Goal: Task Accomplishment & Management: Manage account settings

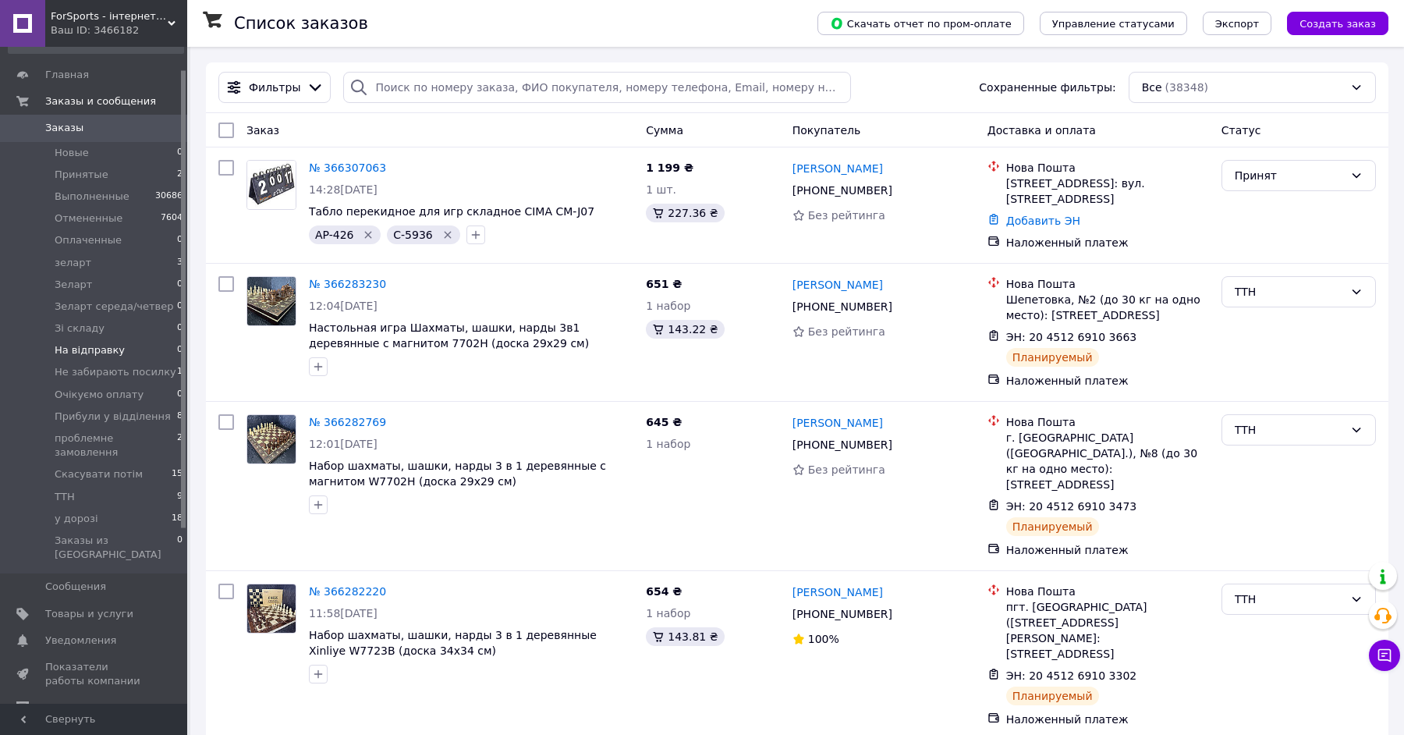
scroll to position [36, 0]
click at [161, 456] on li "Скасувати потім 15" at bounding box center [96, 467] width 192 height 22
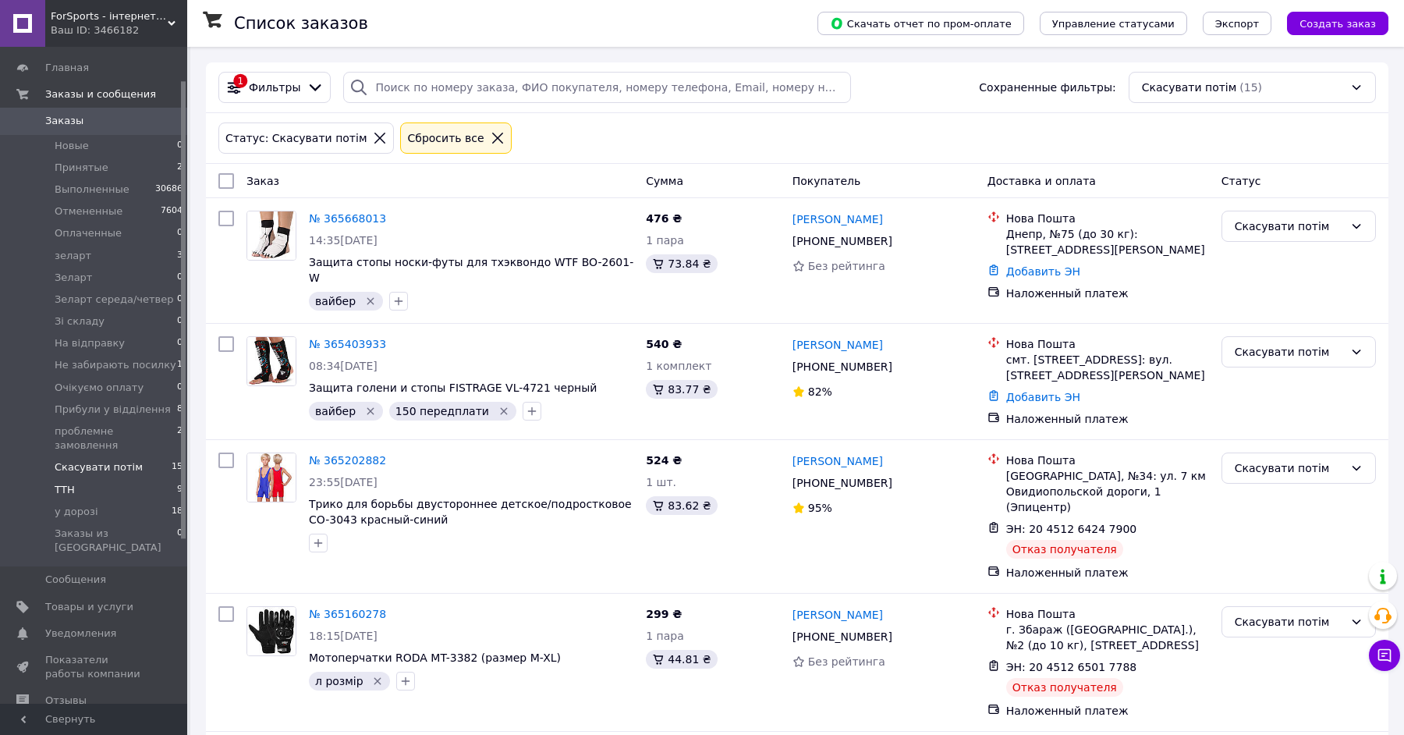
scroll to position [63, 0]
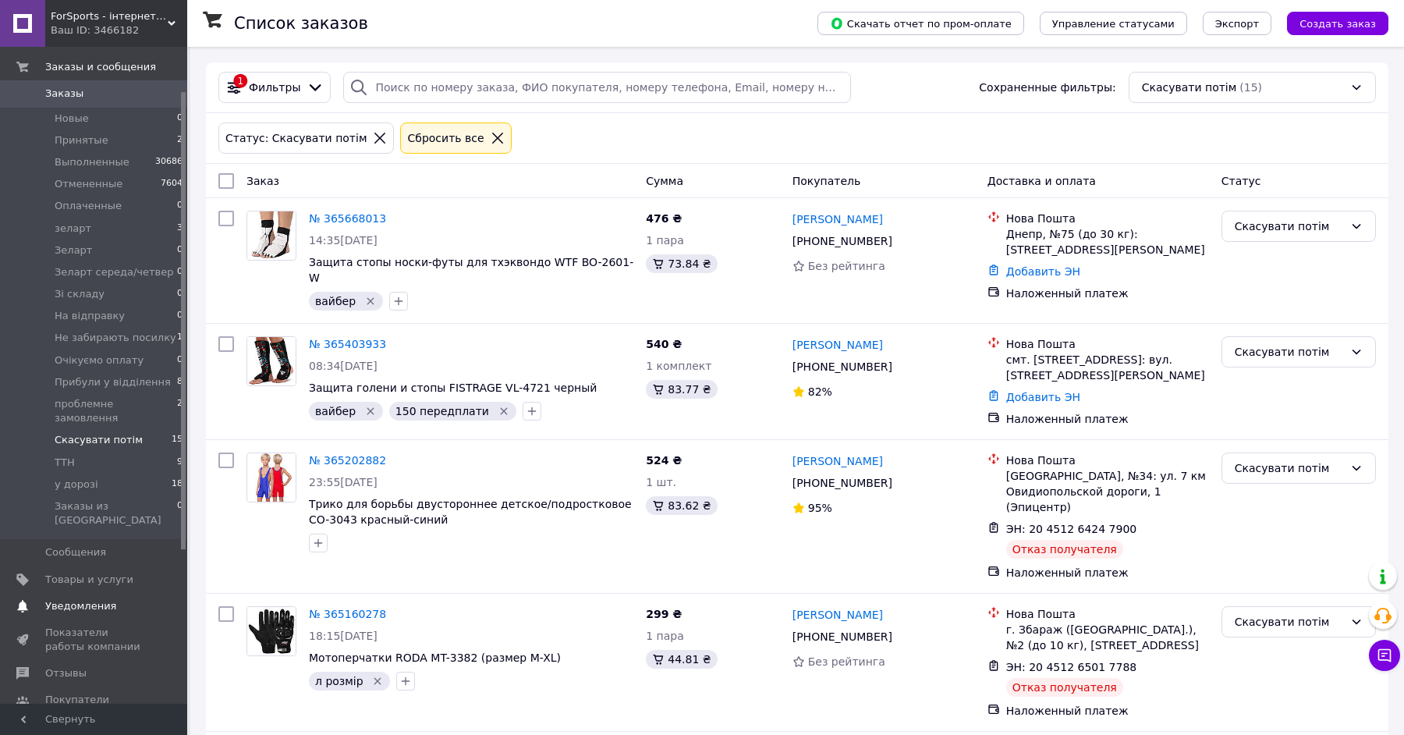
click at [100, 599] on span "Уведомления" at bounding box center [80, 606] width 71 height 14
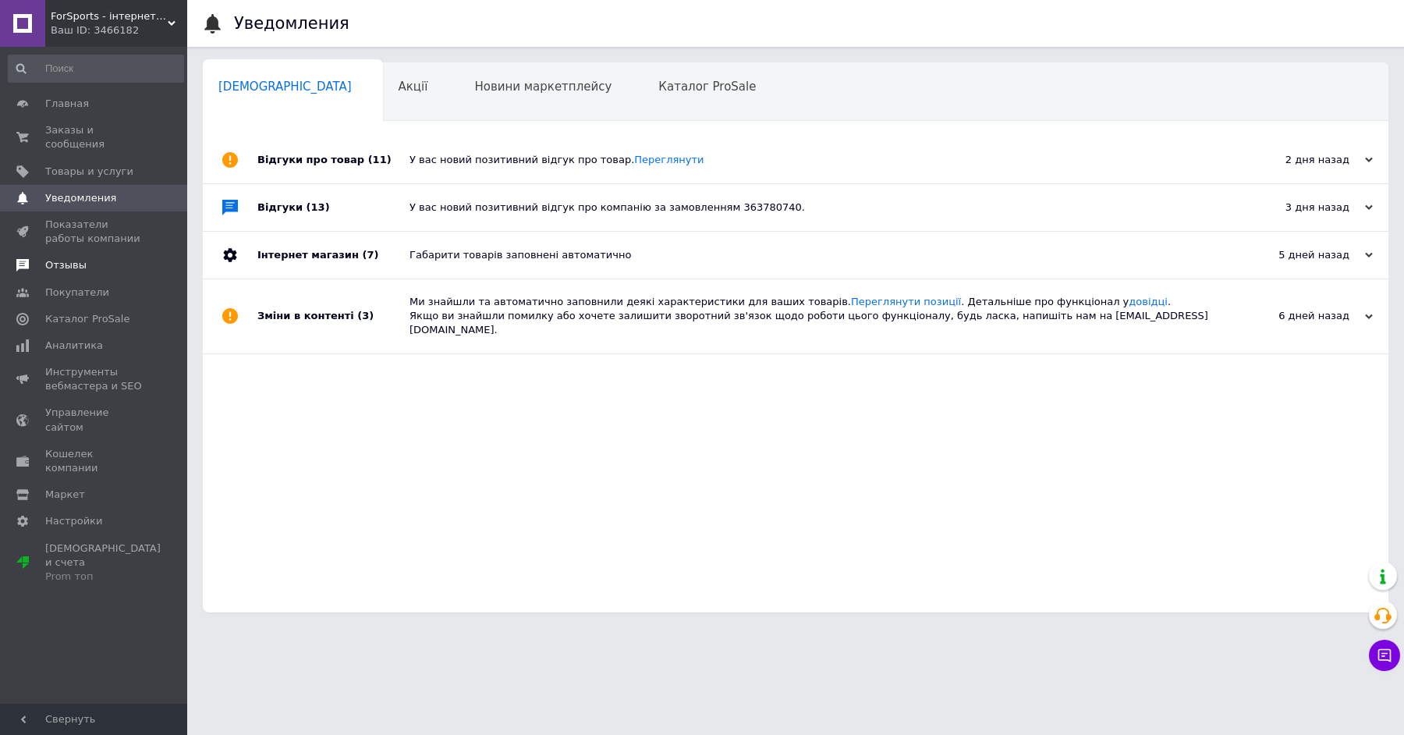
click at [93, 256] on link "Отзывы" at bounding box center [96, 265] width 192 height 27
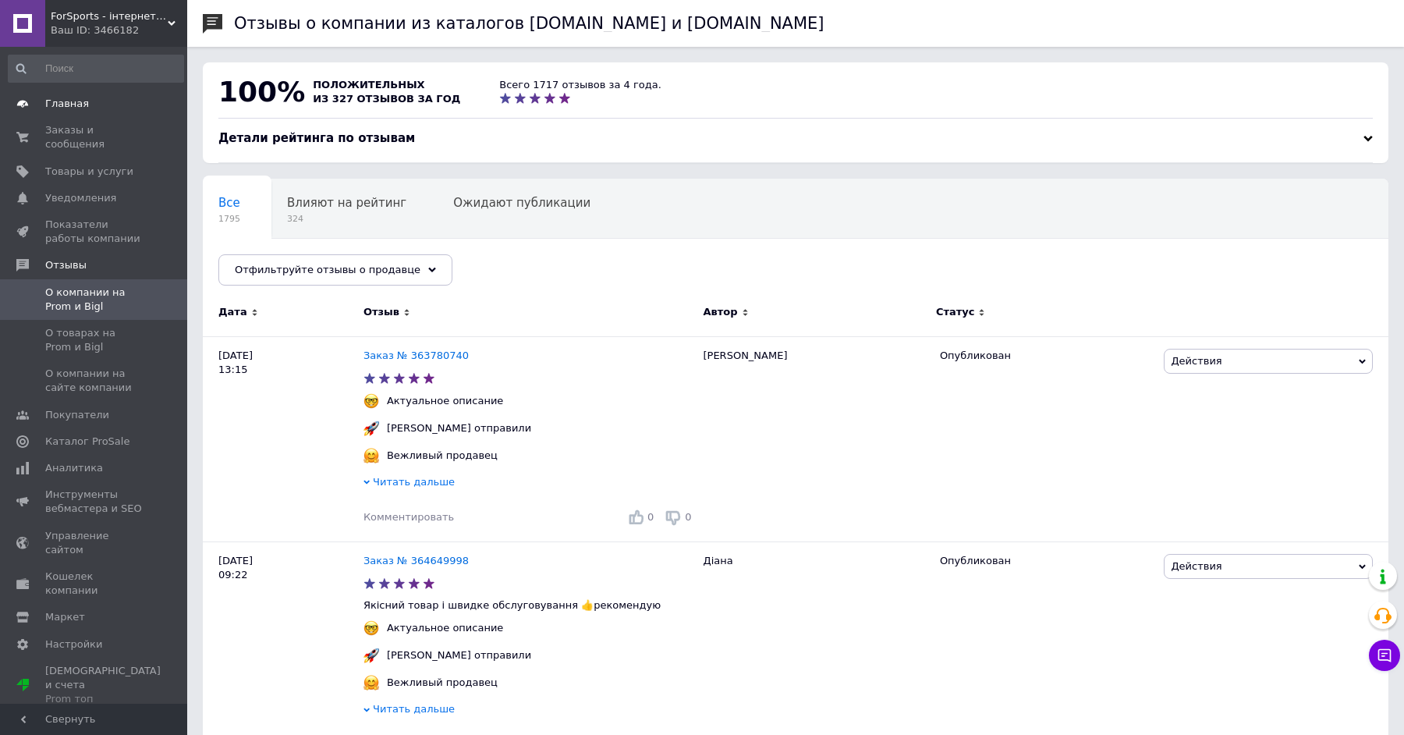
click at [69, 101] on span "Главная" at bounding box center [67, 104] width 44 height 14
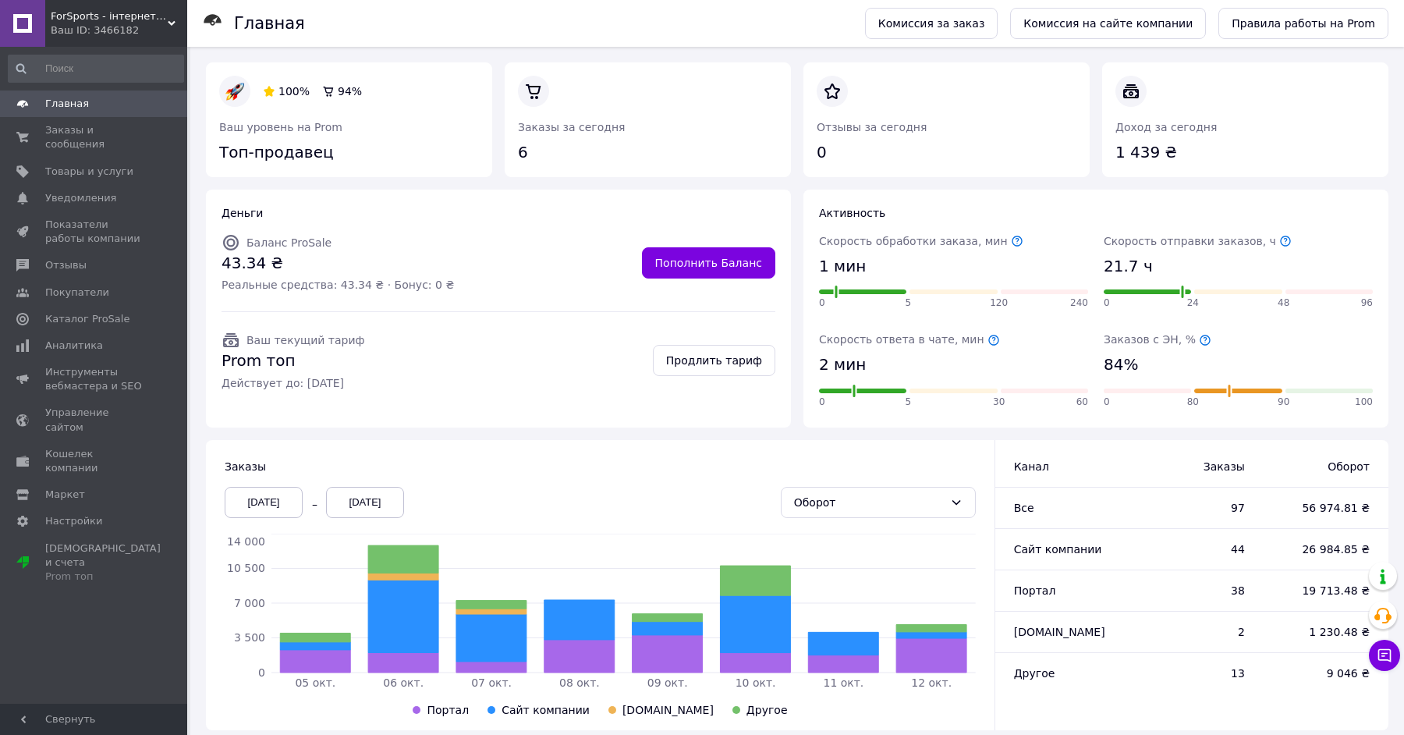
click at [271, 487] on div "05.10.2025" at bounding box center [264, 502] width 78 height 31
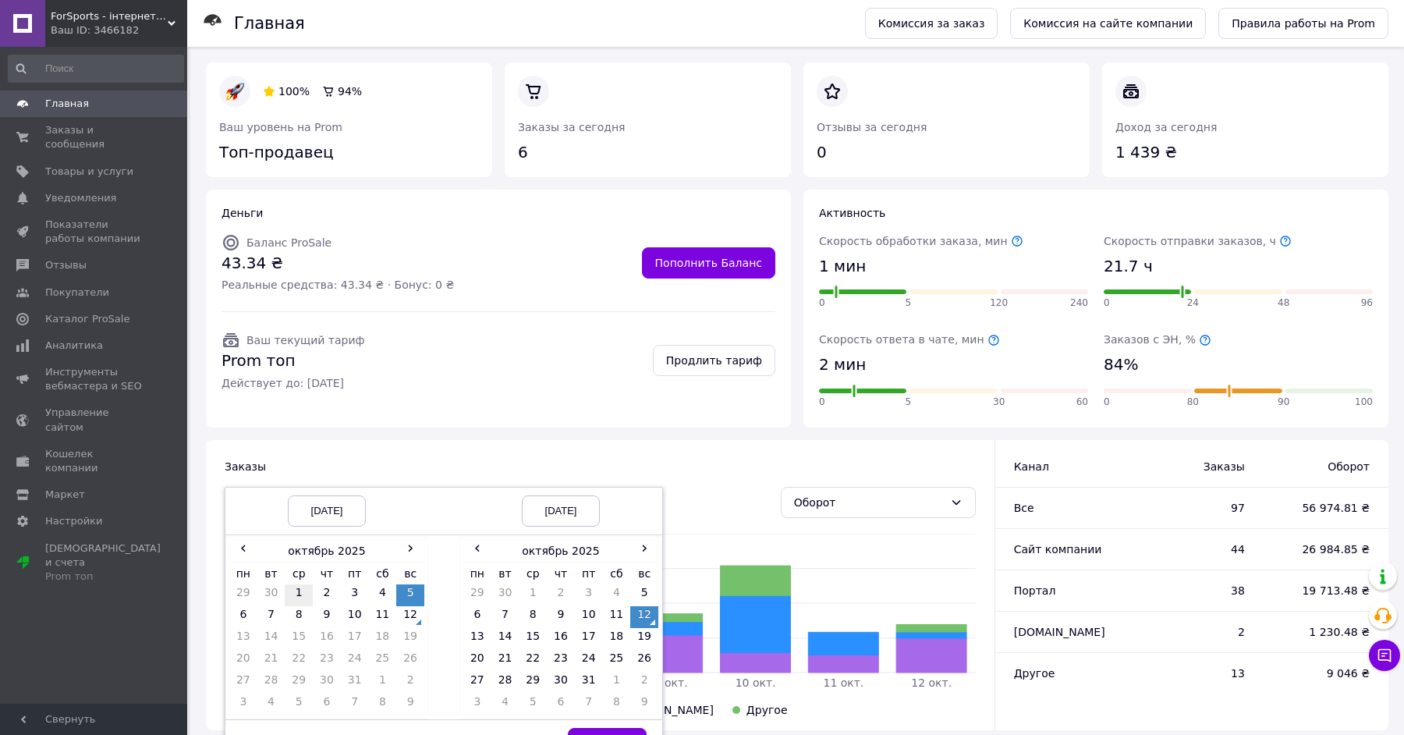
click at [296, 588] on td "1" at bounding box center [299, 595] width 28 height 22
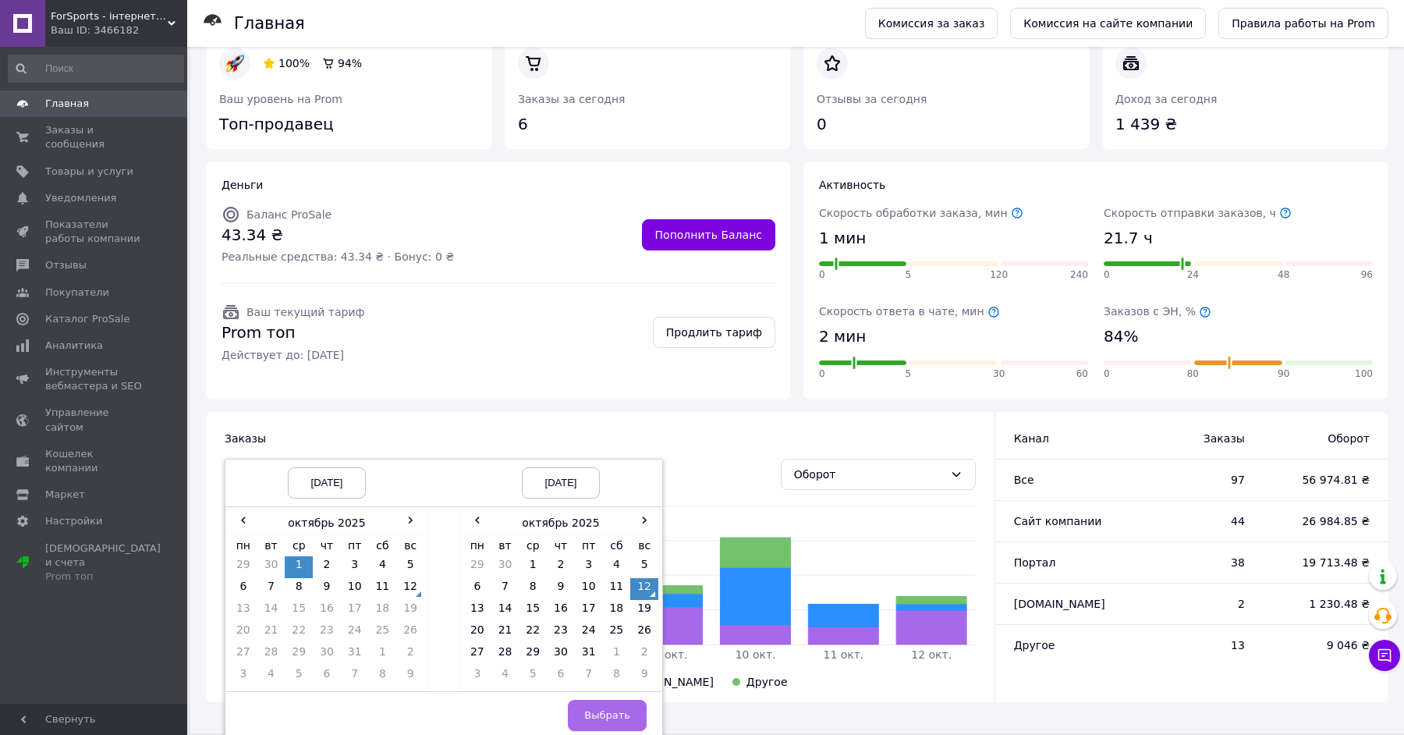
click at [610, 699] on button "Выбрать" at bounding box center [607, 714] width 79 height 31
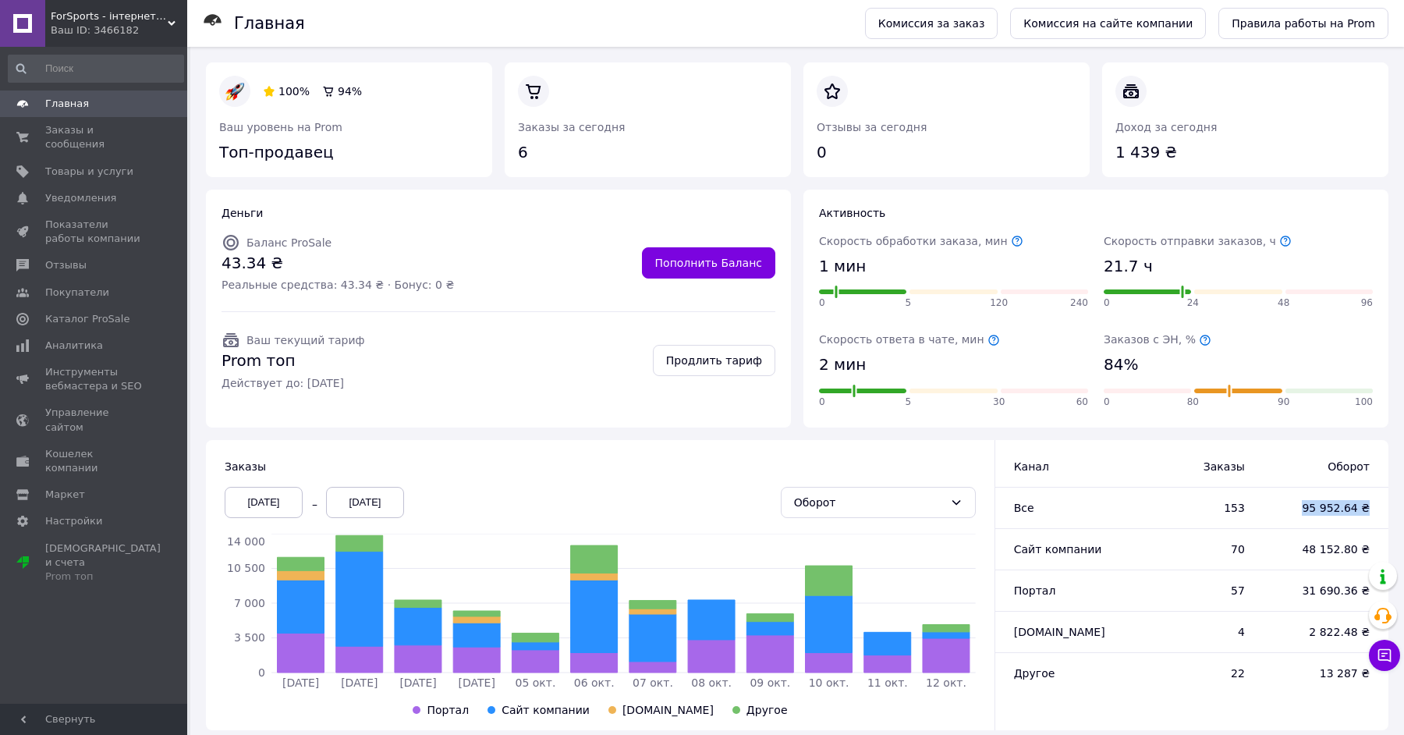
drag, startPoint x: 1273, startPoint y: 505, endPoint x: 1367, endPoint y: 524, distance: 96.3
click at [1367, 524] on div "95 952.64 ₴" at bounding box center [1322, 507] width 131 height 41
click at [143, 112] on link "Главная" at bounding box center [96, 103] width 192 height 27
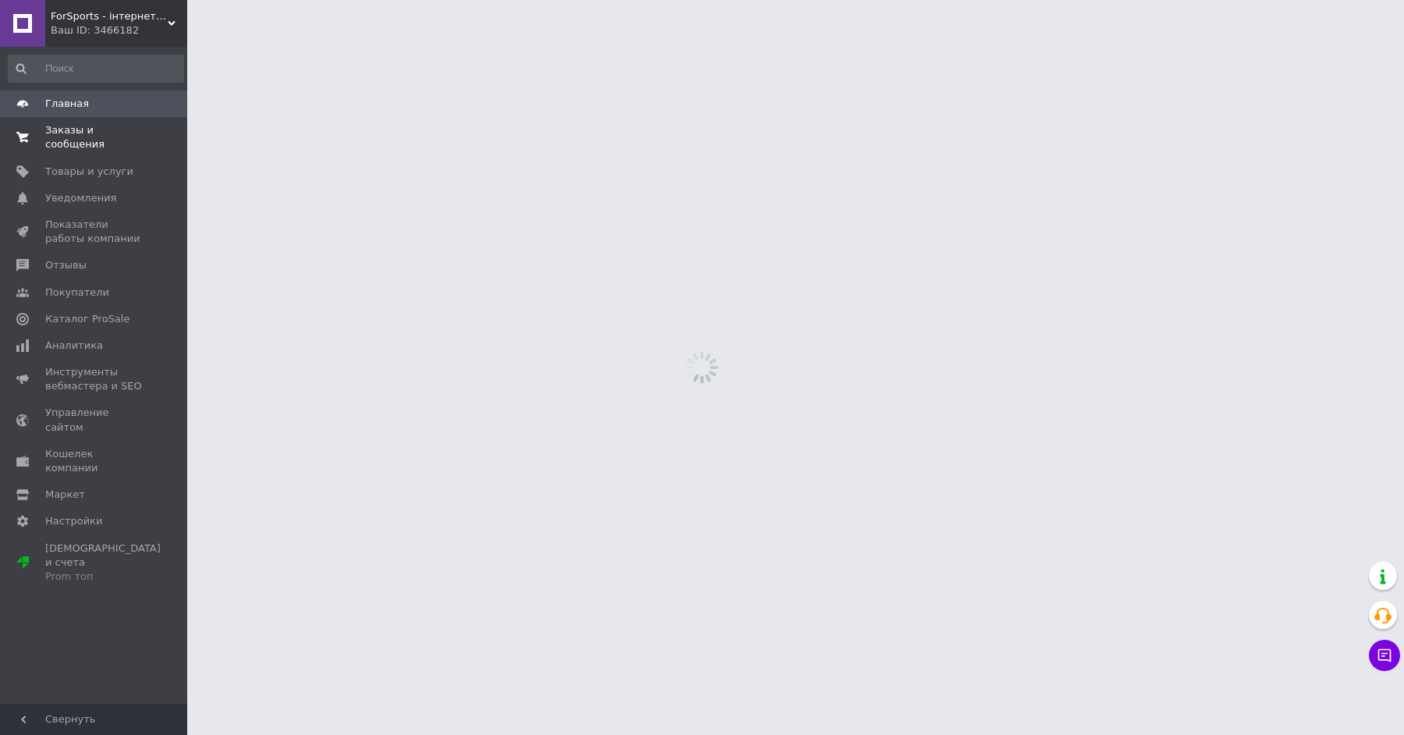
click at [140, 127] on span "Заказы и сообщения" at bounding box center [94, 137] width 99 height 28
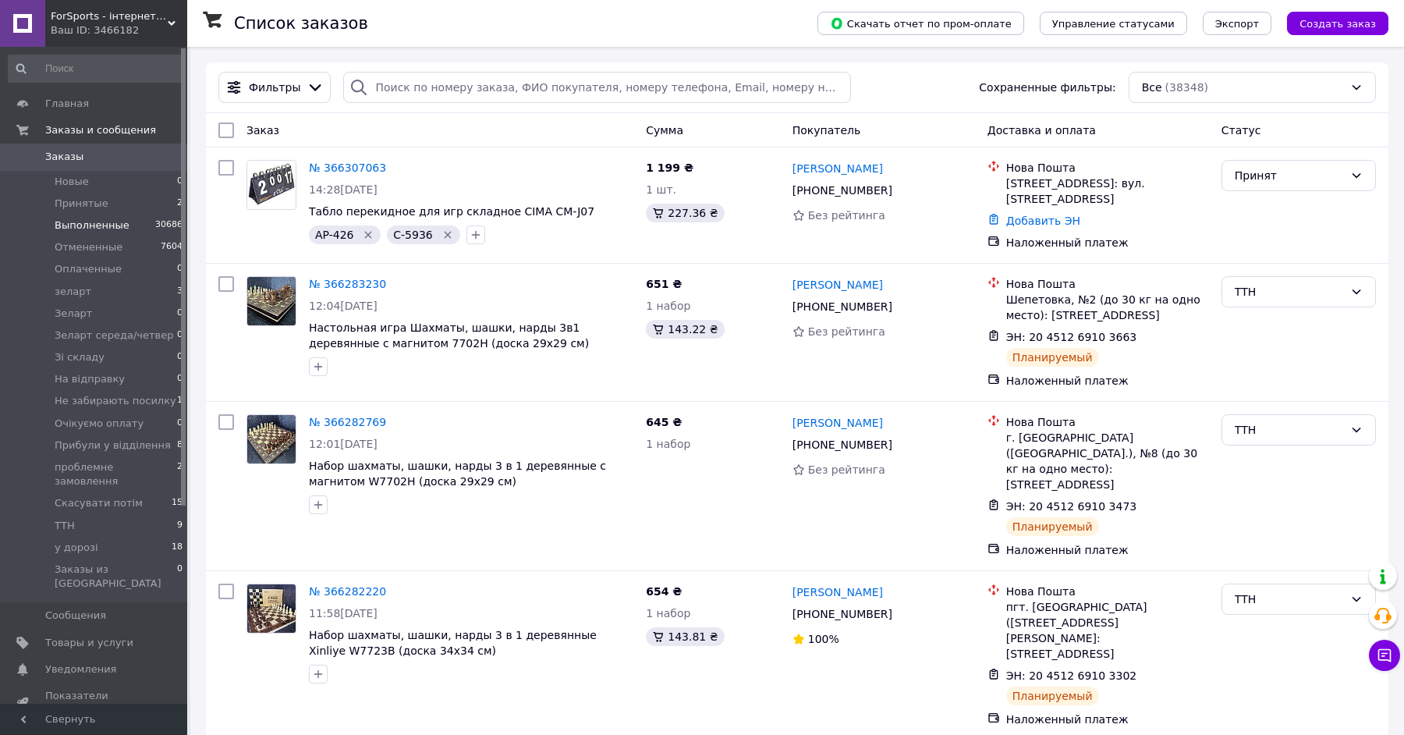
click at [142, 219] on li "Выполненные 30686" at bounding box center [96, 225] width 192 height 22
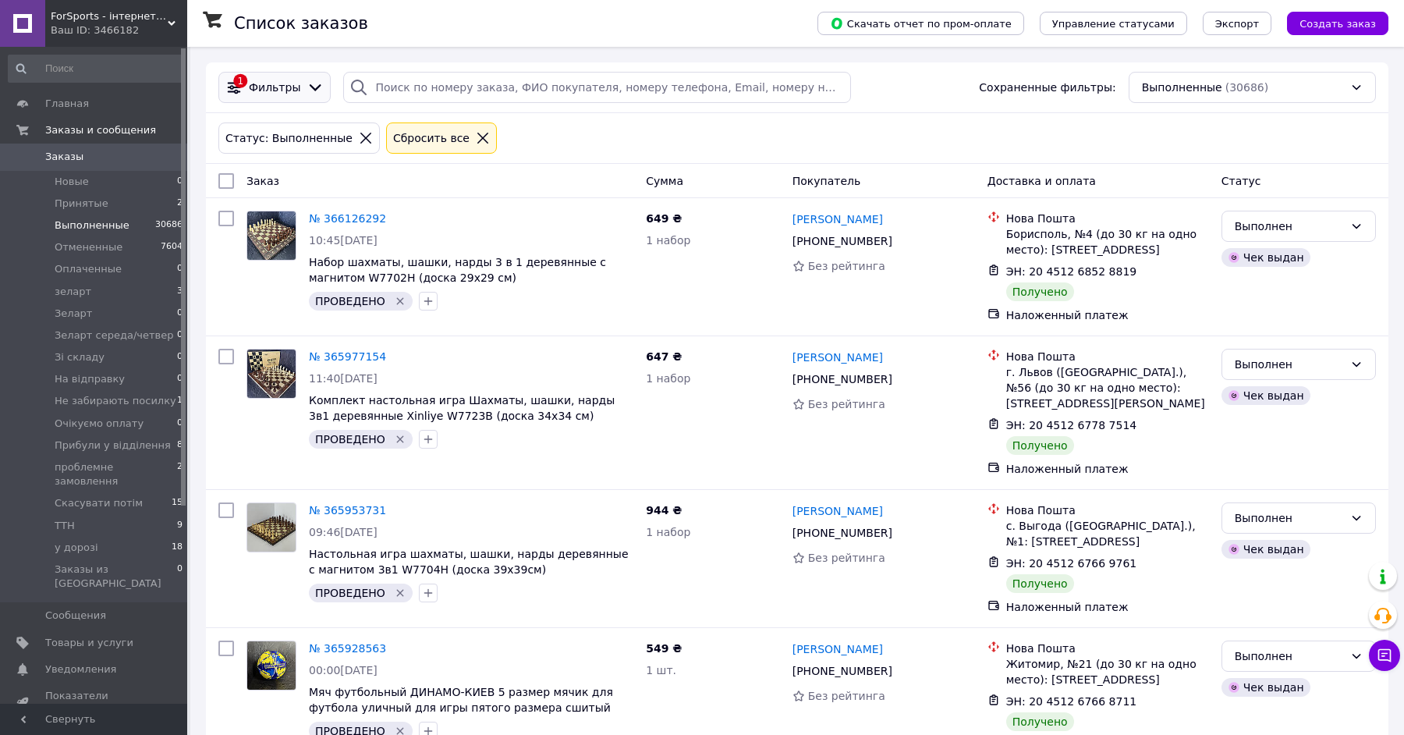
click at [290, 86] on span "Фильтры" at bounding box center [274, 88] width 51 height 16
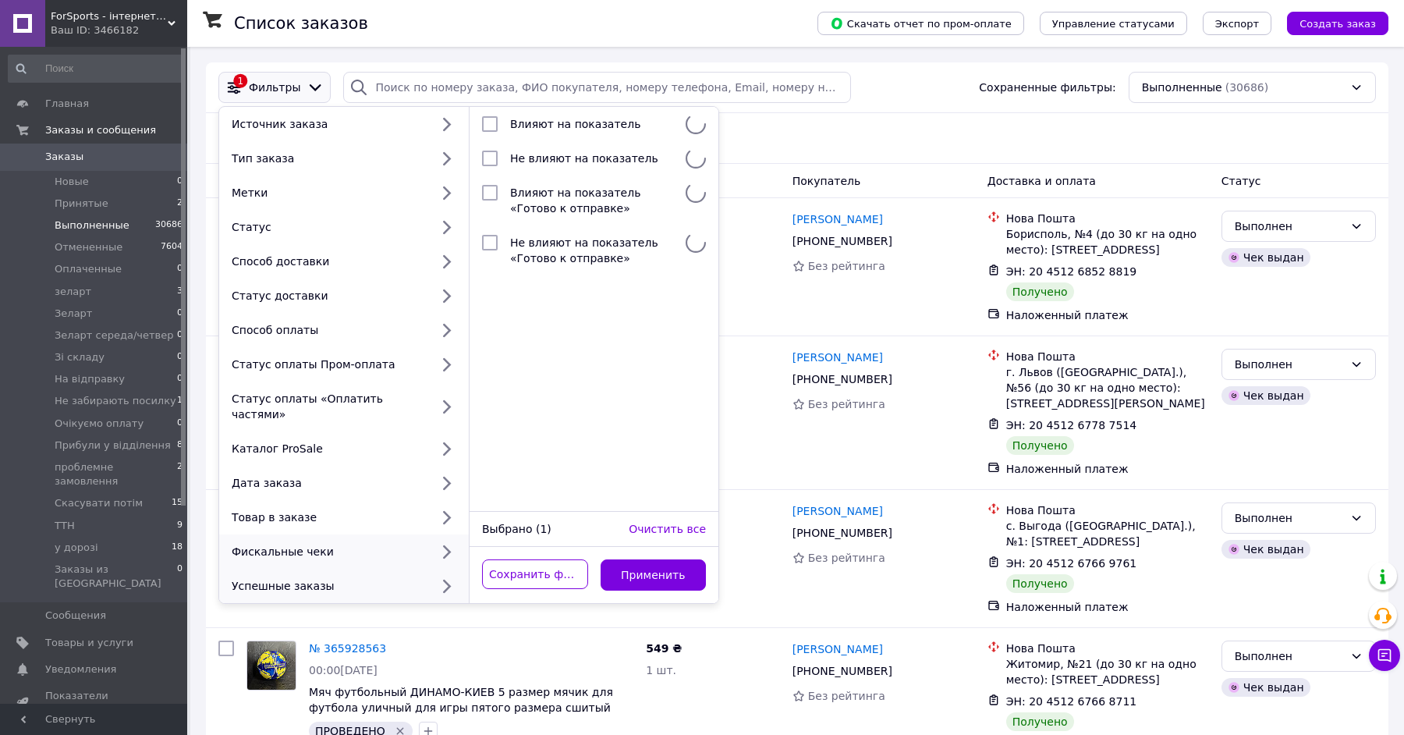
click at [284, 544] on div "Фискальные чеки" at bounding box center [327, 552] width 204 height 16
click at [336, 544] on div "Фискальные чеки" at bounding box center [327, 552] width 204 height 16
click at [329, 544] on div "Фискальные чеки" at bounding box center [327, 552] width 204 height 16
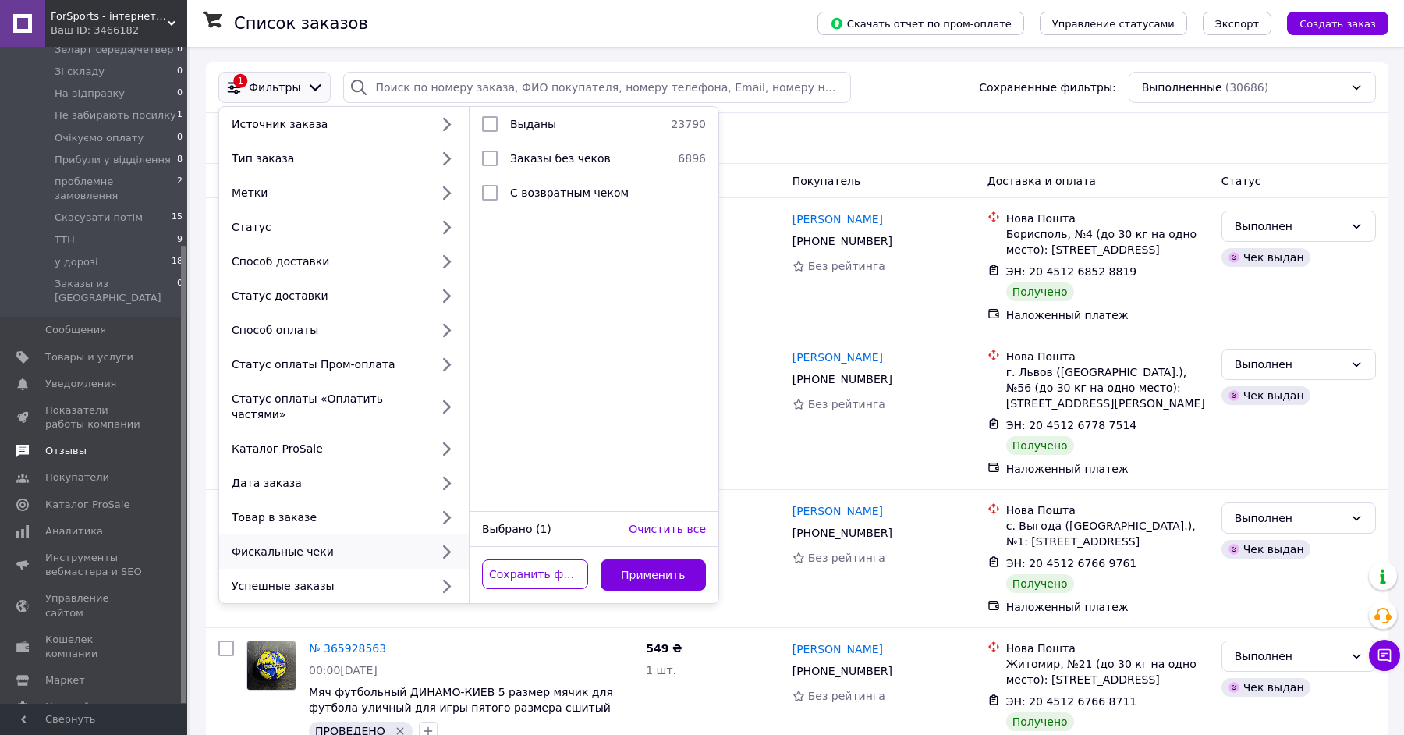
click at [95, 444] on span "Отзывы" at bounding box center [94, 451] width 99 height 14
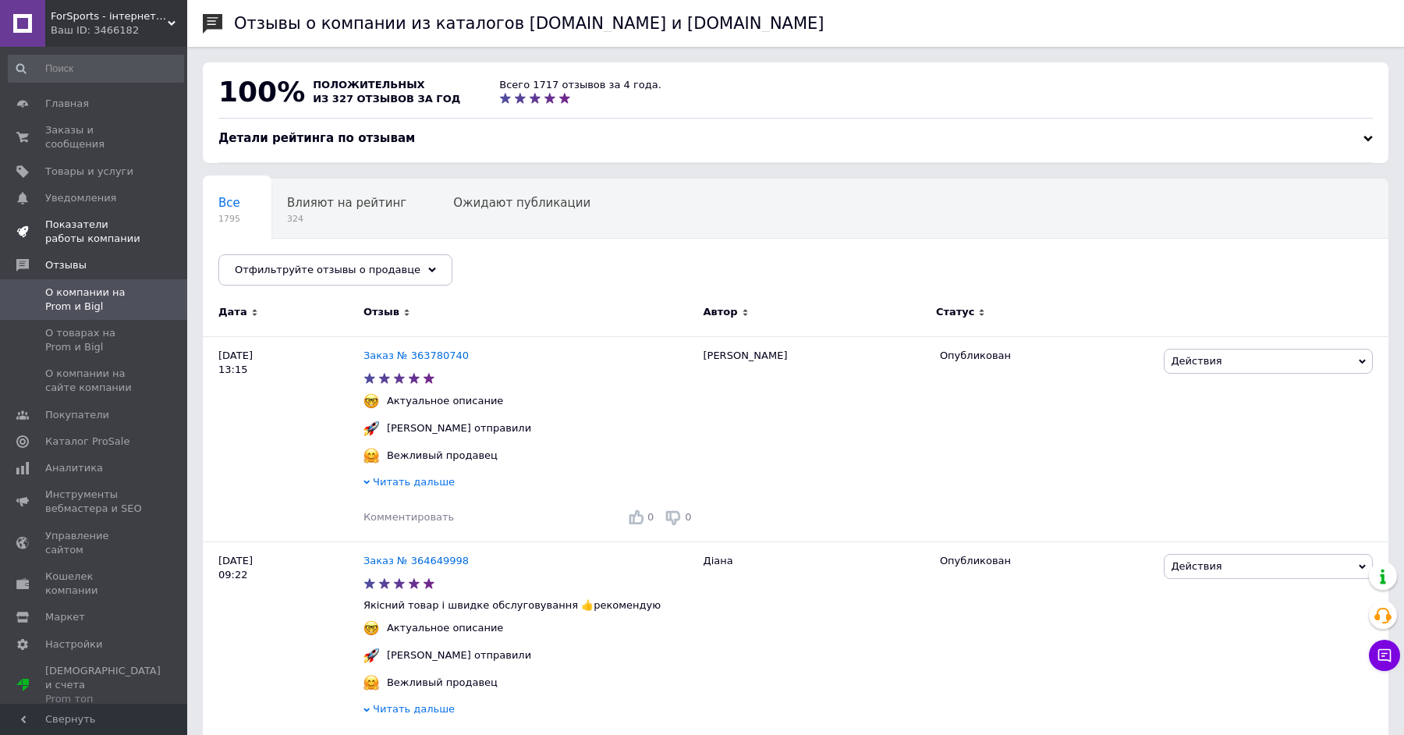
click at [92, 218] on span "Показатели работы компании" at bounding box center [94, 232] width 99 height 28
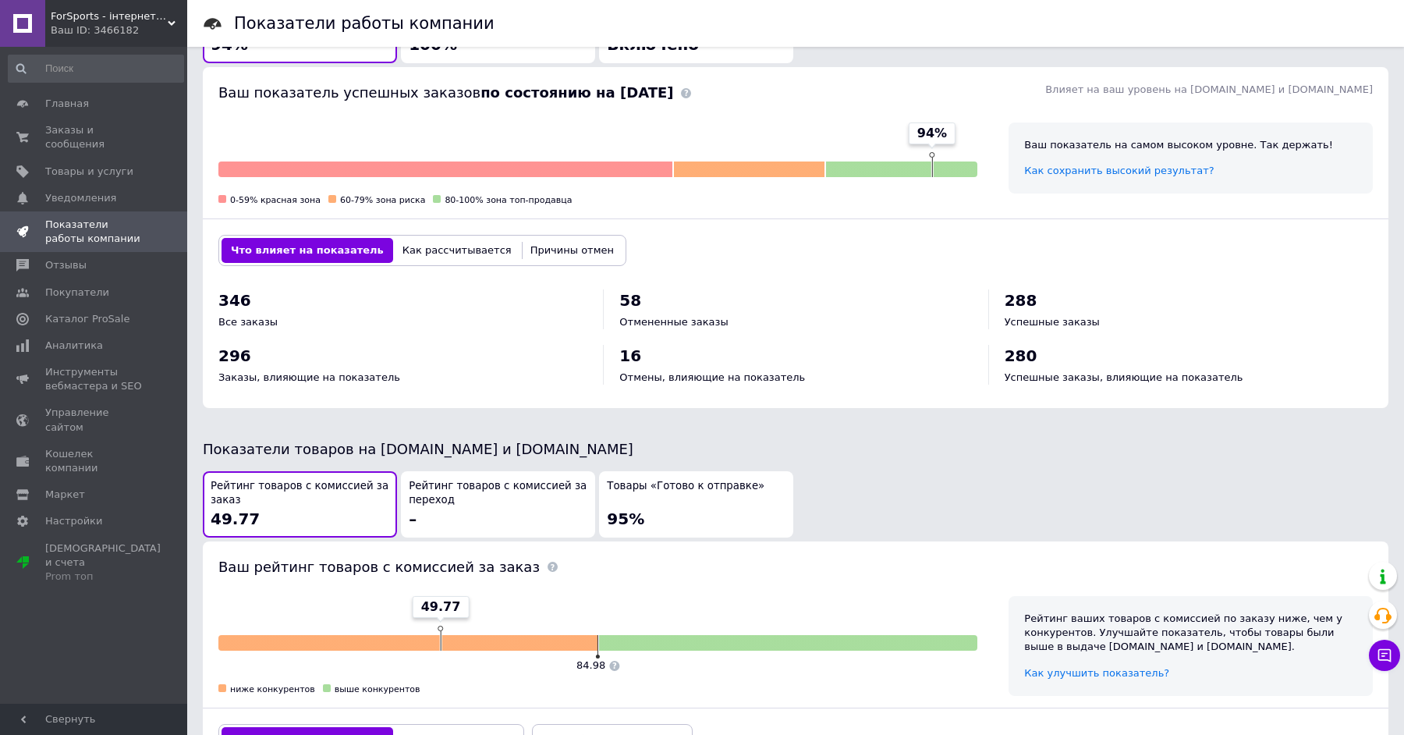
scroll to position [530, 0]
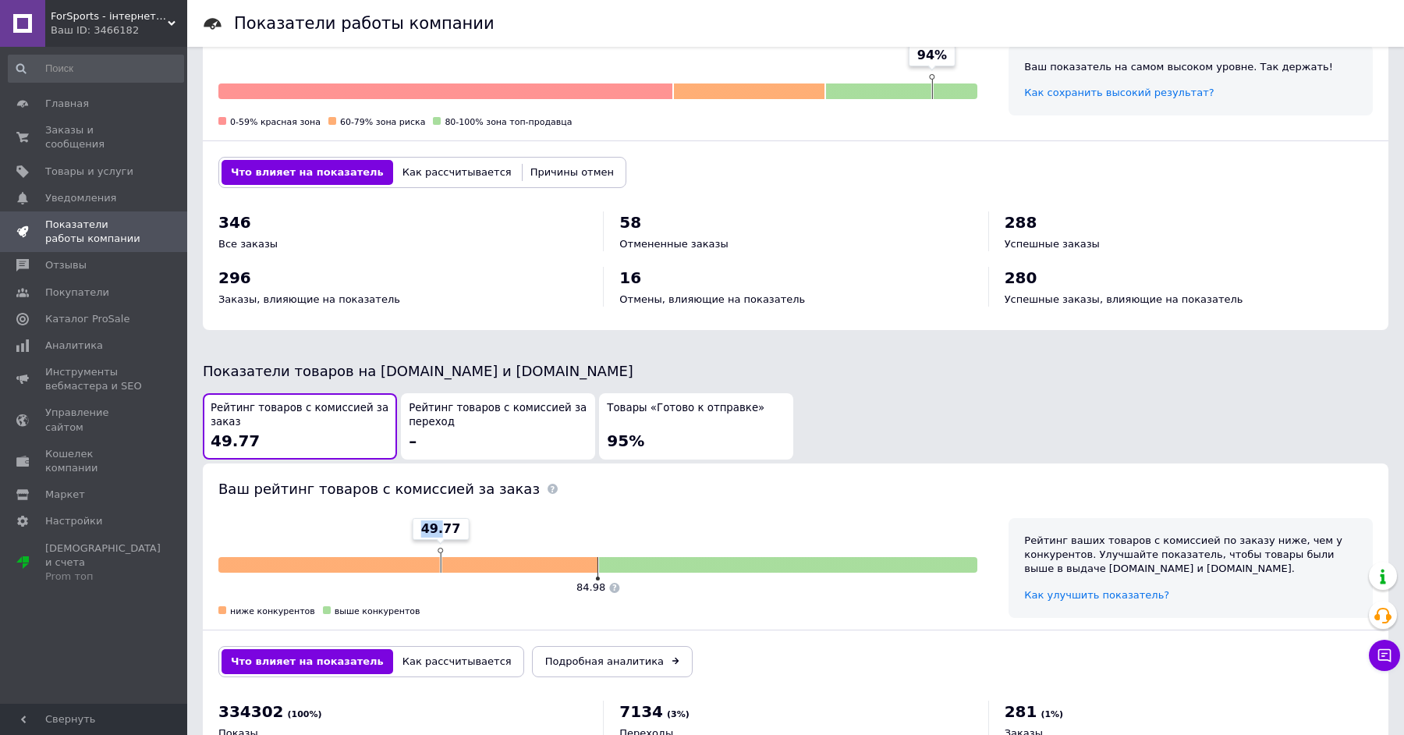
drag, startPoint x: 443, startPoint y: 523, endPoint x: 511, endPoint y: 524, distance: 67.8
click at [511, 524] on div "49.77 84.98 ниже конкурентов выше конкурентов" at bounding box center [597, 568] width 759 height 100
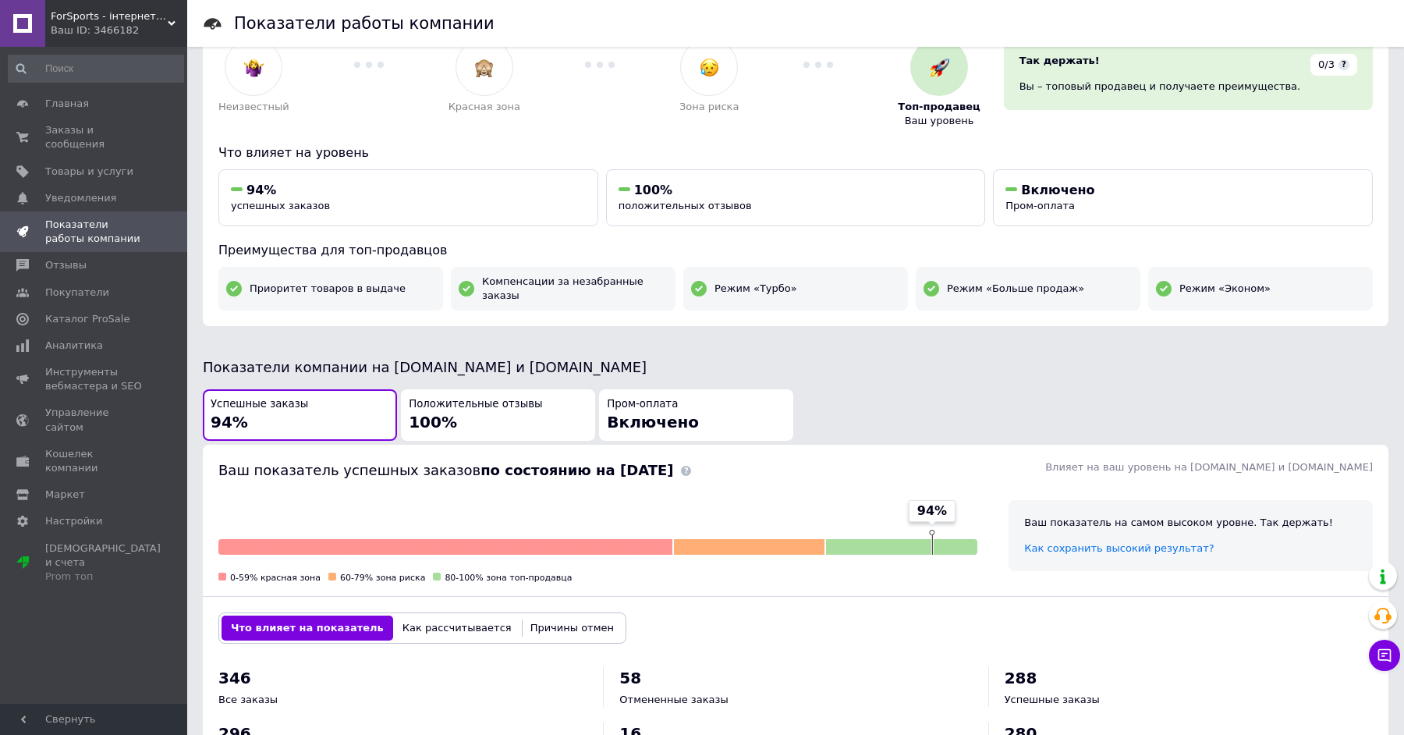
scroll to position [0, 0]
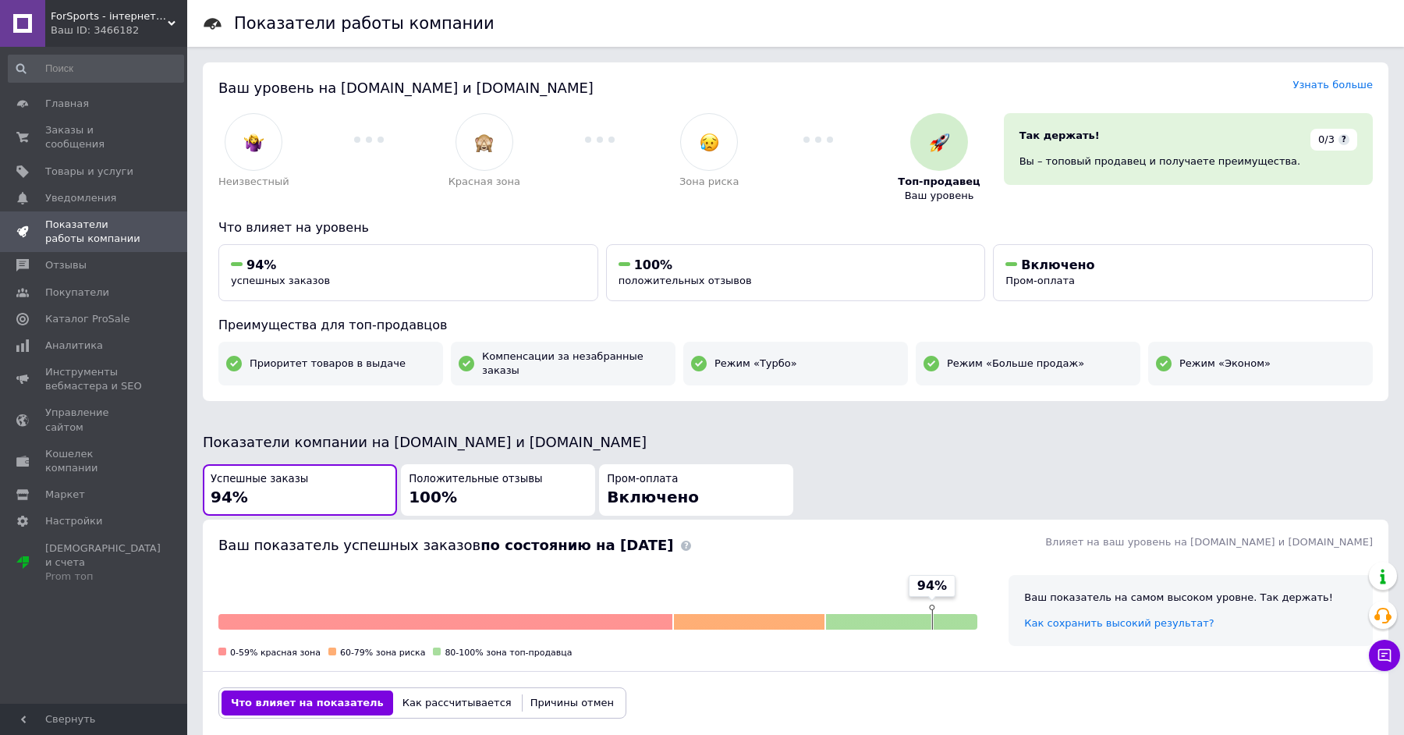
click at [529, 486] on div "Положительные отзывы 100%" at bounding box center [498, 490] width 179 height 37
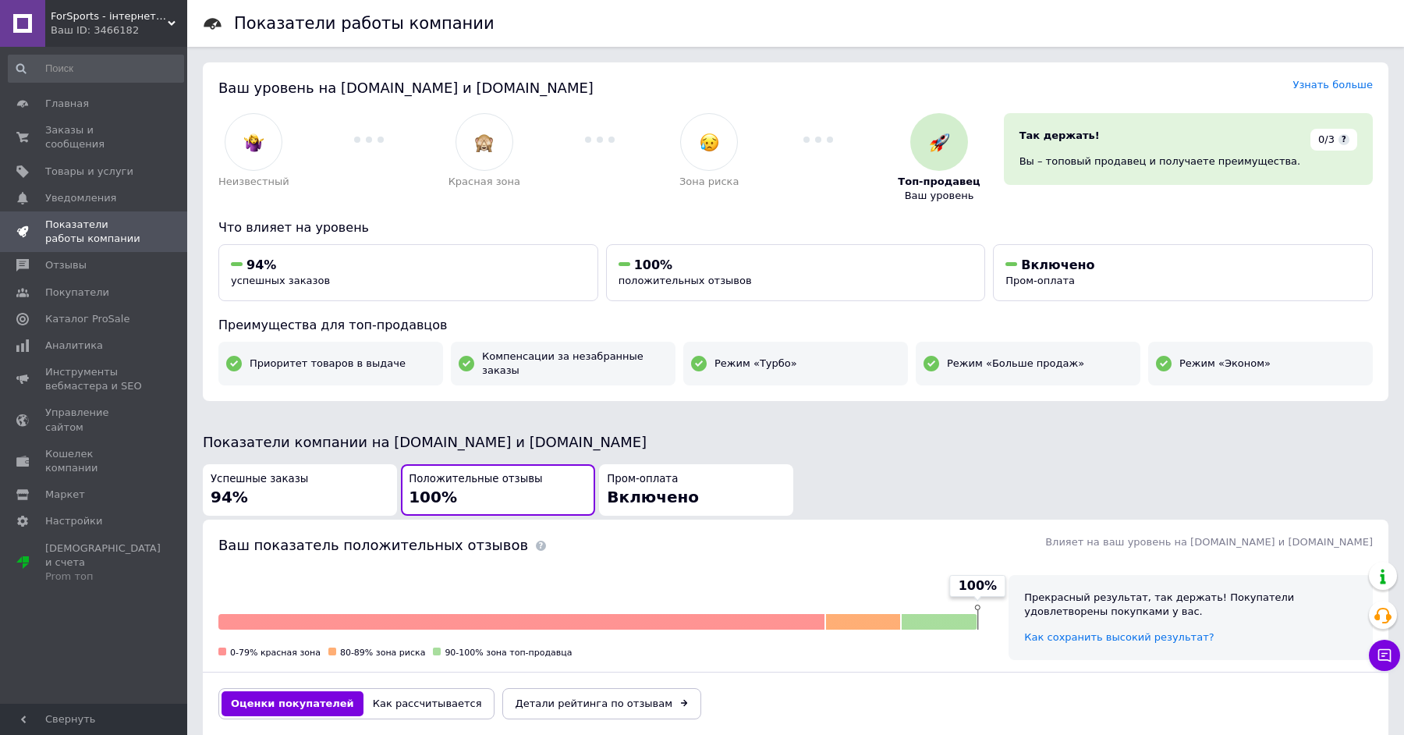
click at [639, 478] on span "Пром-оплата" at bounding box center [642, 479] width 71 height 15
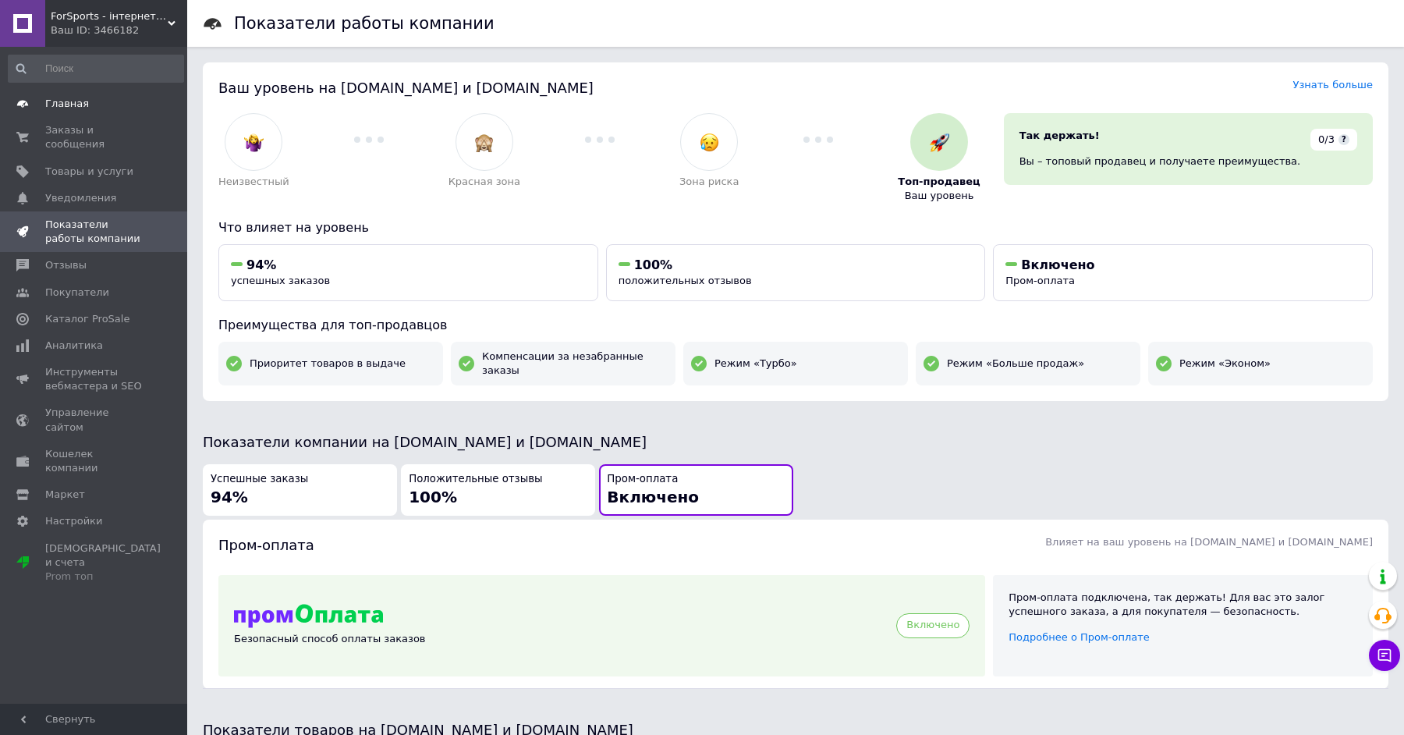
click at [112, 94] on link "Главная" at bounding box center [96, 103] width 192 height 27
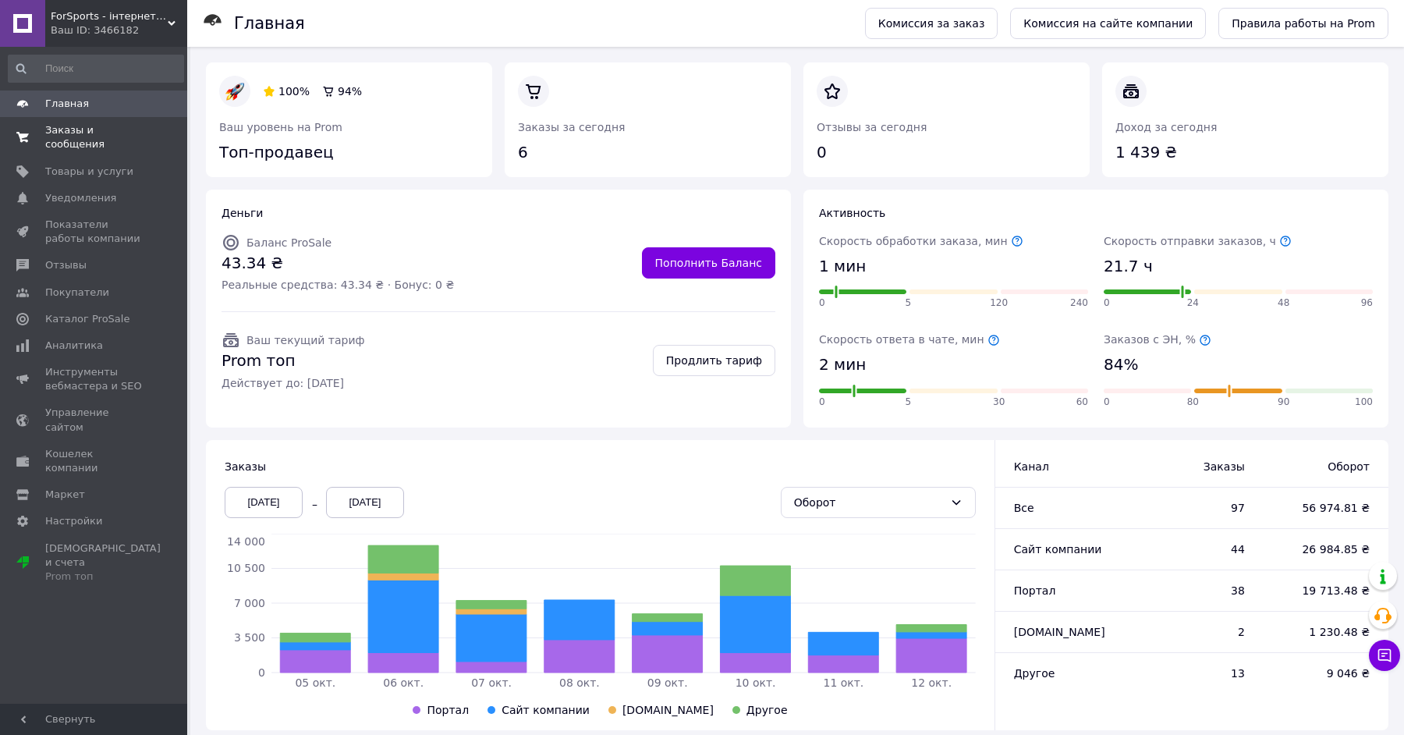
click at [90, 136] on span "Заказы и сообщения" at bounding box center [94, 137] width 99 height 28
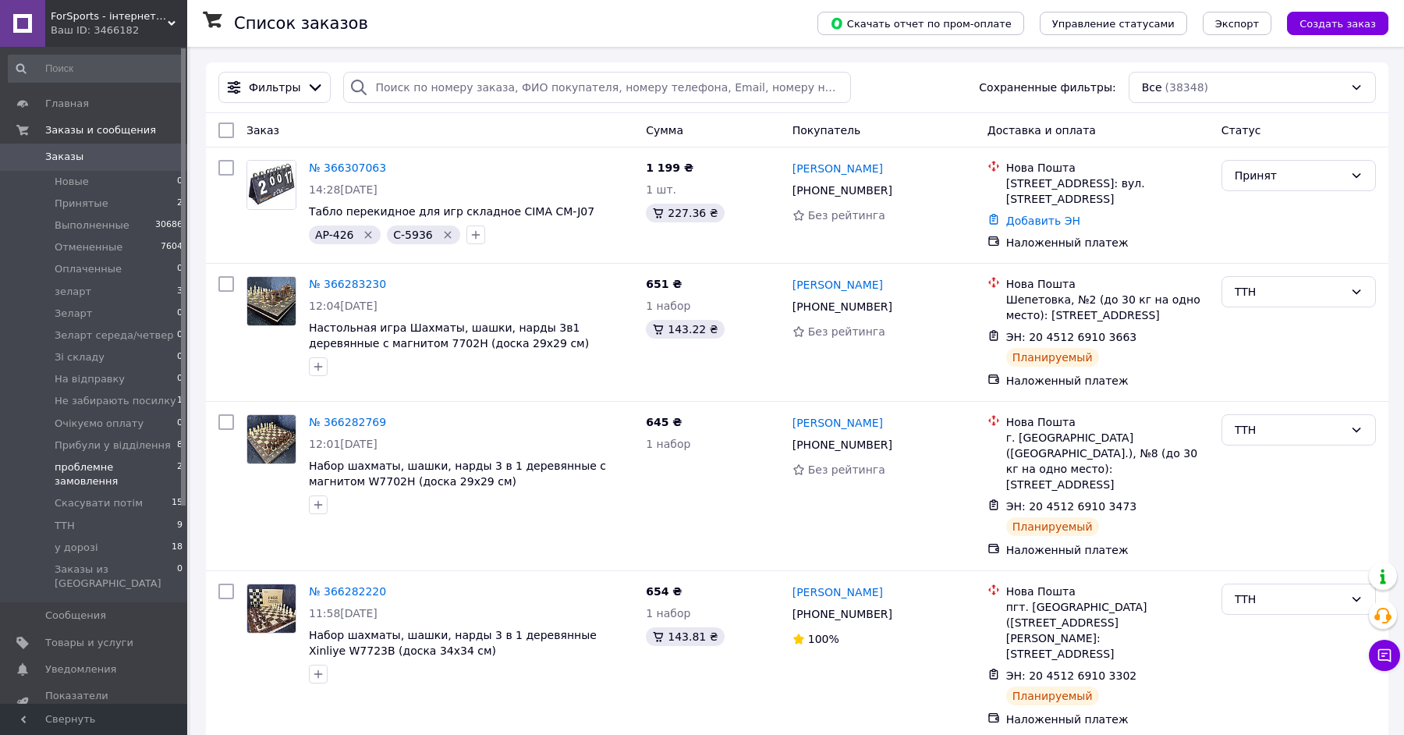
click at [147, 467] on span "проблемне замовлення" at bounding box center [116, 474] width 122 height 28
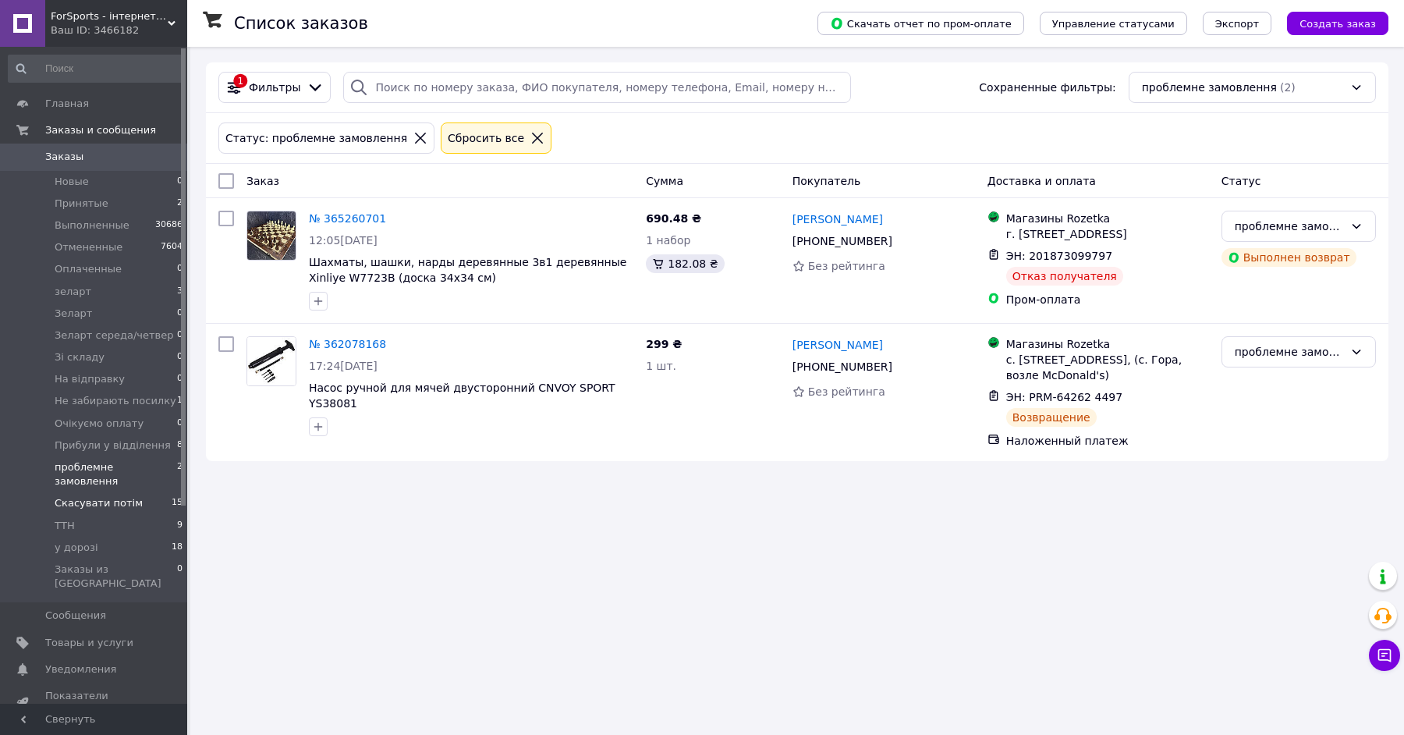
click at [137, 497] on li "Скасувати потім 15" at bounding box center [96, 503] width 192 height 22
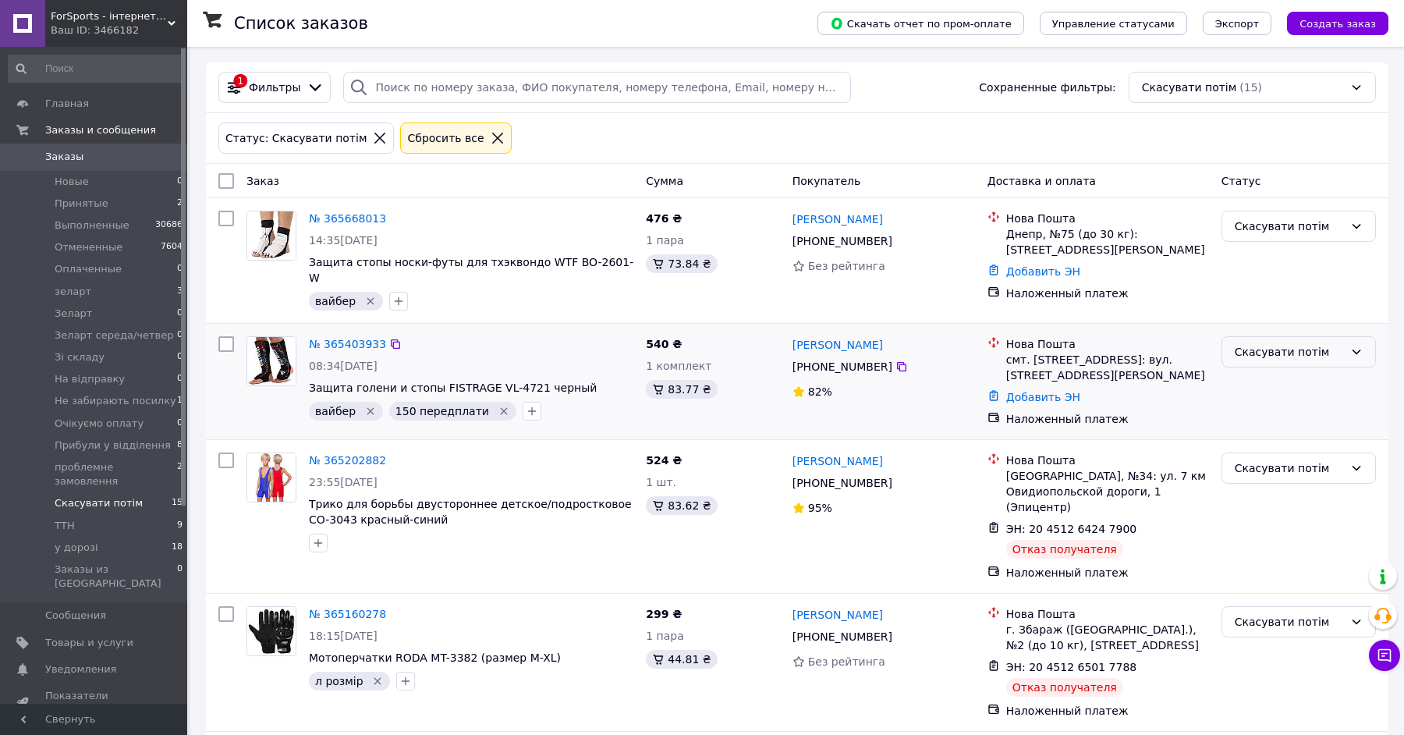
click at [1337, 343] on div "Скасувати потім" at bounding box center [1288, 351] width 109 height 17
click at [1272, 423] on li "Отменен" at bounding box center [1298, 430] width 153 height 28
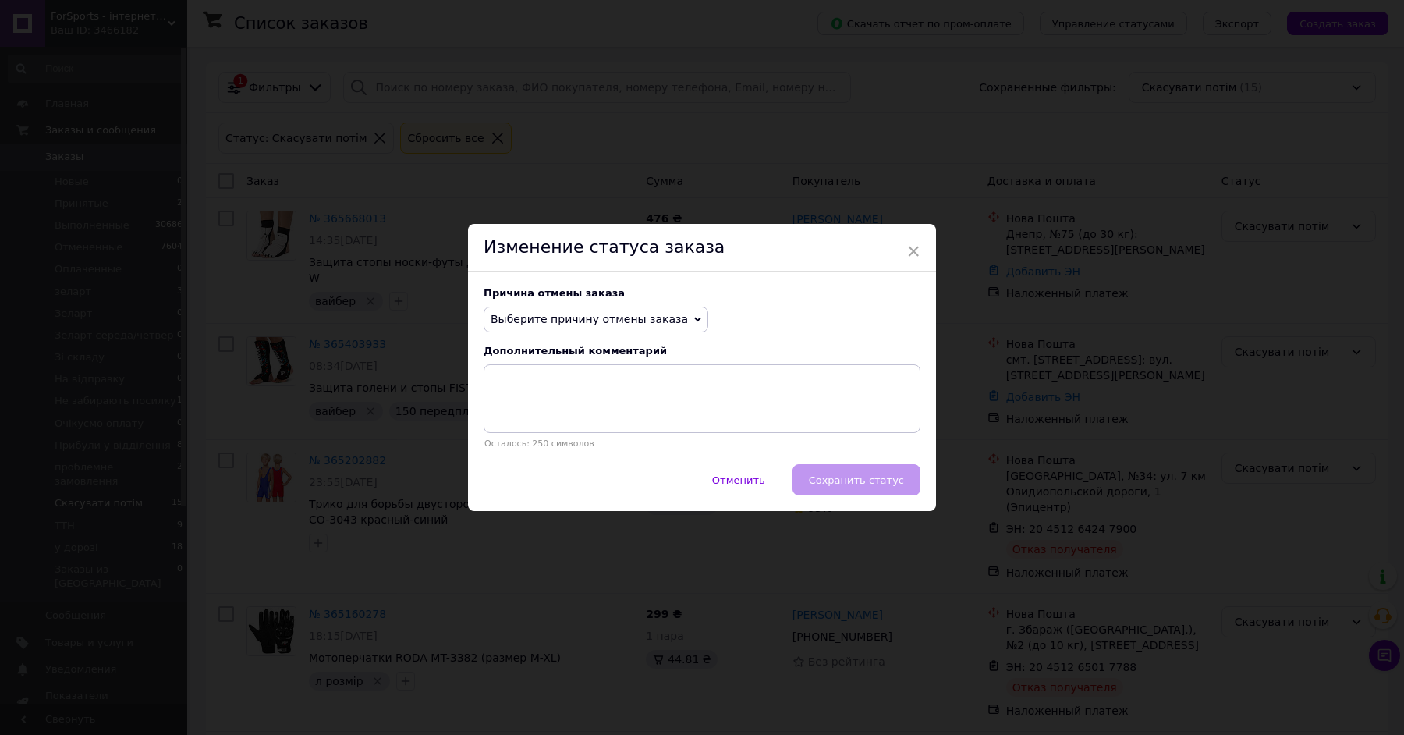
click at [660, 315] on span "Выберите причину отмены заказа" at bounding box center [588, 319] width 197 height 12
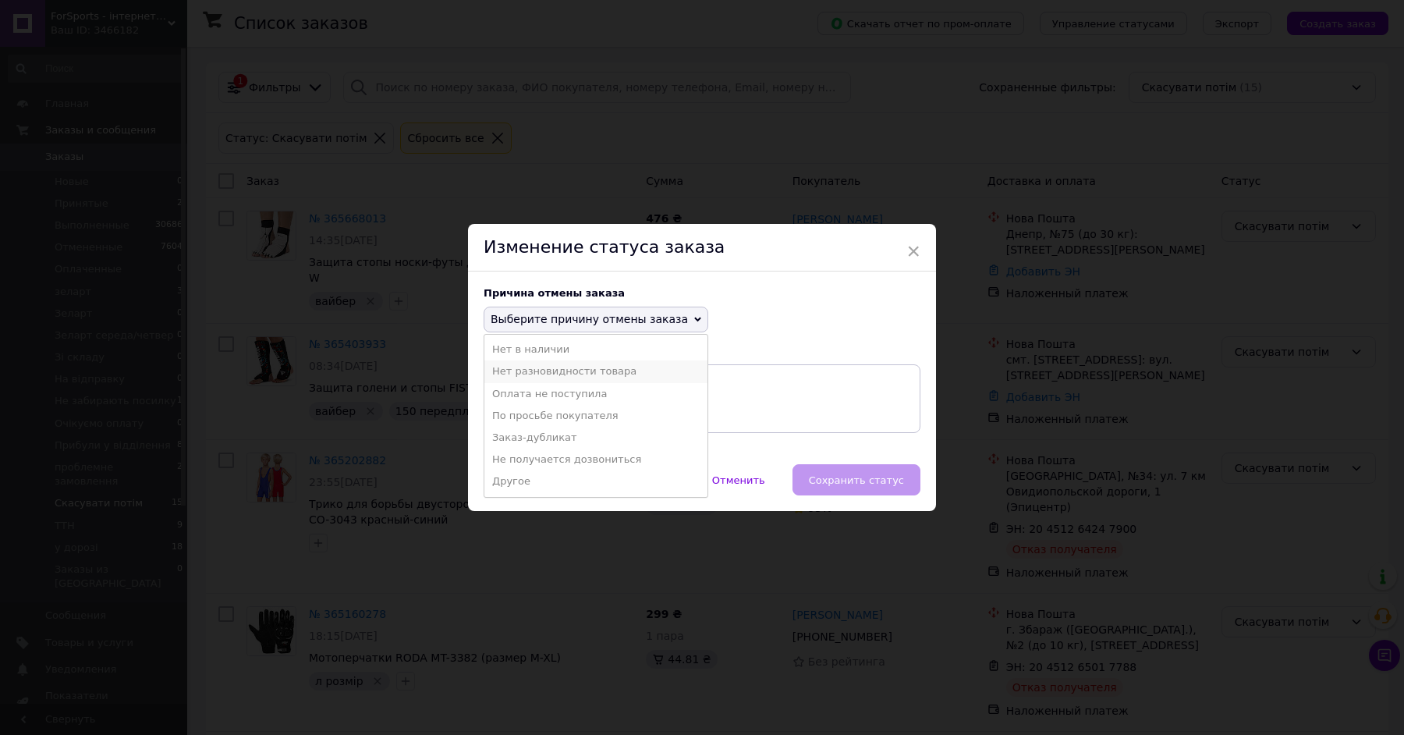
click at [629, 365] on li "Нет разновидности товара" at bounding box center [595, 371] width 223 height 22
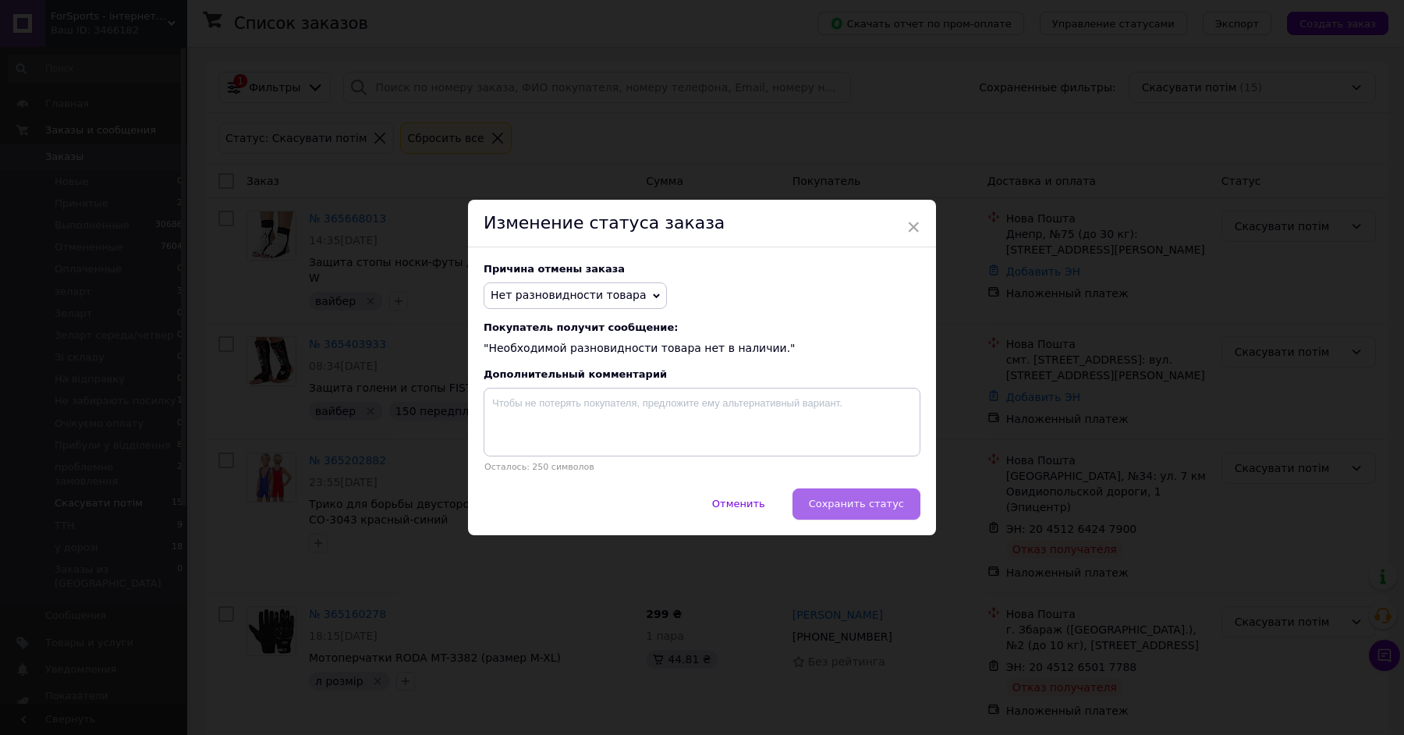
click at [887, 498] on span "Сохранить статус" at bounding box center [856, 504] width 95 height 12
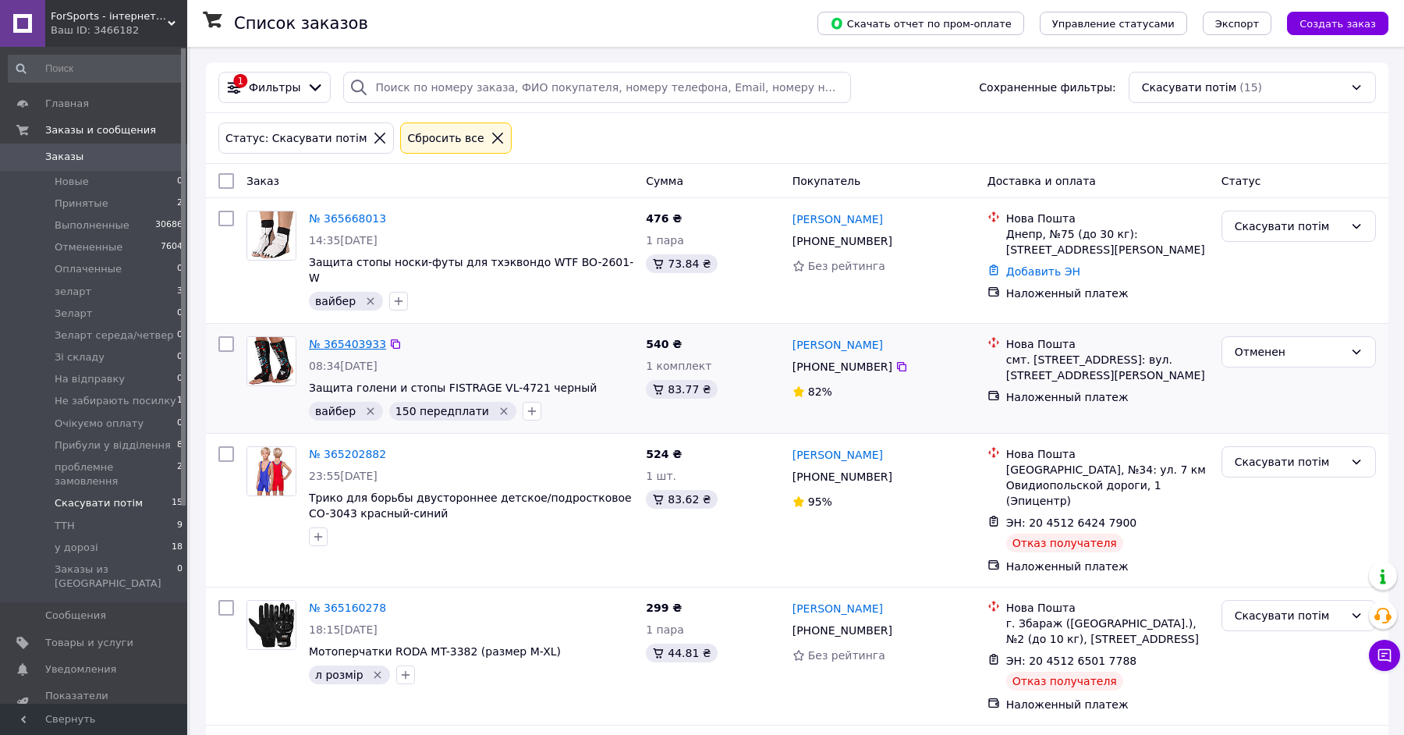
click at [338, 338] on link "№ 365403933" at bounding box center [347, 344] width 77 height 12
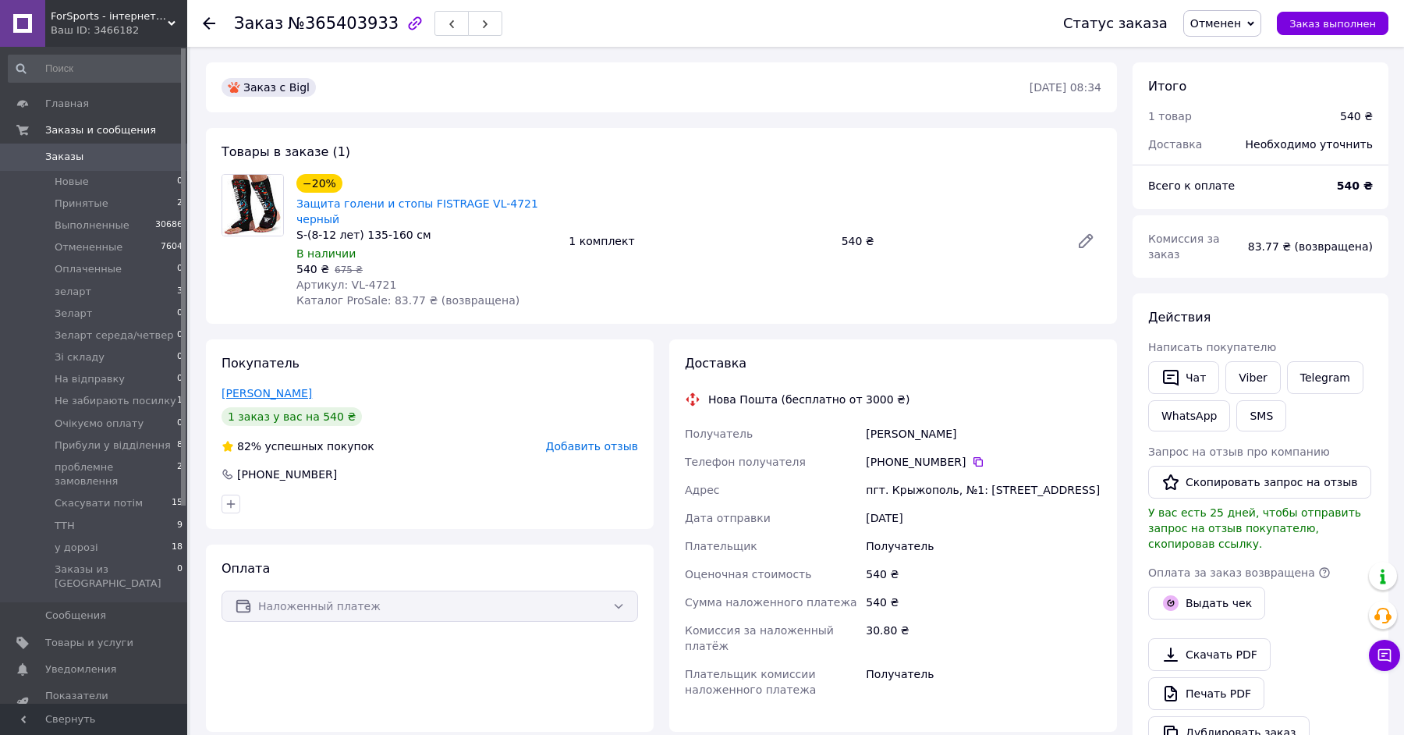
click at [289, 388] on link "Осадчук Наталіч" at bounding box center [266, 393] width 90 height 12
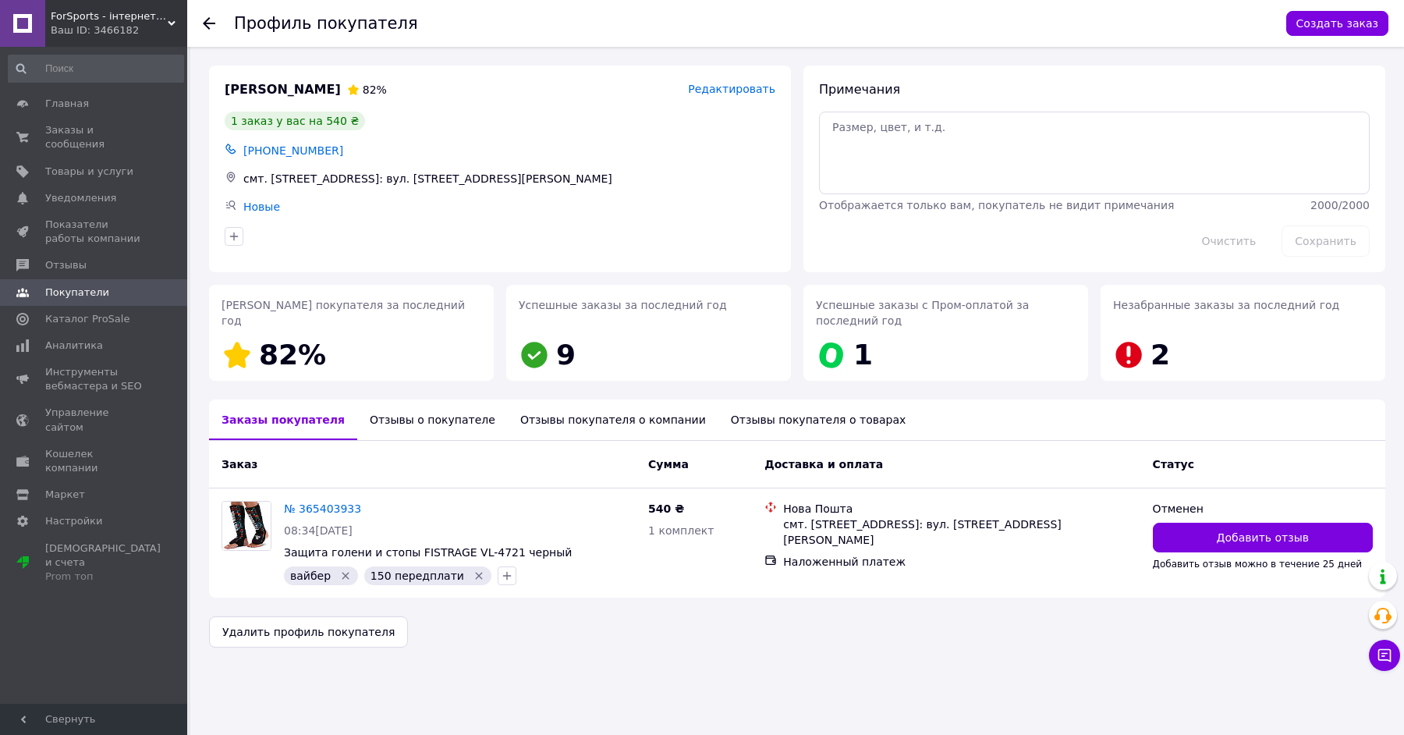
click at [451, 417] on div "Отзывы о покупателе" at bounding box center [432, 419] width 150 height 41
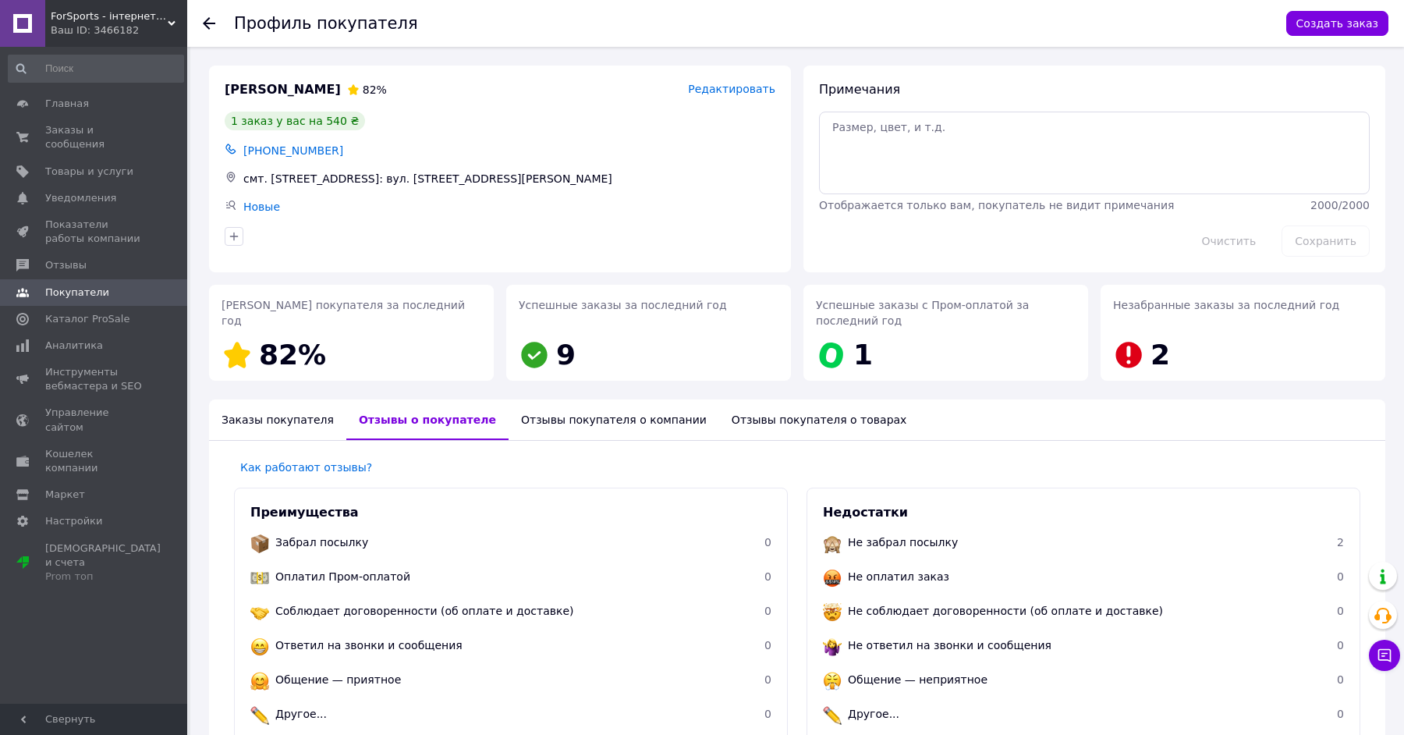
click at [285, 403] on div "Заказы покупателя" at bounding box center [277, 419] width 137 height 41
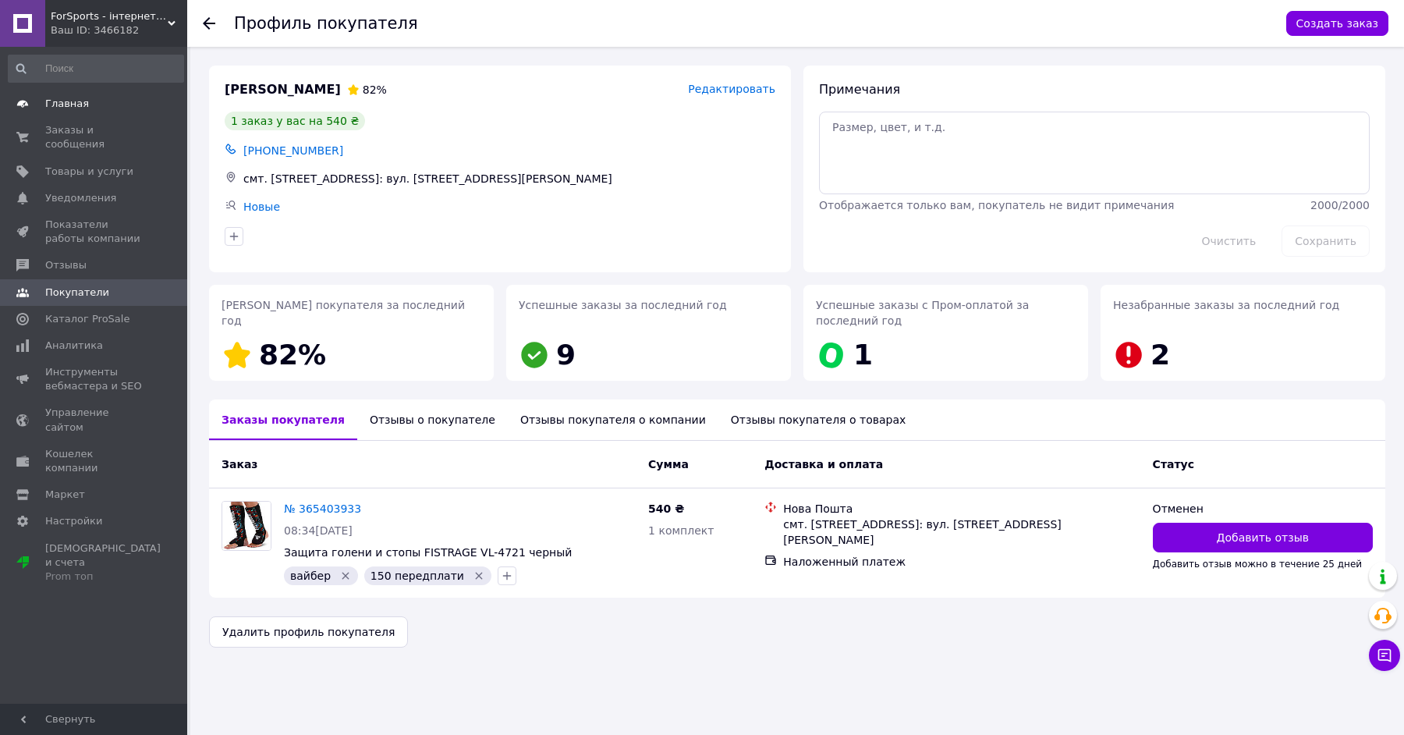
click at [115, 108] on span "Главная" at bounding box center [94, 104] width 99 height 14
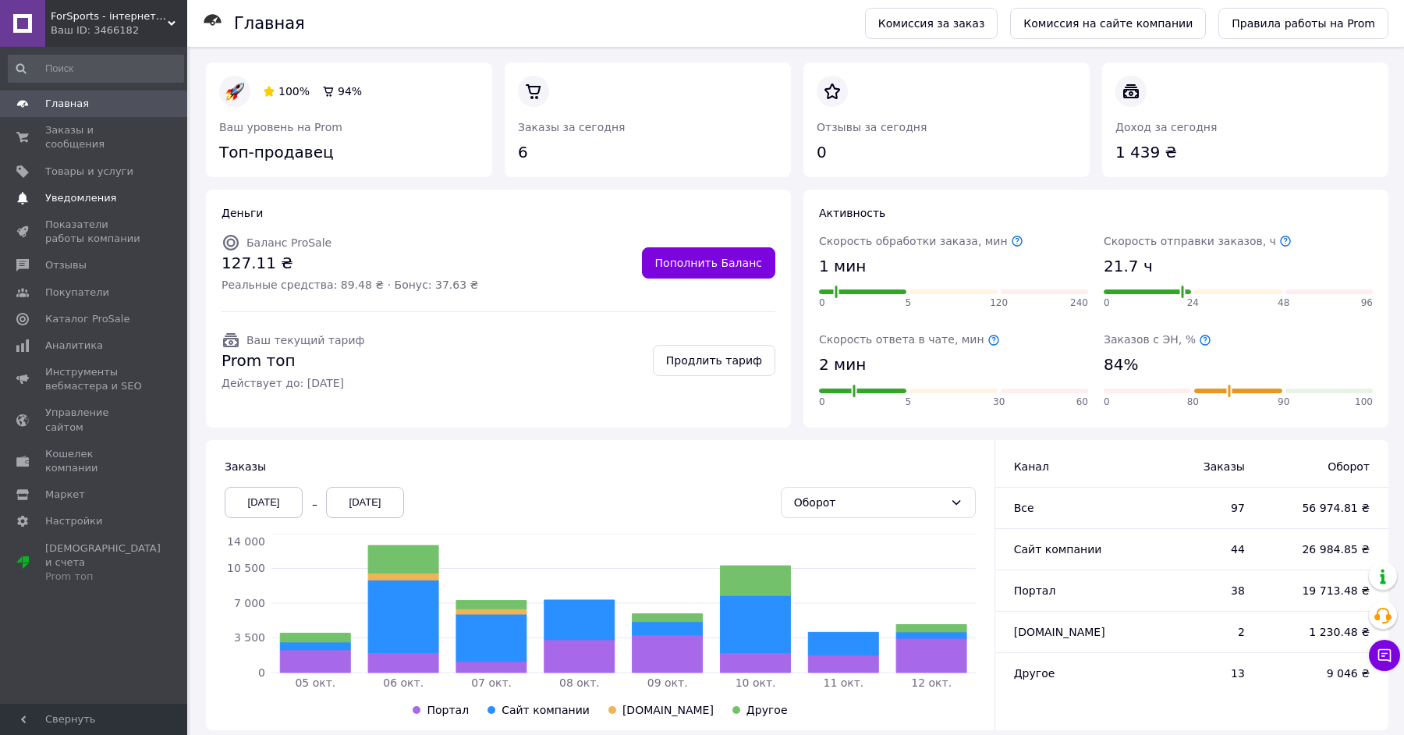
click at [99, 188] on link "Уведомления 0 0" at bounding box center [96, 198] width 192 height 27
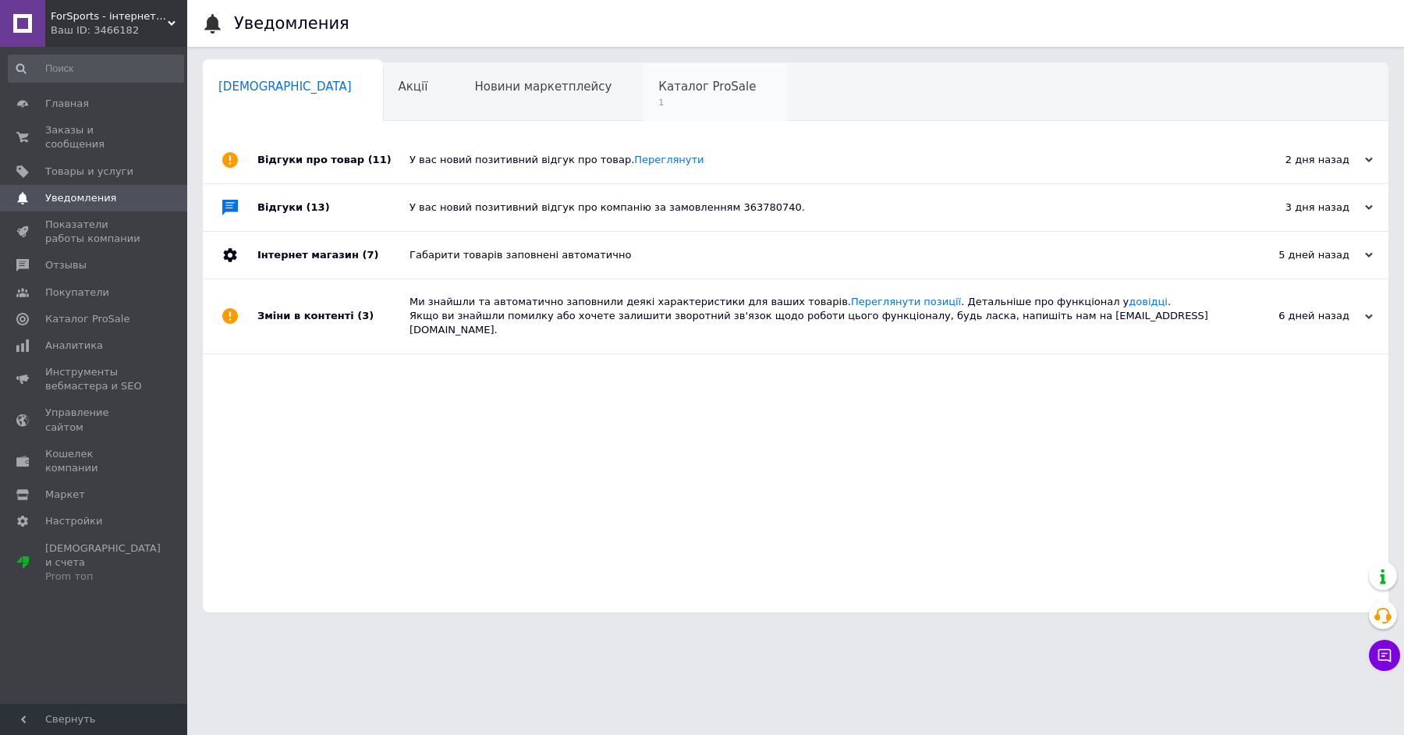
click at [658, 87] on span "Каталог ProSale" at bounding box center [706, 87] width 97 height 14
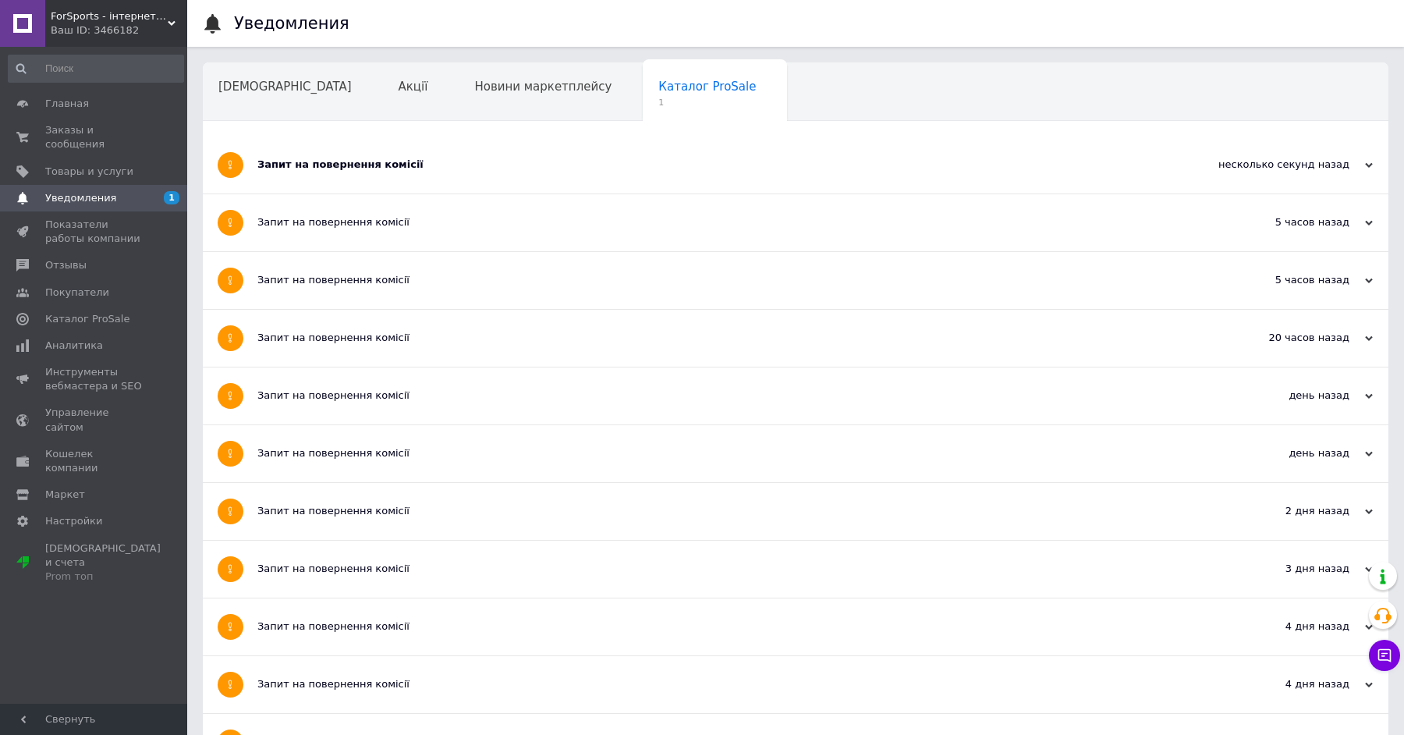
click at [372, 158] on div "Запит на повернення комісії" at bounding box center [736, 165] width 959 height 14
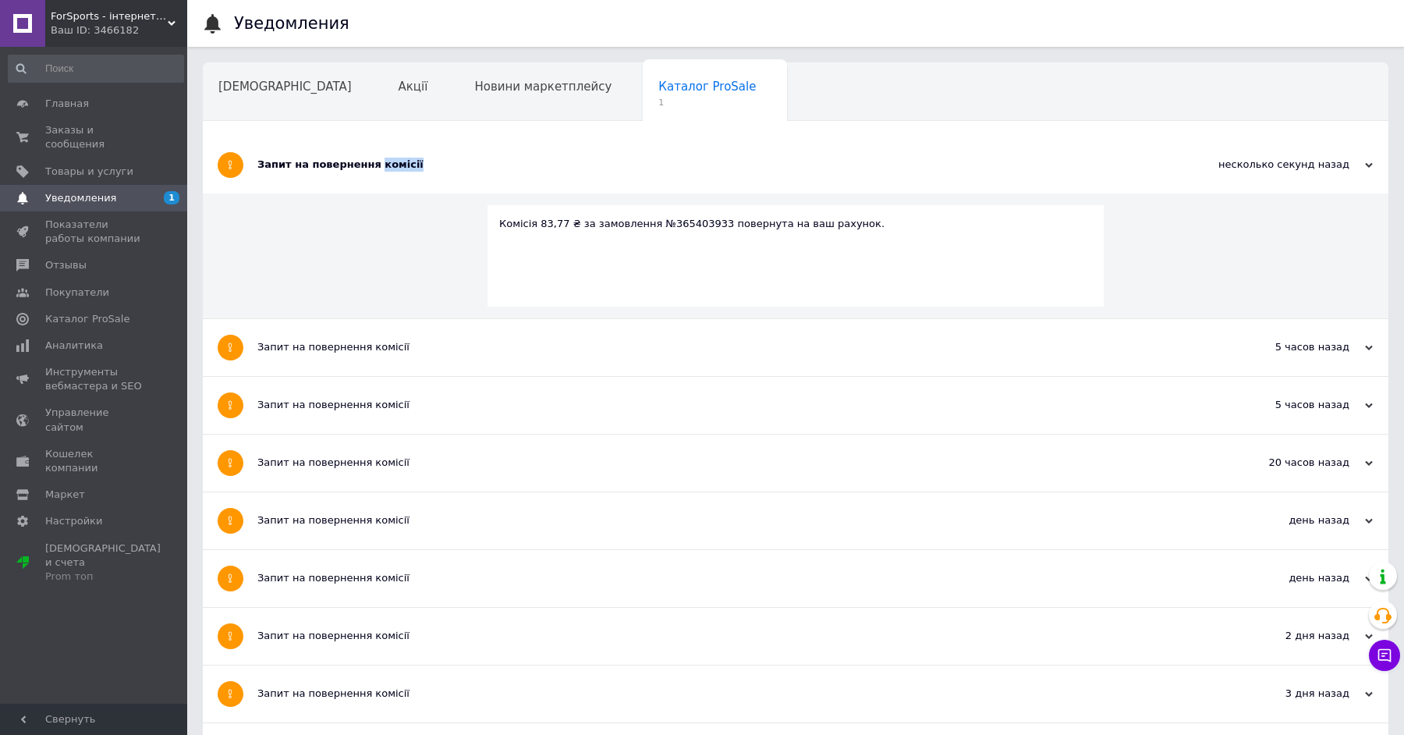
click at [372, 158] on div "Запит на повернення комісії" at bounding box center [736, 165] width 959 height 14
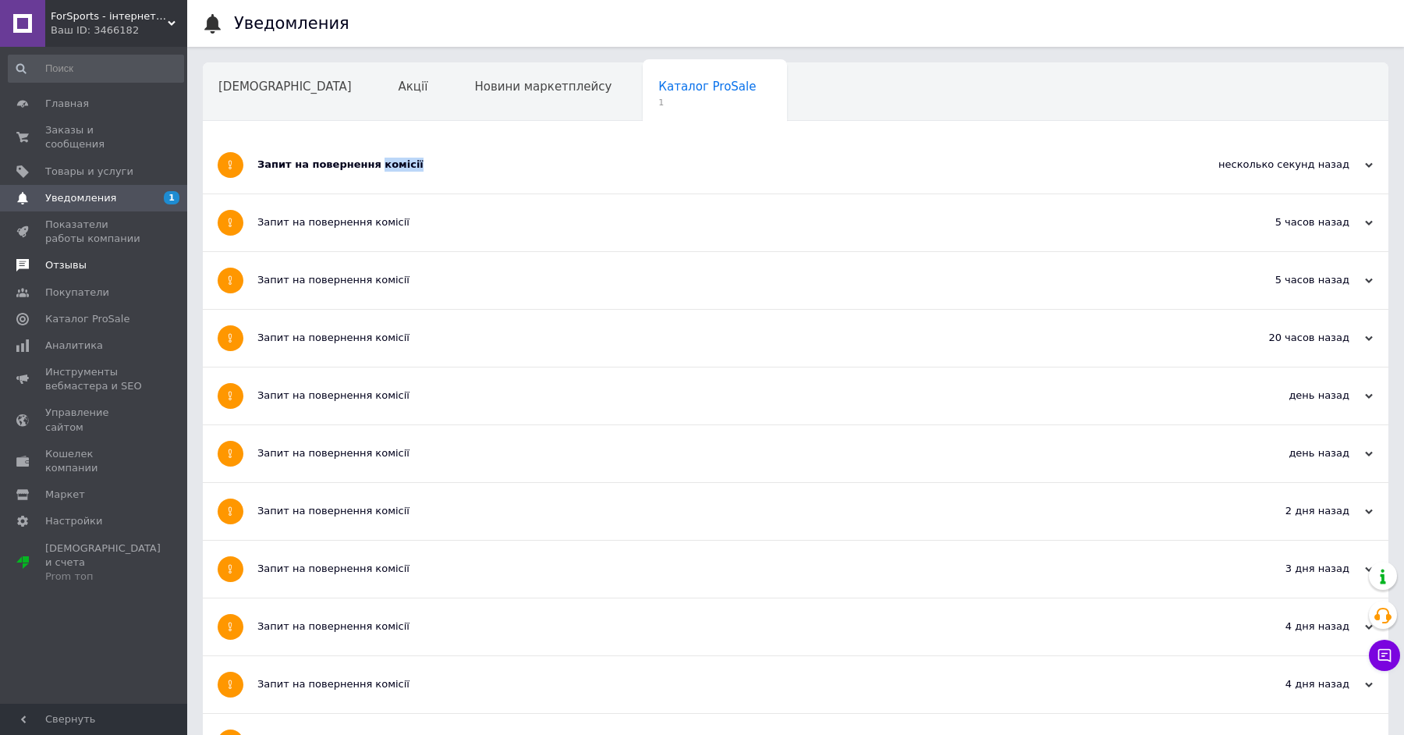
click at [148, 257] on link "Отзывы" at bounding box center [96, 265] width 192 height 27
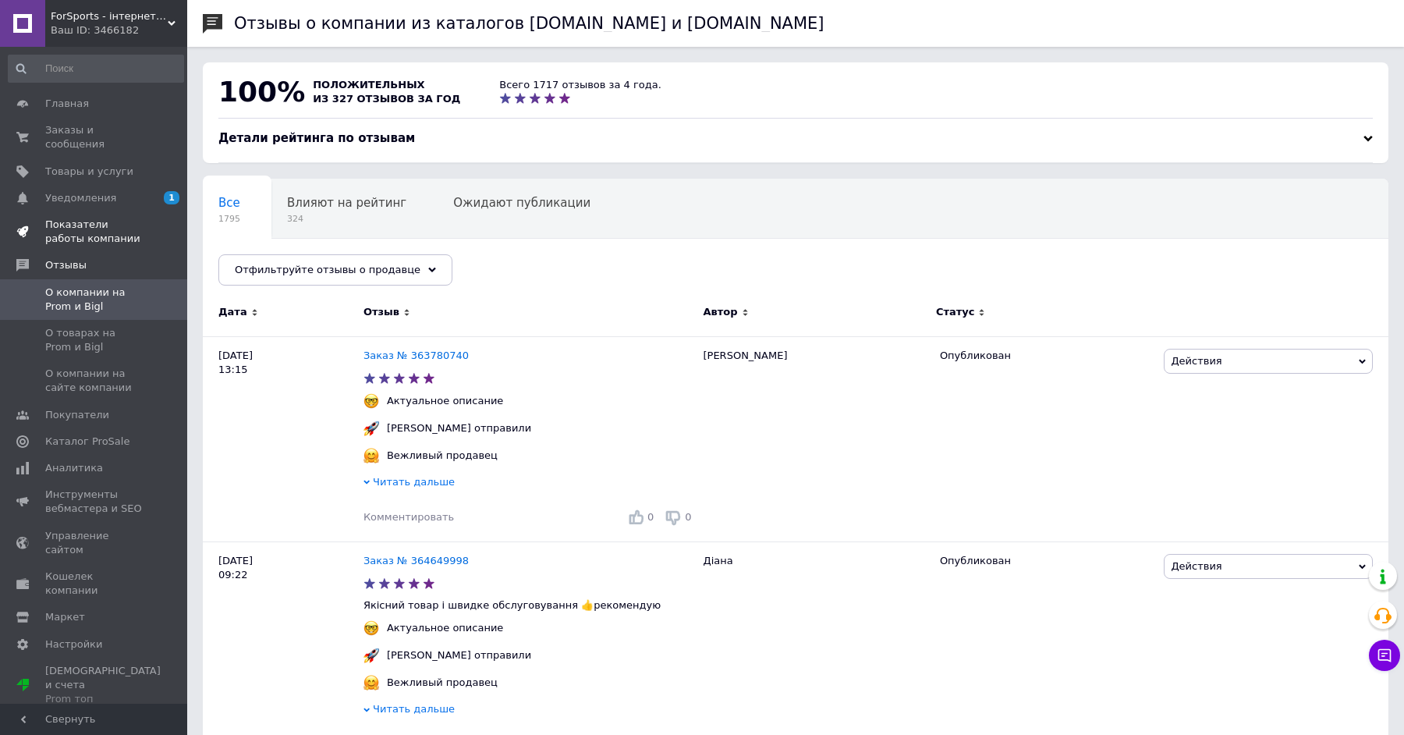
click at [137, 222] on span "Показатели работы компании" at bounding box center [94, 232] width 99 height 28
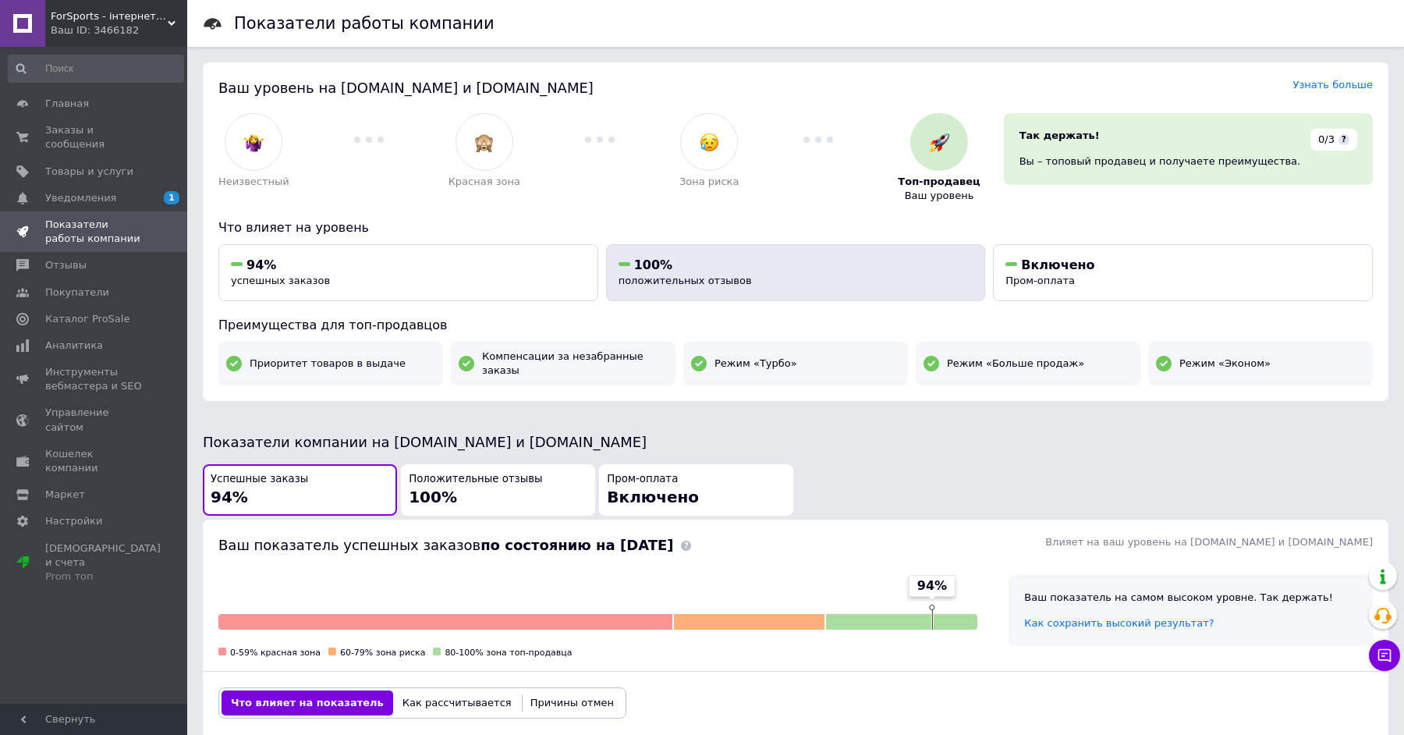
scroll to position [643, 0]
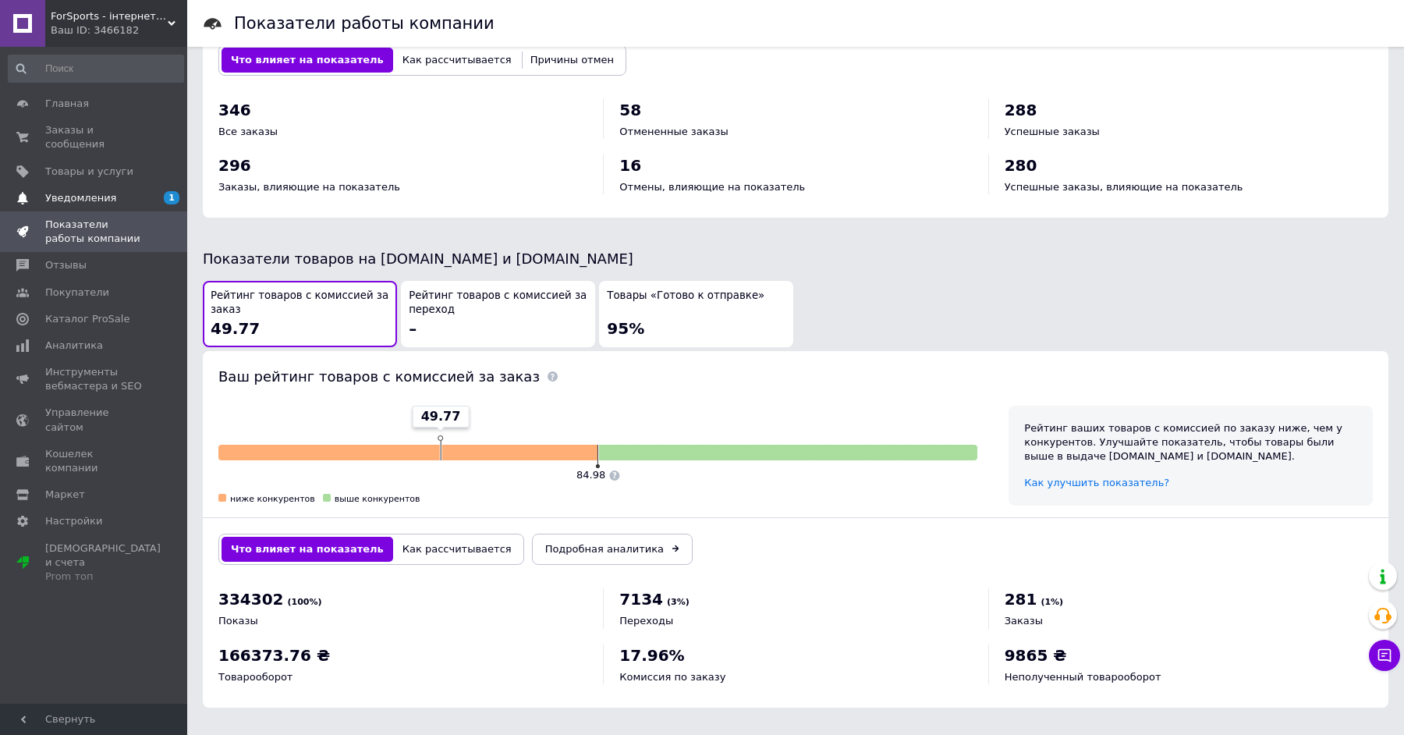
click at [110, 195] on span "Уведомления" at bounding box center [80, 198] width 71 height 14
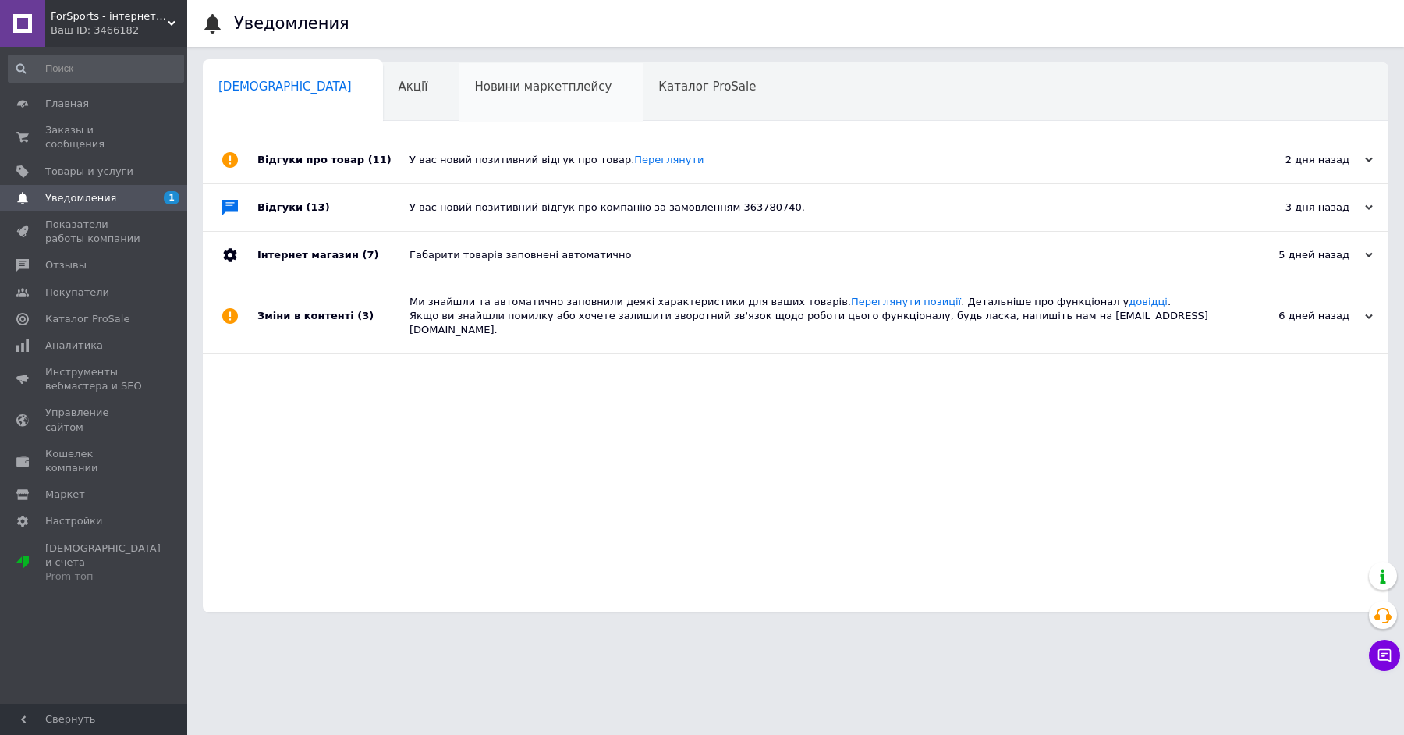
click at [459, 113] on div "Новини маркетплейсу 0" at bounding box center [551, 92] width 184 height 59
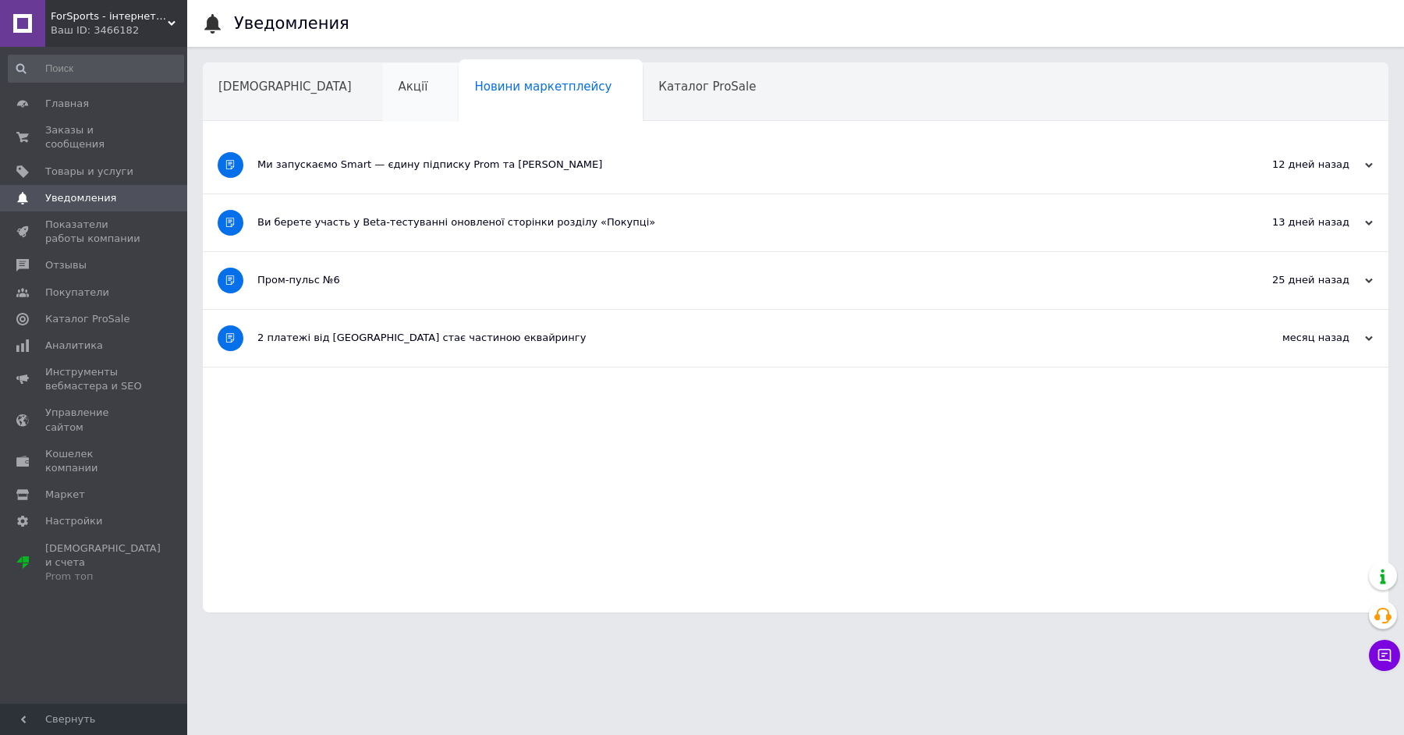
click at [383, 94] on div "Акції" at bounding box center [421, 92] width 76 height 59
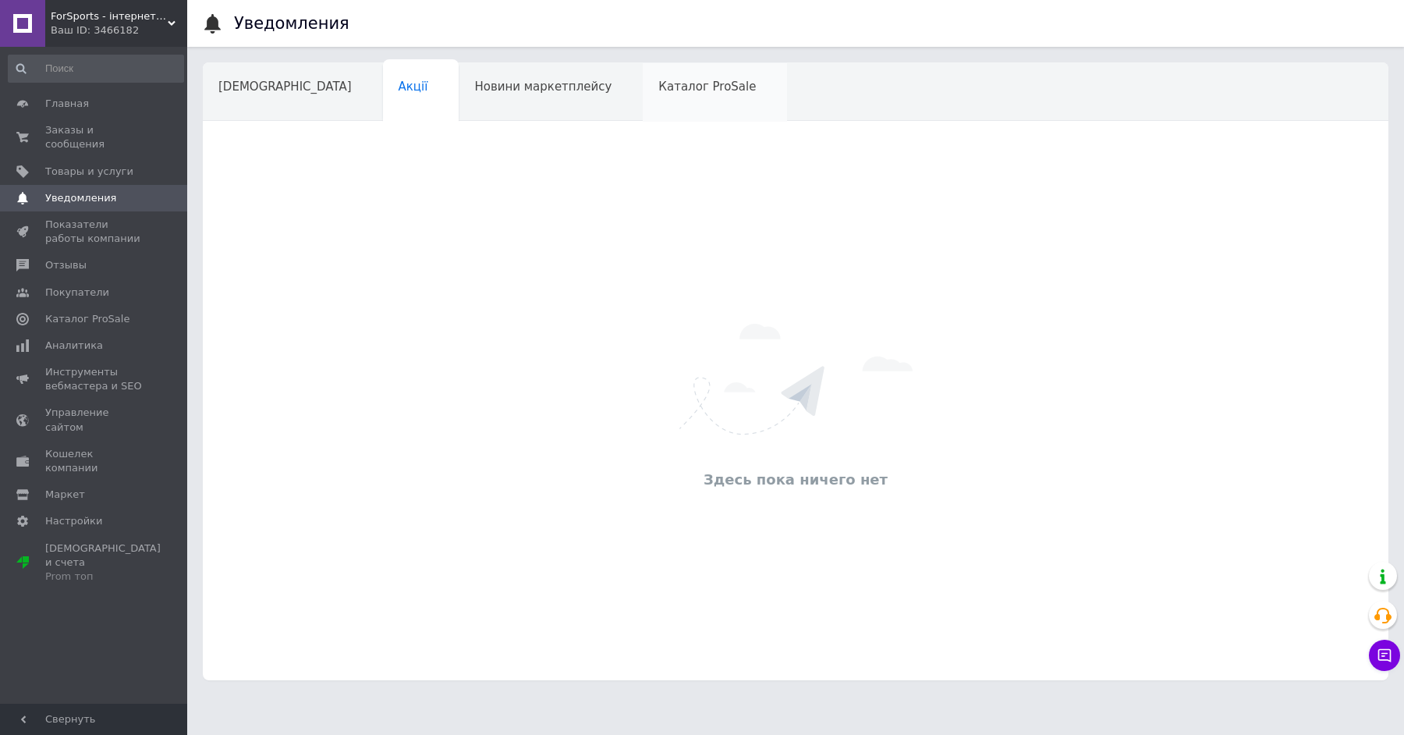
click at [643, 96] on div "Каталог ProSale" at bounding box center [715, 92] width 144 height 59
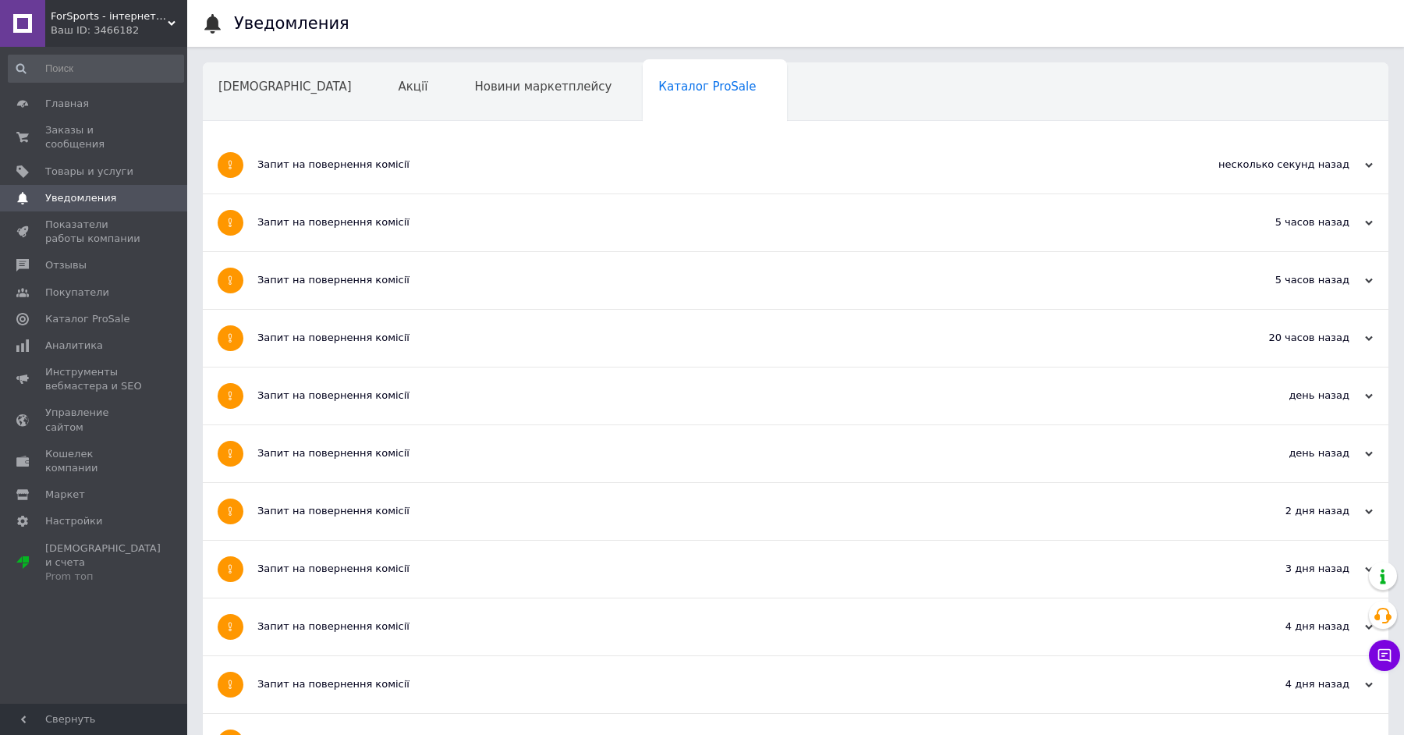
click at [374, 122] on div "Навчання та заходи" at bounding box center [288, 151] width 171 height 59
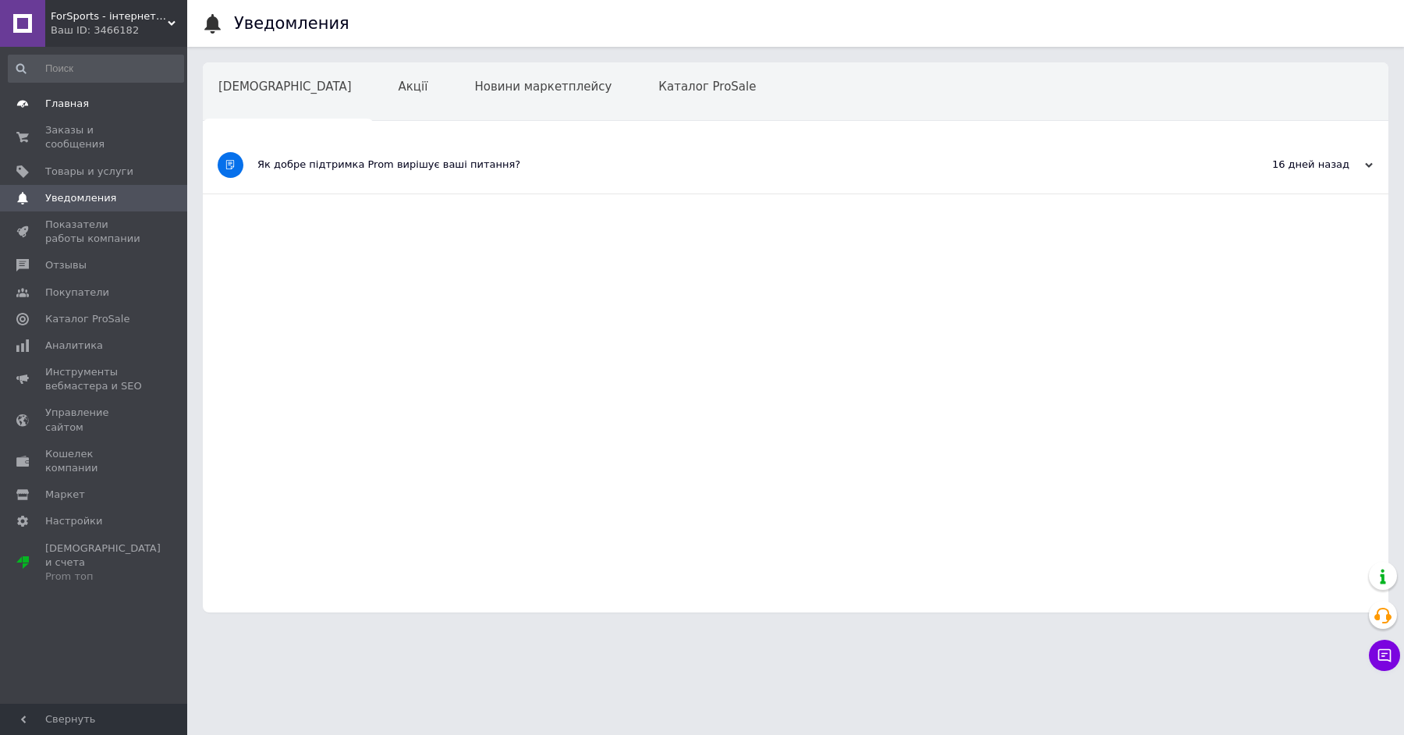
click at [71, 98] on span "Главная" at bounding box center [67, 104] width 44 height 14
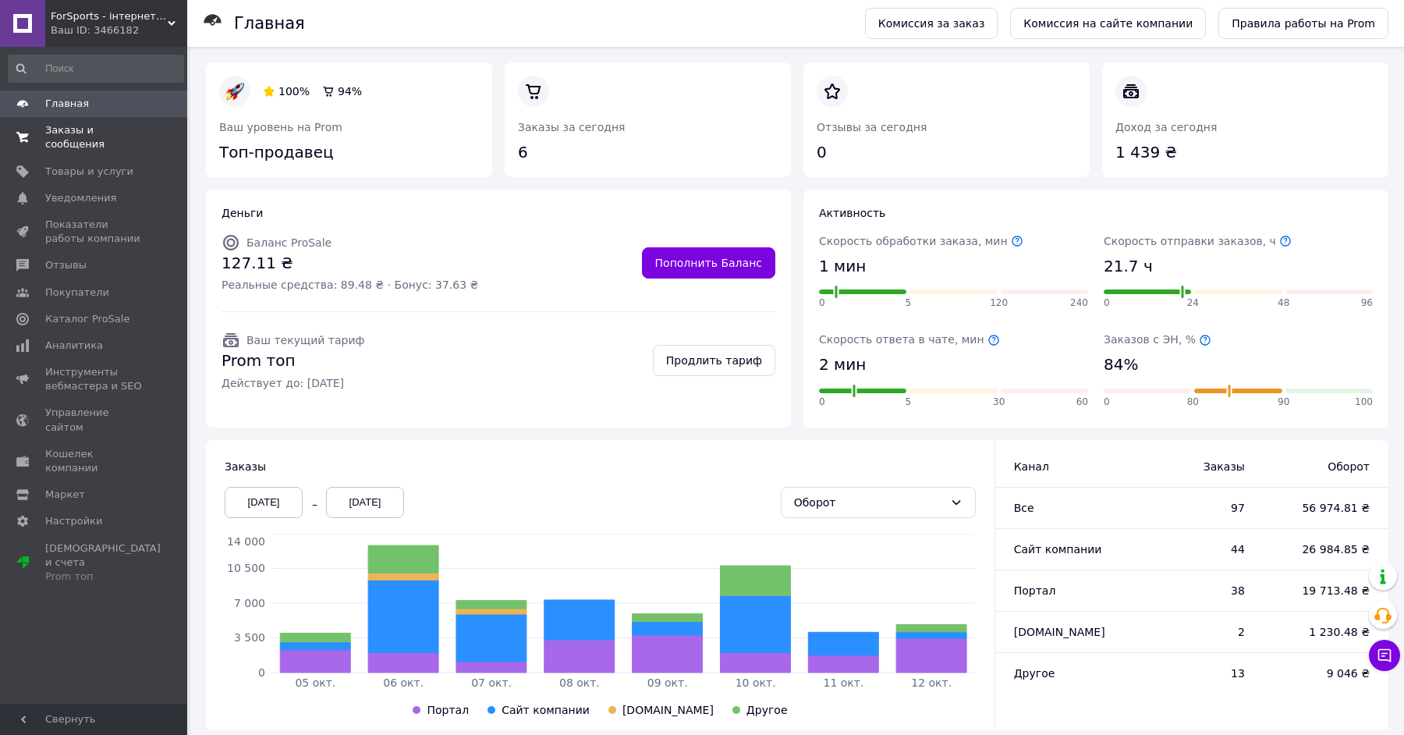
click at [68, 131] on span "Заказы и сообщения" at bounding box center [94, 137] width 99 height 28
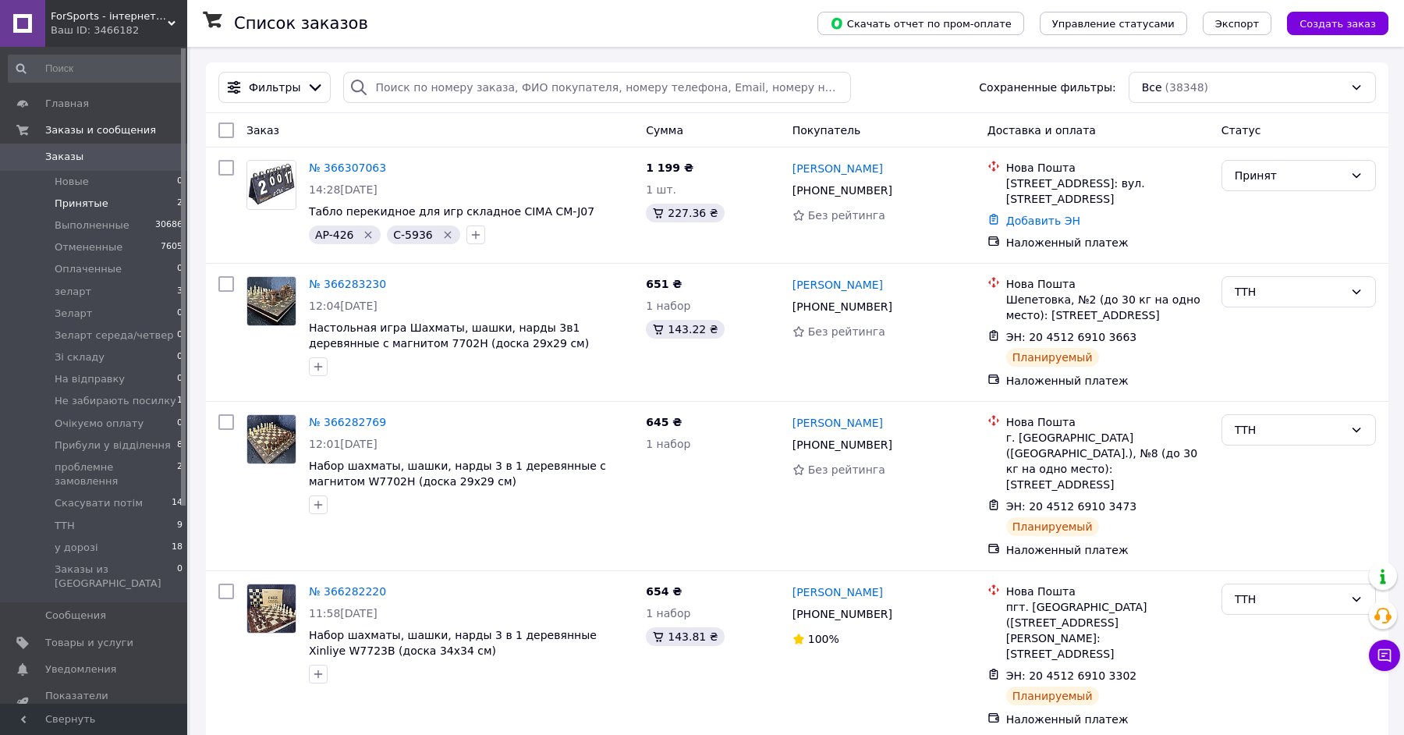
click at [123, 207] on li "Принятые 2" at bounding box center [96, 204] width 192 height 22
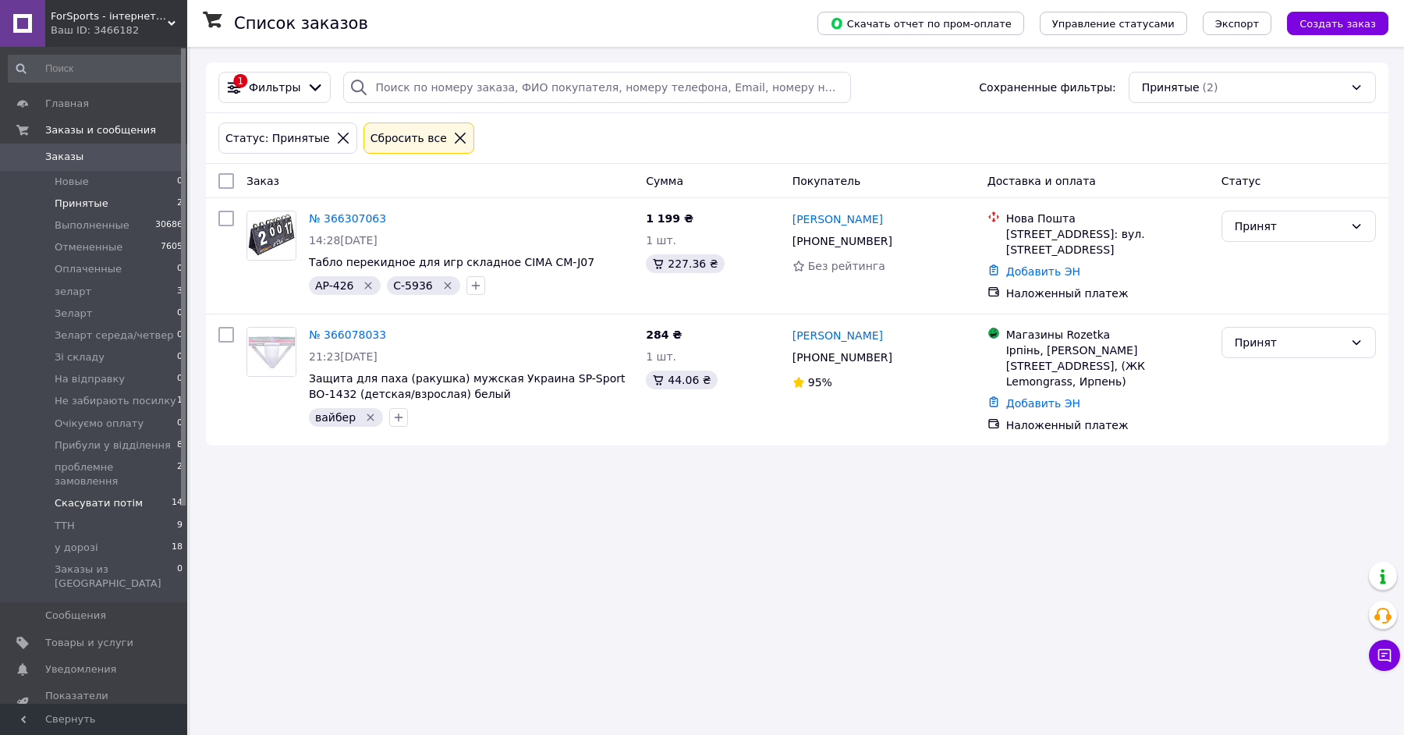
click at [111, 496] on span "Скасувати потім" at bounding box center [99, 503] width 88 height 14
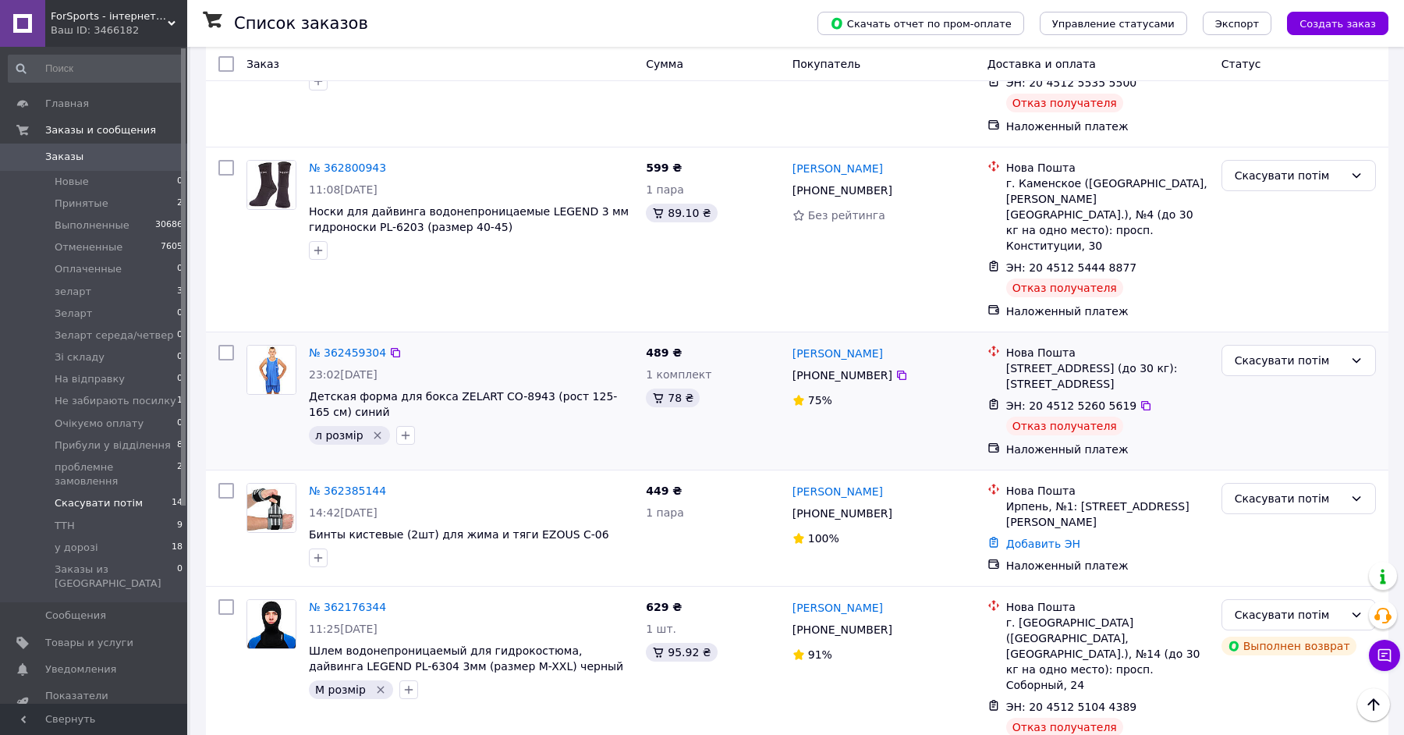
scroll to position [1527, 0]
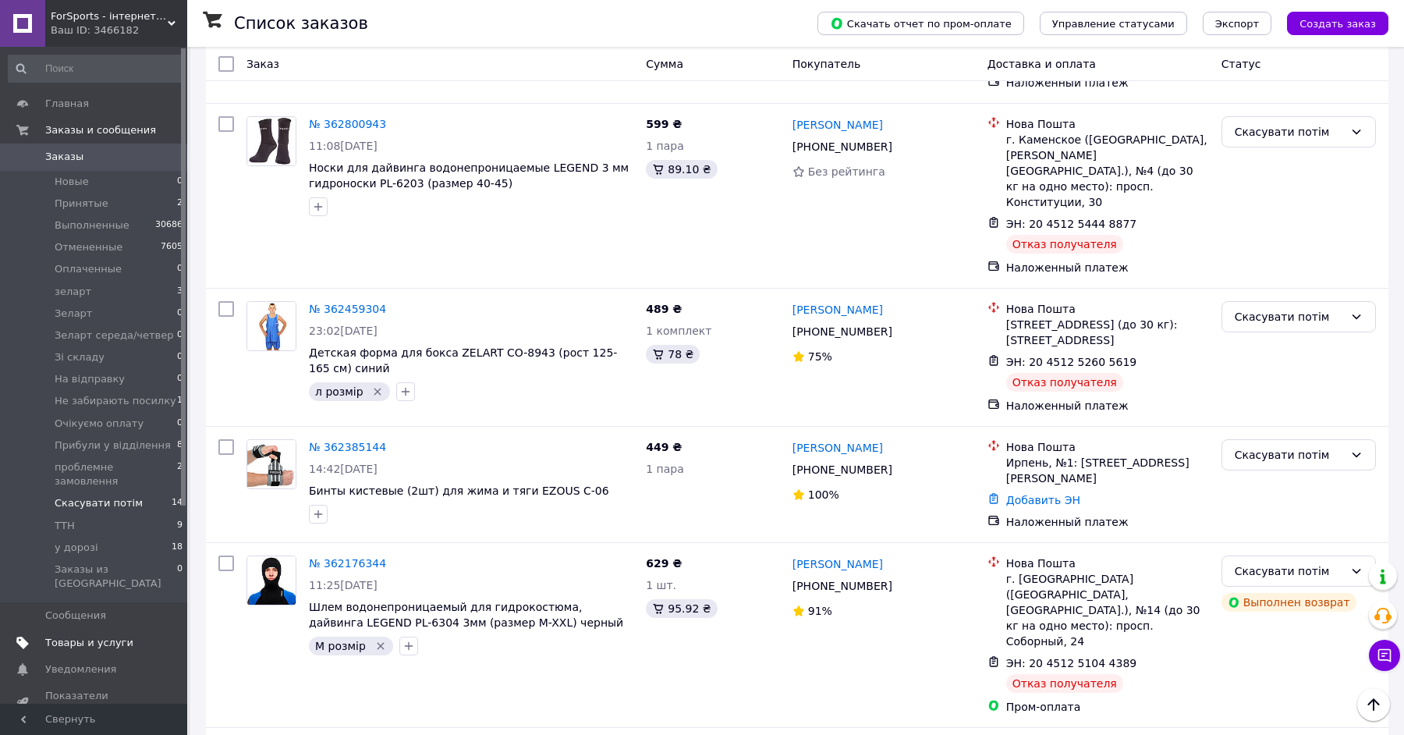
click at [91, 629] on link "Товары и услуги" at bounding box center [96, 642] width 192 height 27
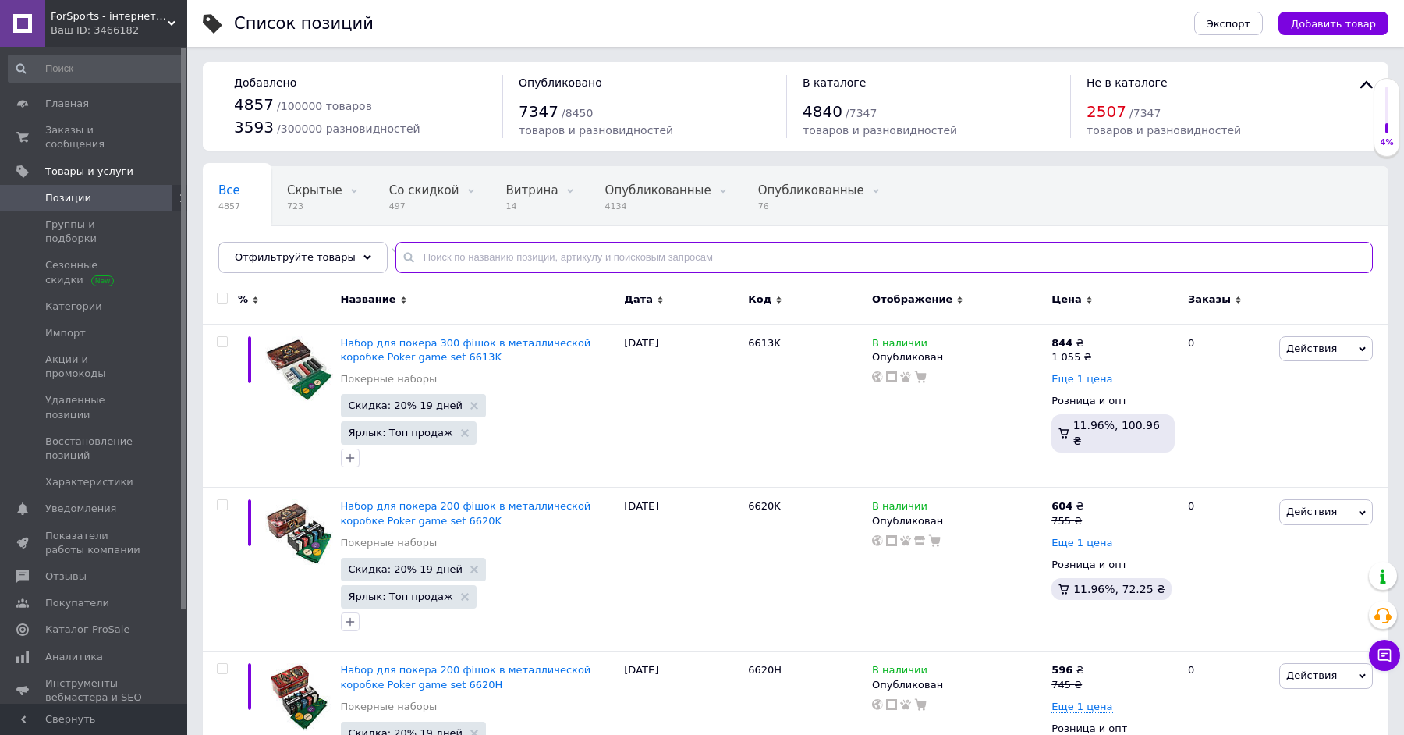
click at [480, 258] on input "text" at bounding box center [883, 257] width 977 height 31
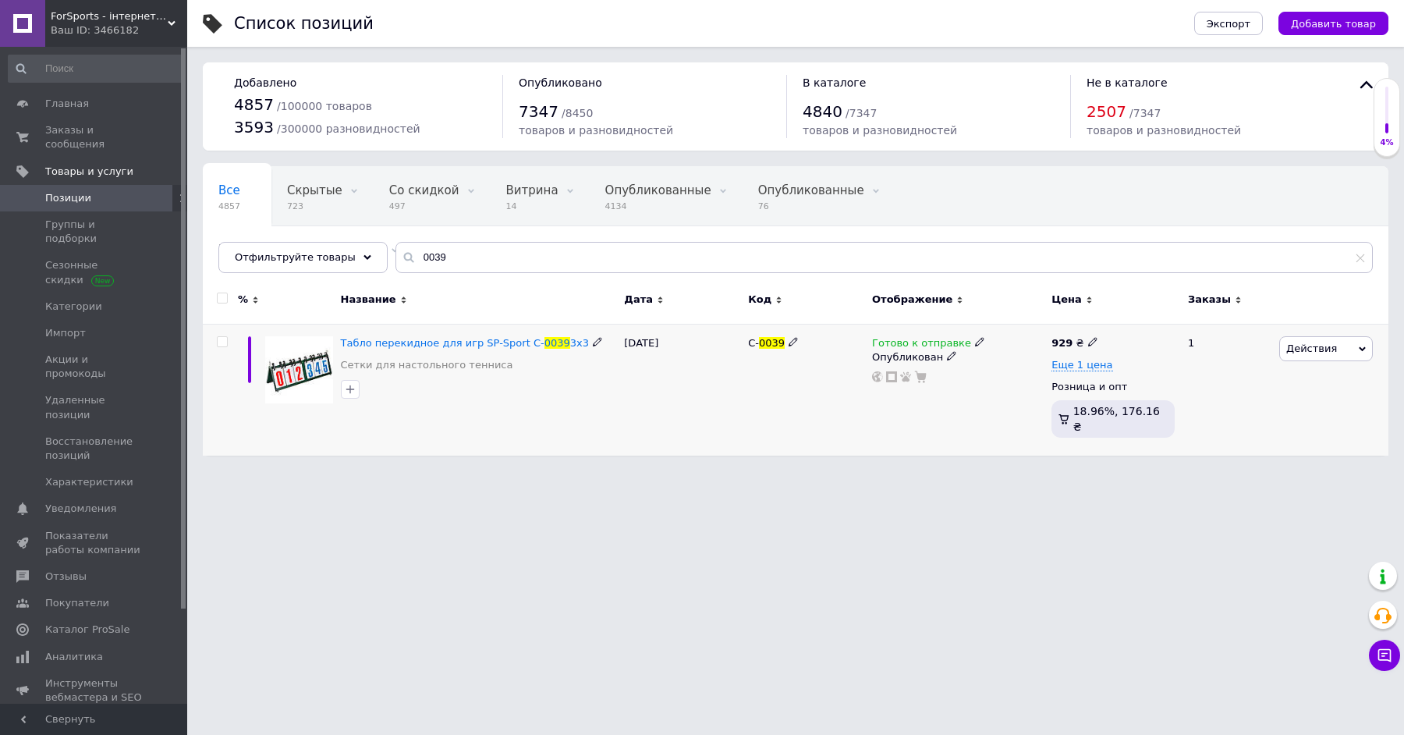
drag, startPoint x: 732, startPoint y: 345, endPoint x: 791, endPoint y: 347, distance: 59.3
click at [791, 347] on div "Табло перекидное для игр SP-Sport C- 0039 3х3 Сетки для настольного тенниса 21.…" at bounding box center [795, 390] width 1185 height 132
copy div "C- 0039"
click at [975, 341] on icon at bounding box center [979, 341] width 9 height 9
click at [1019, 377] on li "Нет в наличии" at bounding box center [1064, 377] width 148 height 22
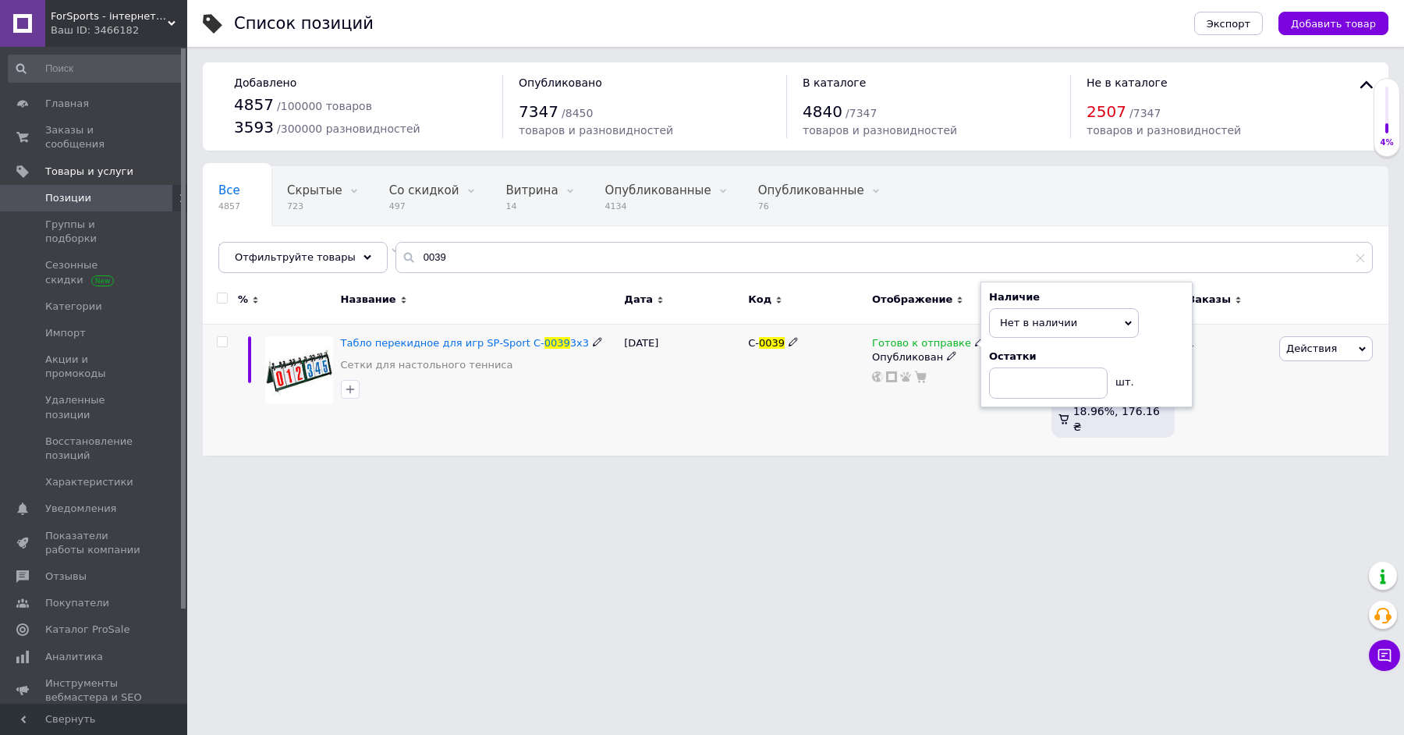
click at [731, 416] on div "21.01.2025" at bounding box center [682, 390] width 124 height 132
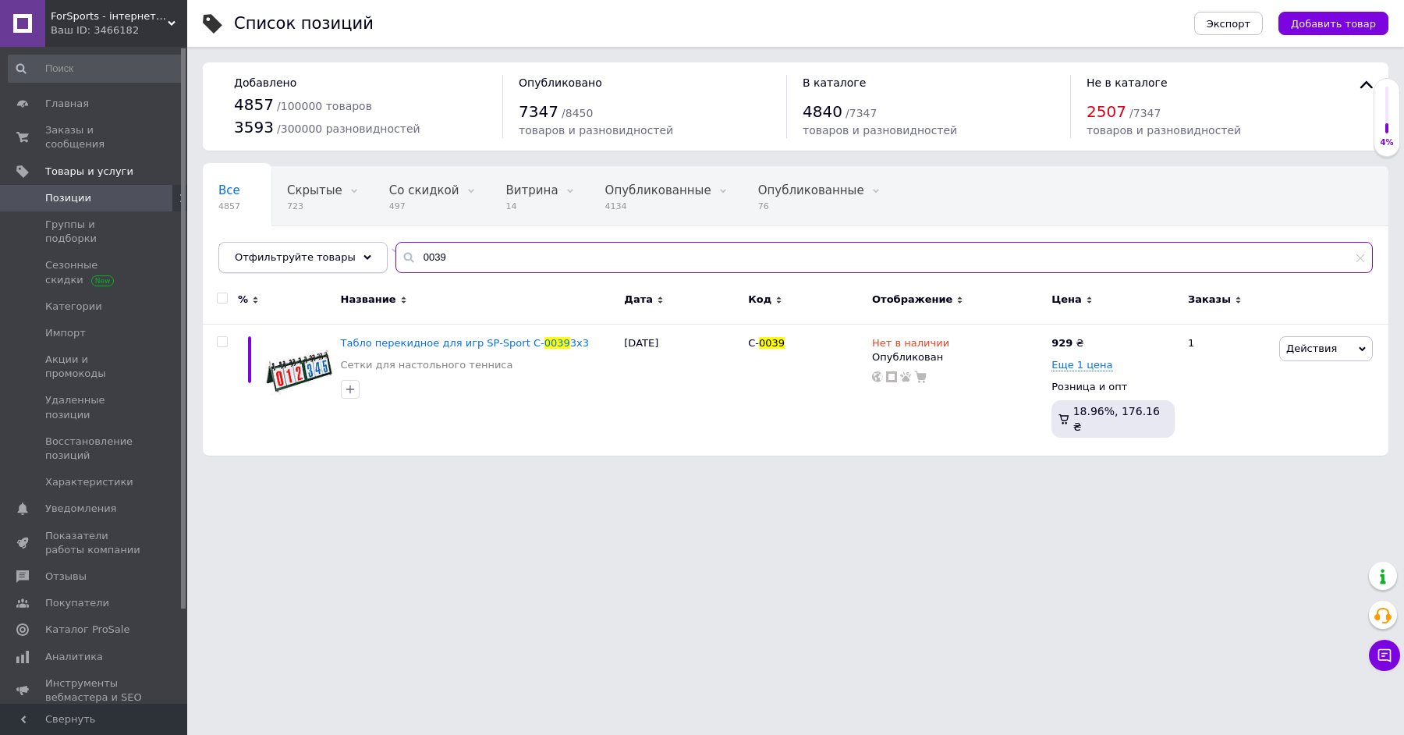
paste input "C-22"
drag, startPoint x: 454, startPoint y: 255, endPoint x: 363, endPoint y: 255, distance: 91.2
click at [363, 255] on div "Отфильтруйте товары C-2239" at bounding box center [795, 257] width 1154 height 31
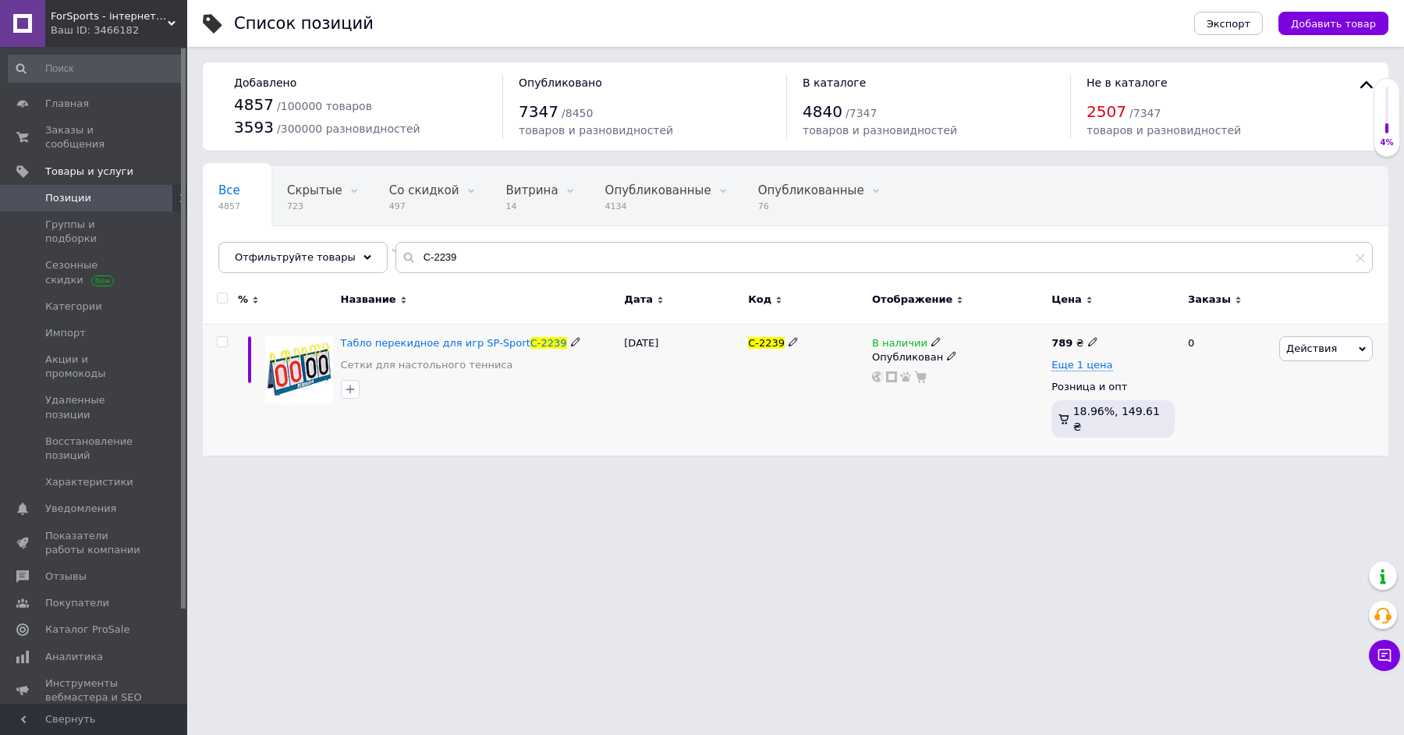
click at [933, 337] on icon at bounding box center [935, 341] width 9 height 9
click at [993, 351] on li "Нет в наличии" at bounding box center [1025, 355] width 148 height 22
click at [623, 408] on div "11.07.2024" at bounding box center [682, 390] width 124 height 132
drag, startPoint x: 338, startPoint y: 338, endPoint x: 371, endPoint y: 341, distance: 32.9
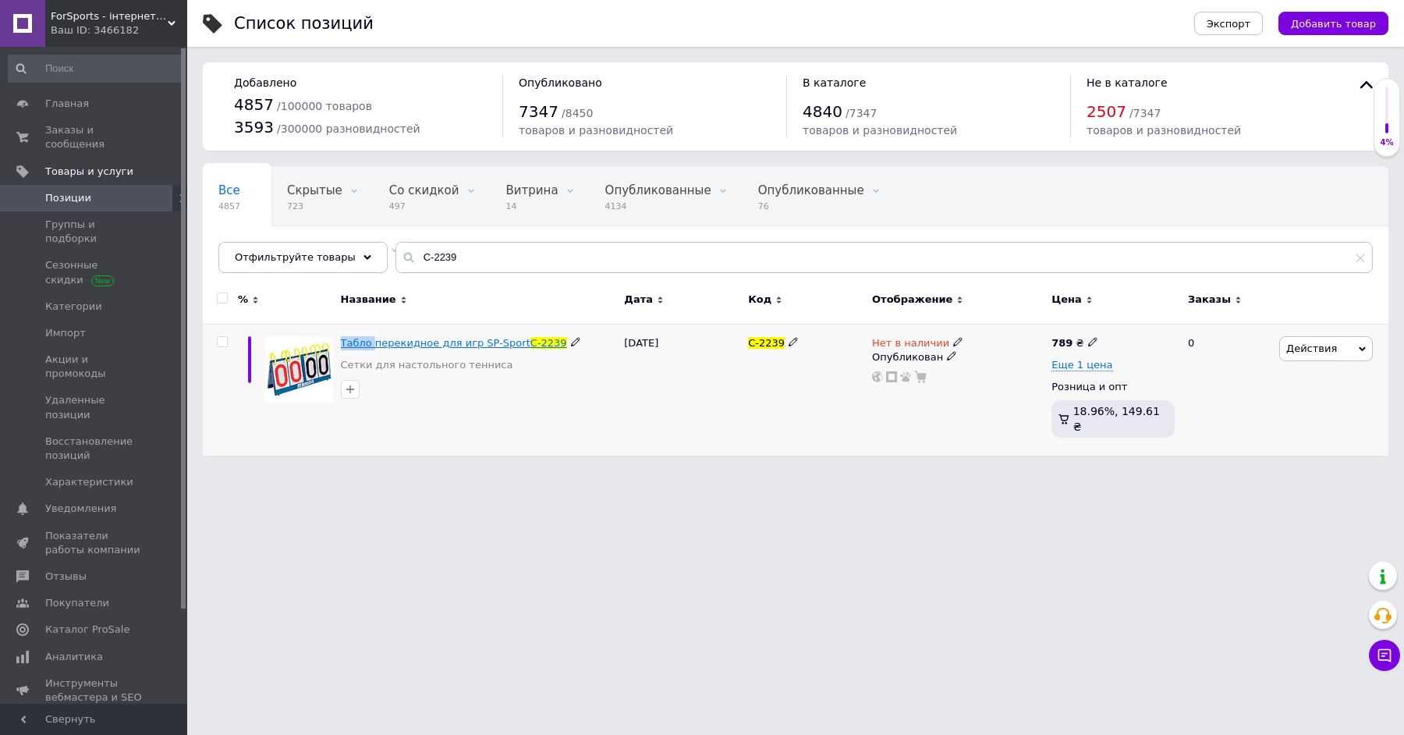
click at [372, 341] on div "Табло перекидное для игр SP-Sport C-2239 Сетки для настольного тенниса" at bounding box center [479, 390] width 284 height 132
copy span "Табло"
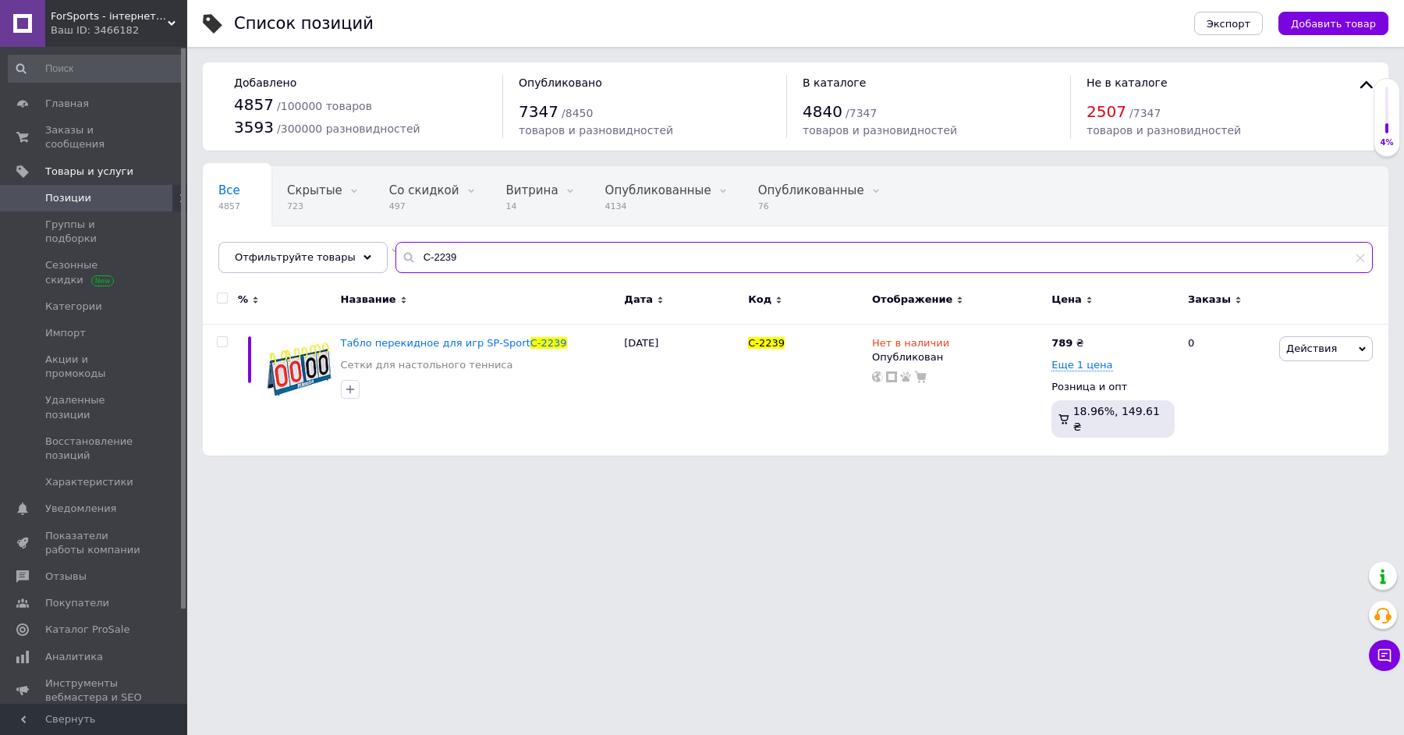
paste input "Табло"
drag, startPoint x: 490, startPoint y: 257, endPoint x: 379, endPoint y: 238, distance: 112.3
click at [379, 238] on div "Все 4857 Скрытые 723 Удалить Редактировать Со скидкой 497 Удалить Редактировать…" at bounding box center [795, 219] width 1185 height 107
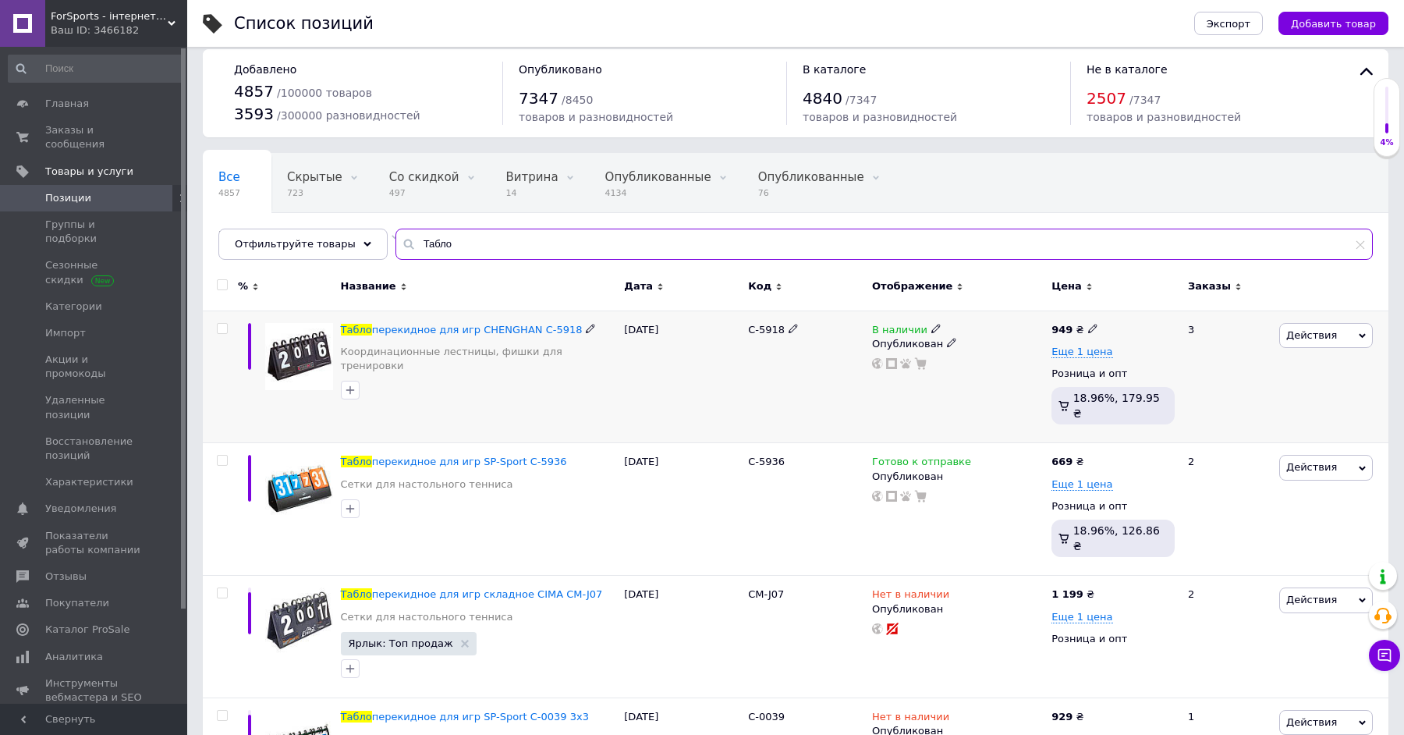
scroll to position [16, 0]
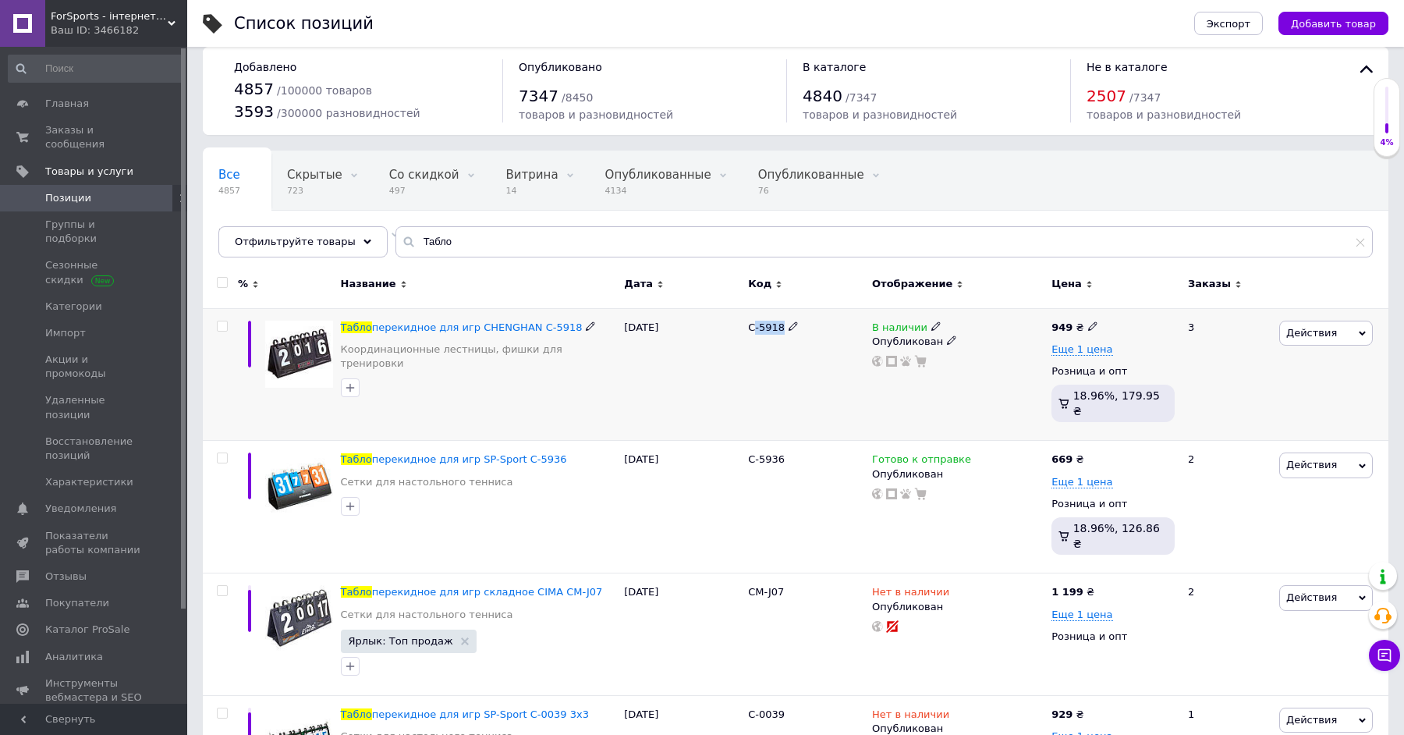
drag, startPoint x: 752, startPoint y: 321, endPoint x: 798, endPoint y: 328, distance: 45.7
click at [798, 328] on div "C-5918" at bounding box center [806, 327] width 116 height 14
click at [783, 352] on div "C-5918" at bounding box center [806, 374] width 124 height 133
drag, startPoint x: 746, startPoint y: 325, endPoint x: 791, endPoint y: 334, distance: 45.3
click at [791, 334] on div "C-5918" at bounding box center [806, 374] width 124 height 133
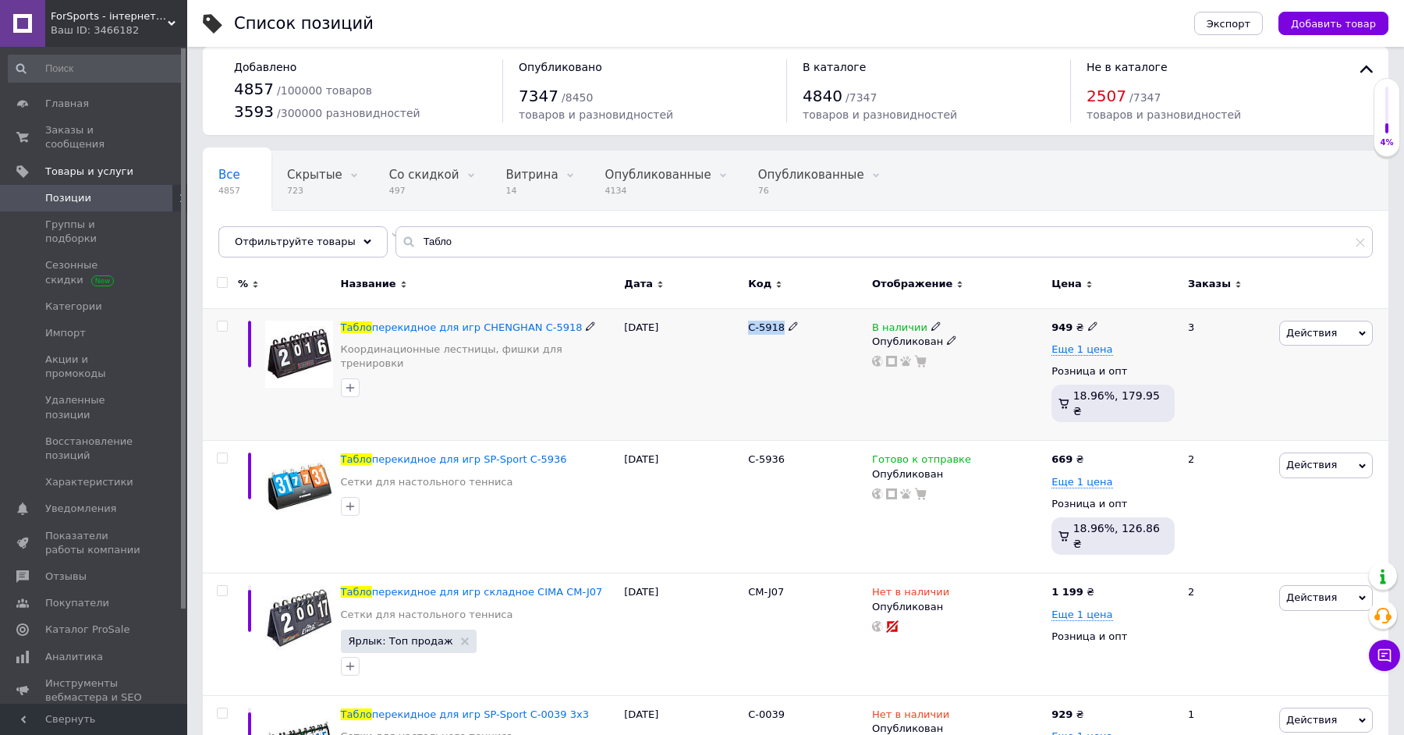
copy span "C-5918"
click at [931, 324] on icon at bounding box center [935, 325] width 9 height 9
click at [1005, 360] on li "Под заказ" at bounding box center [1025, 361] width 148 height 22
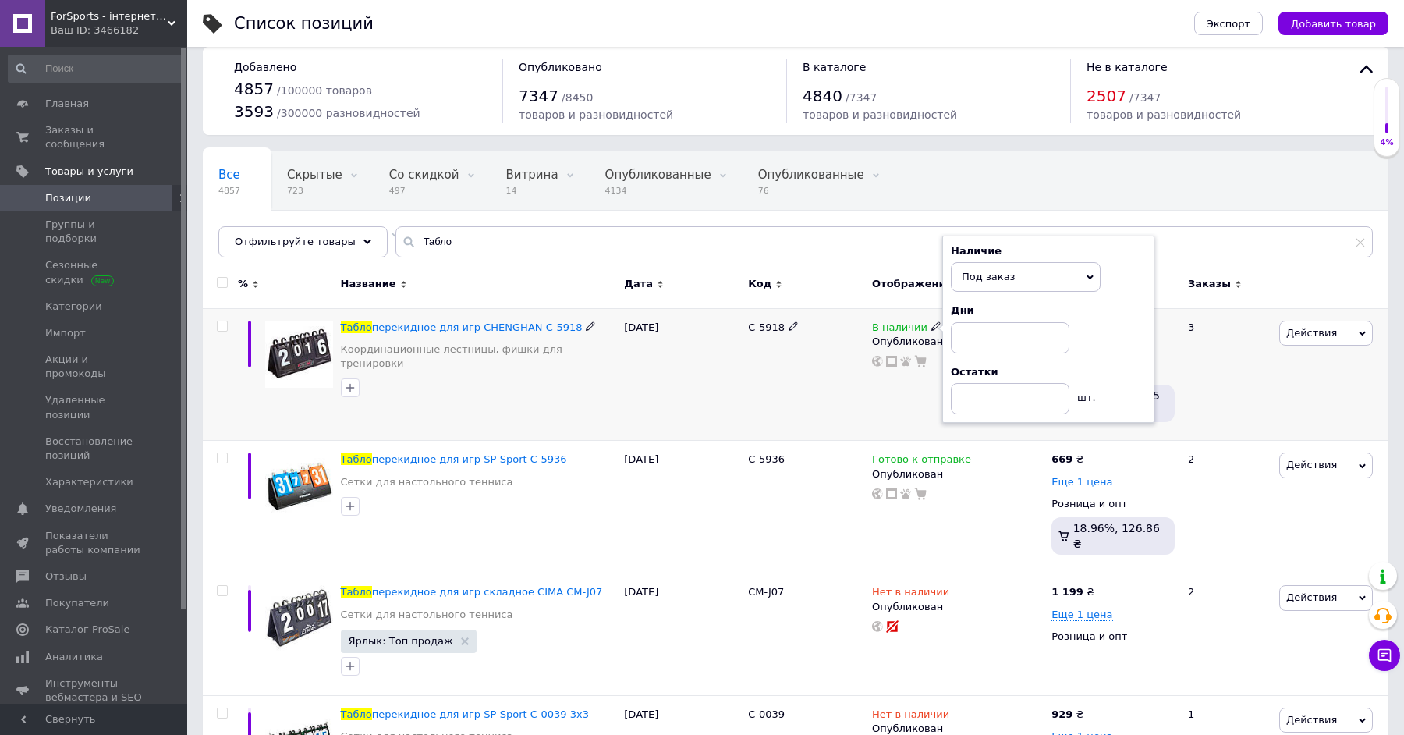
click at [1025, 278] on span "Под заказ" at bounding box center [1026, 277] width 150 height 30
click at [1019, 309] on li "В наличии" at bounding box center [1025, 309] width 148 height 22
click at [1019, 309] on span "В наличии" at bounding box center [1026, 307] width 150 height 30
click at [1024, 342] on li "Нет в наличии" at bounding box center [1025, 339] width 148 height 22
click at [681, 359] on div "02.10.2024" at bounding box center [682, 374] width 124 height 133
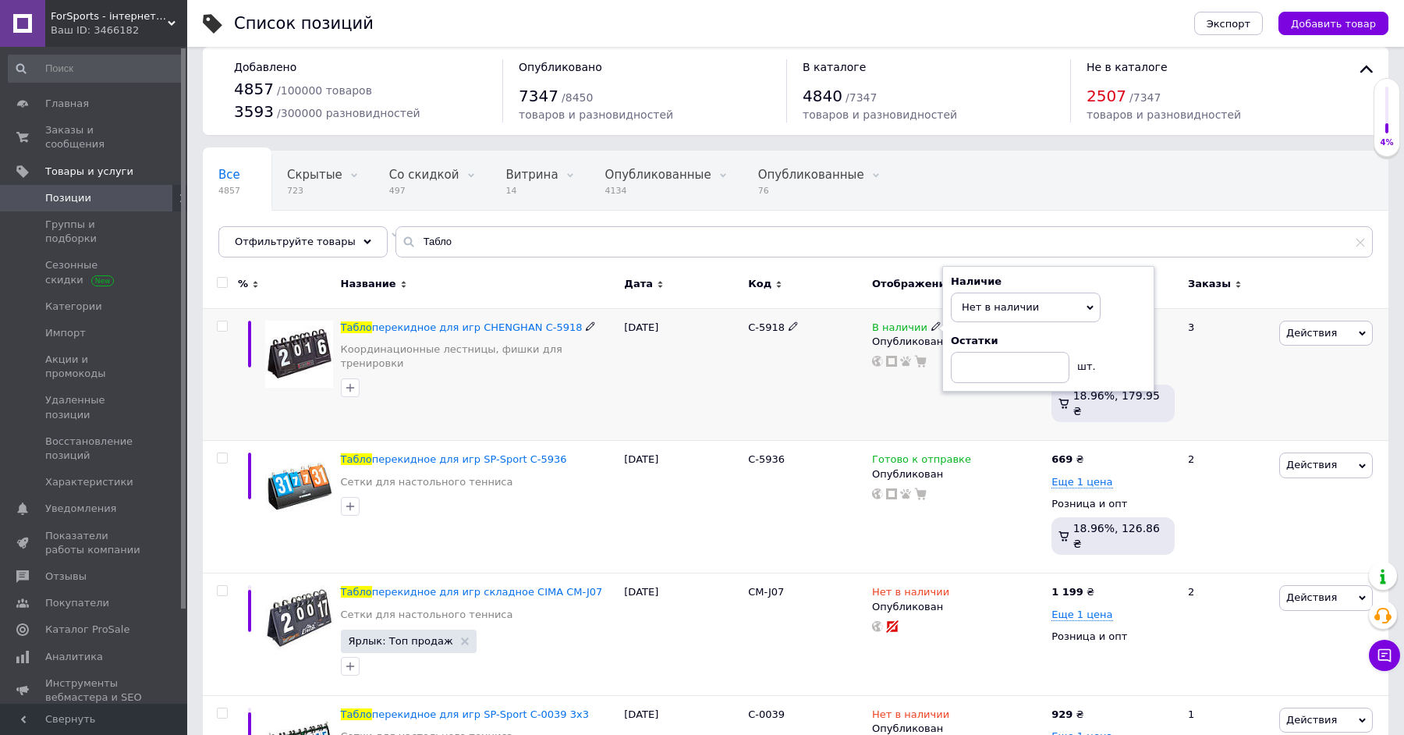
click at [681, 359] on div "02.10.2024" at bounding box center [682, 374] width 124 height 133
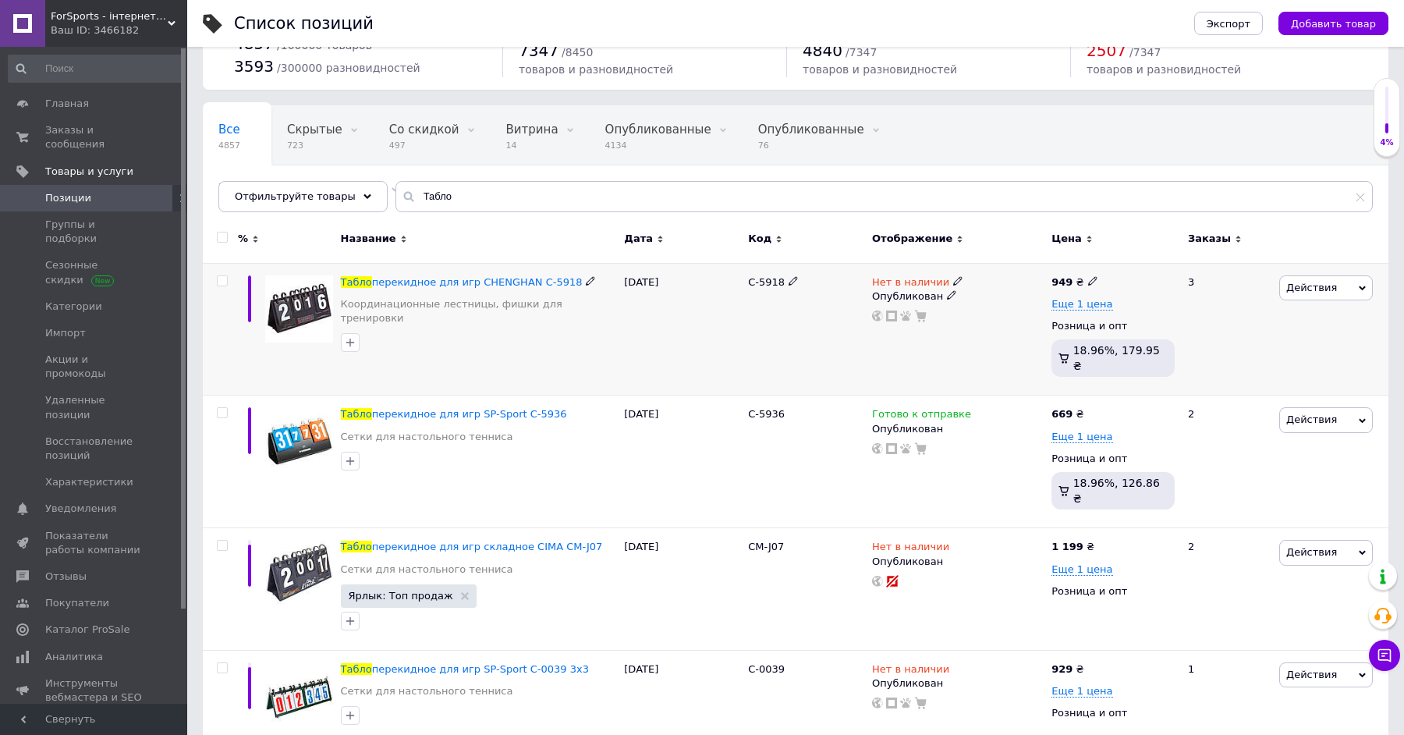
scroll to position [146, 0]
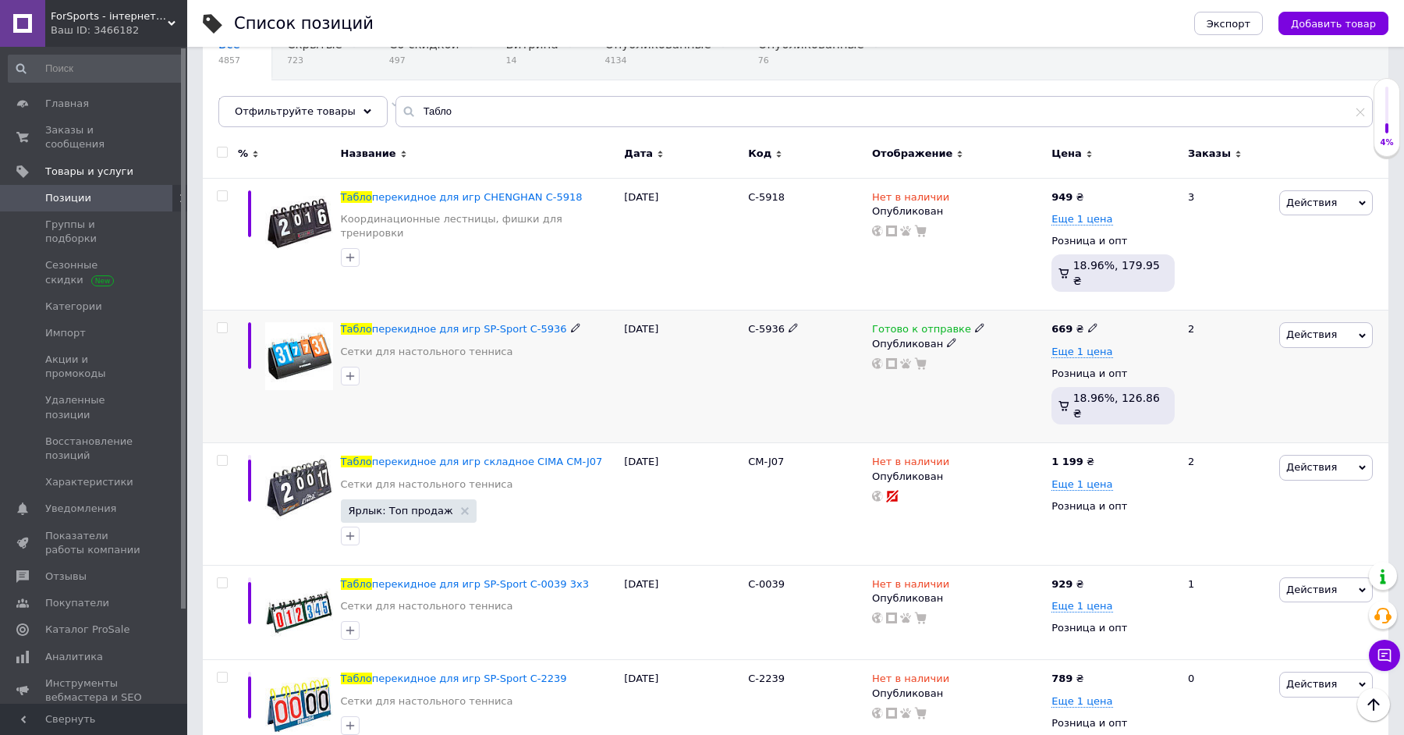
drag, startPoint x: 743, startPoint y: 314, endPoint x: 805, endPoint y: 318, distance: 61.7
click at [805, 318] on div "Табло перекидное для игр SP-Sport C-5936 Сетки для настольного тенниса 07.10.20…" at bounding box center [795, 376] width 1185 height 133
copy div "C-5936"
click at [878, 358] on icon at bounding box center [877, 363] width 11 height 11
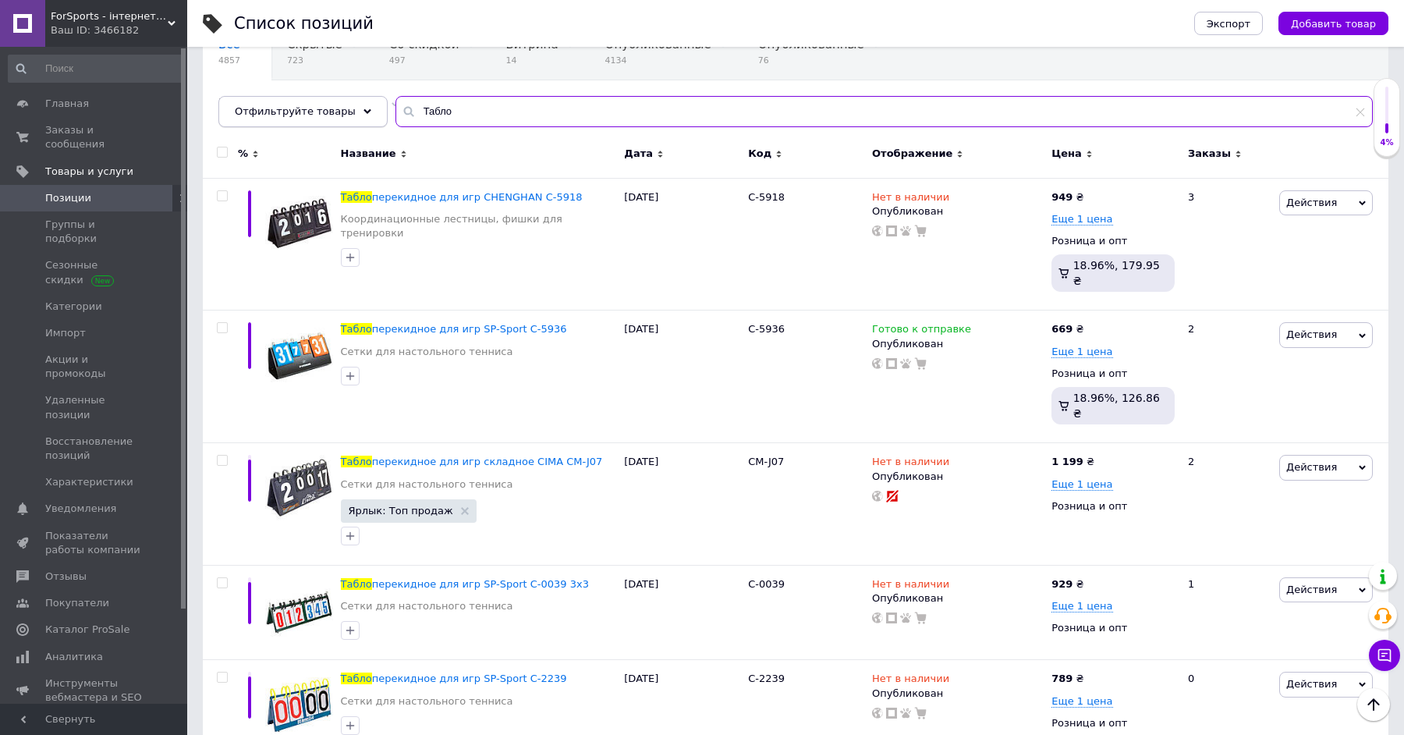
paste input "CM-J06"
drag, startPoint x: 474, startPoint y: 108, endPoint x: 349, endPoint y: 105, distance: 124.8
click at [351, 105] on div "Отфильтруйте товары Табло" at bounding box center [795, 111] width 1154 height 31
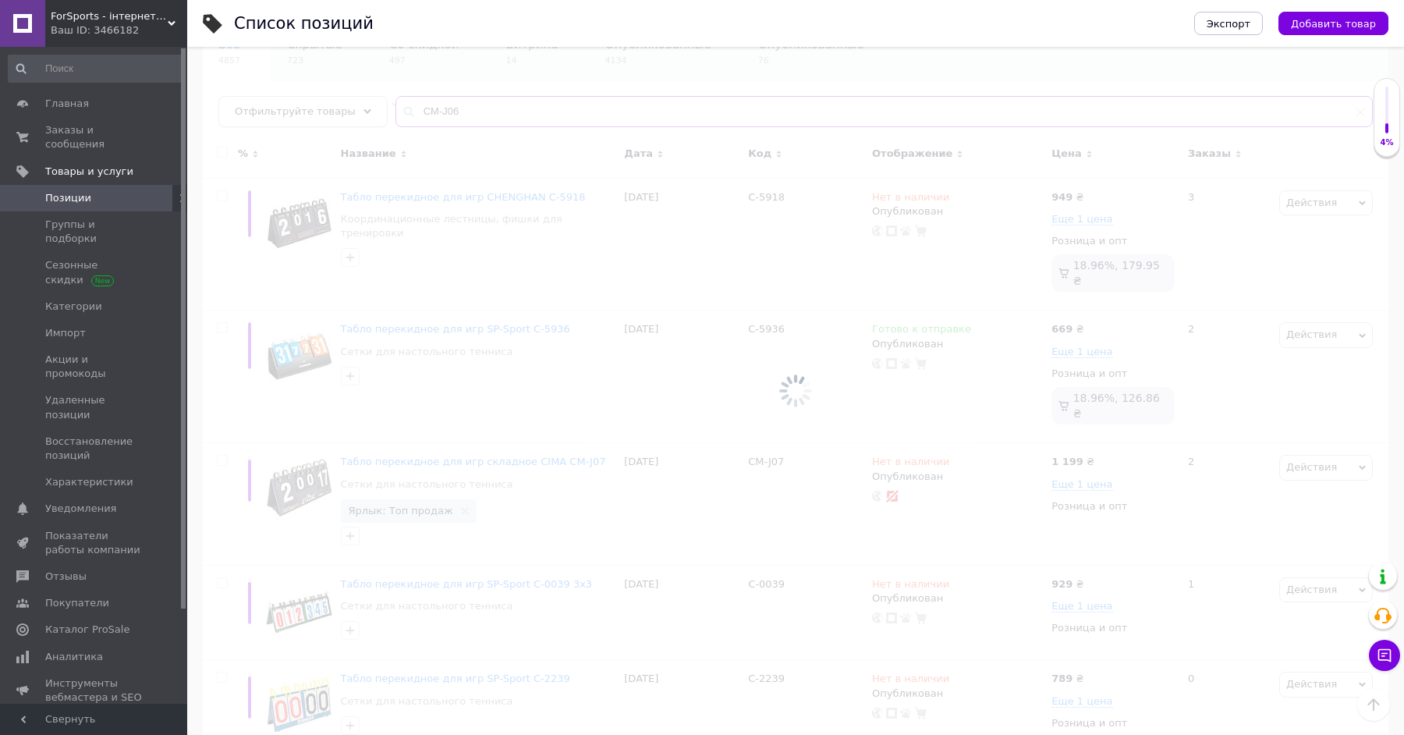
scroll to position [104, 0]
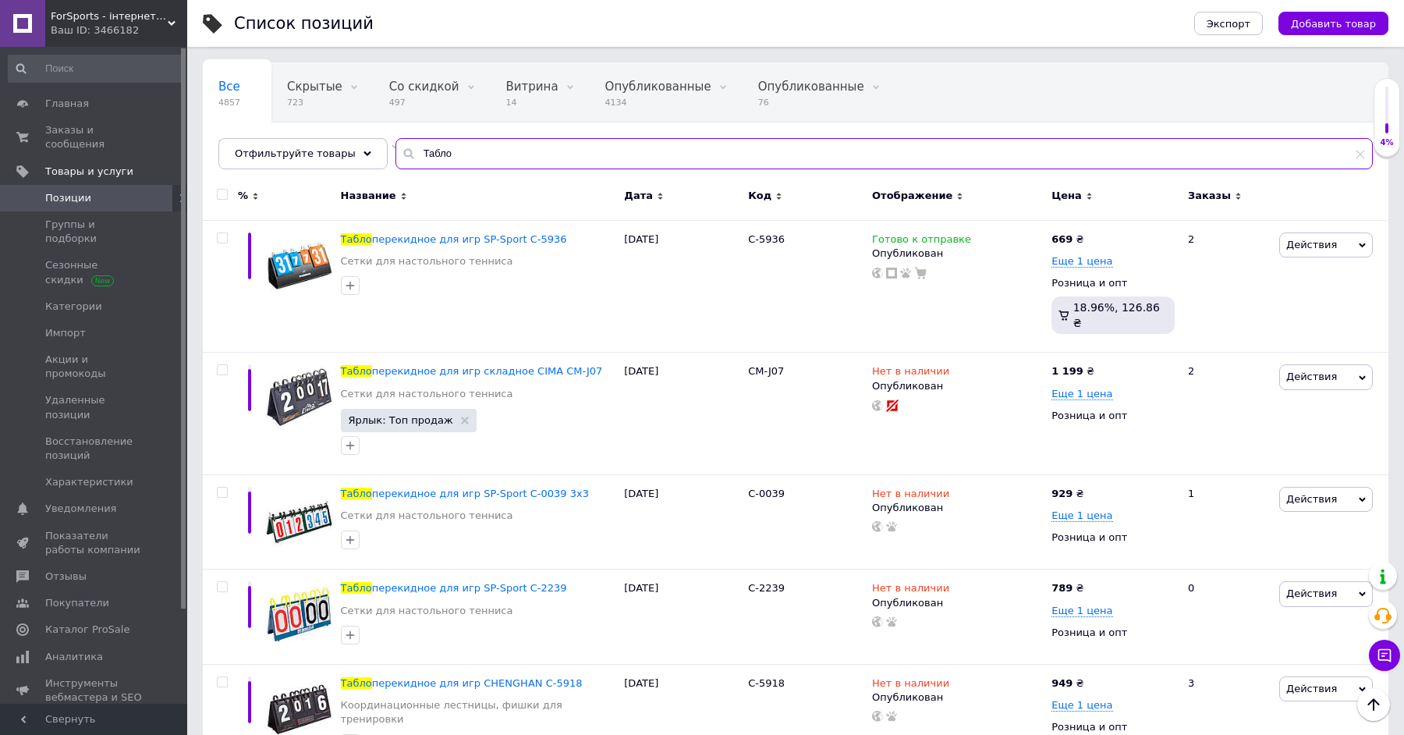
scroll to position [124, 0]
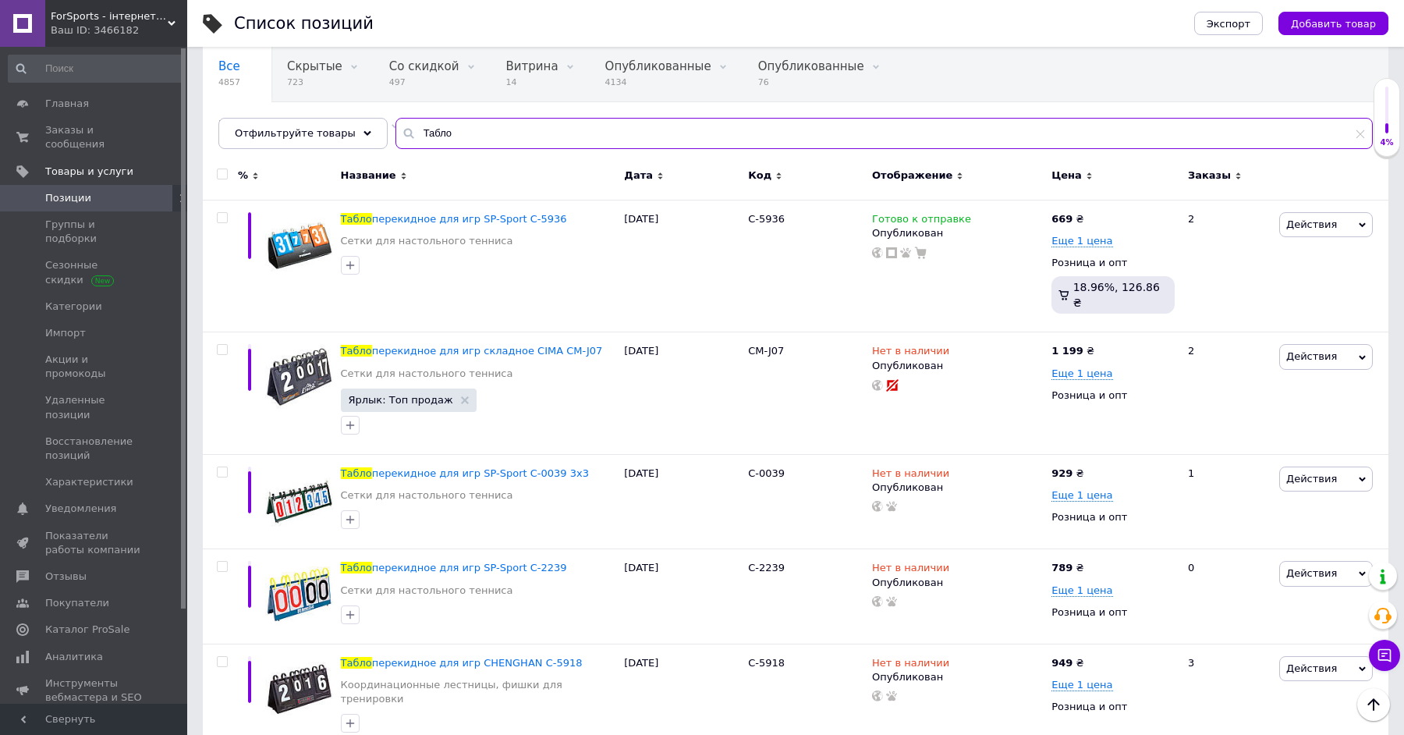
type input "Табло"
click at [1300, 662] on span "Действия" at bounding box center [1311, 668] width 51 height 12
click at [1217, 731] on li "Копировать" at bounding box center [1260, 742] width 221 height 22
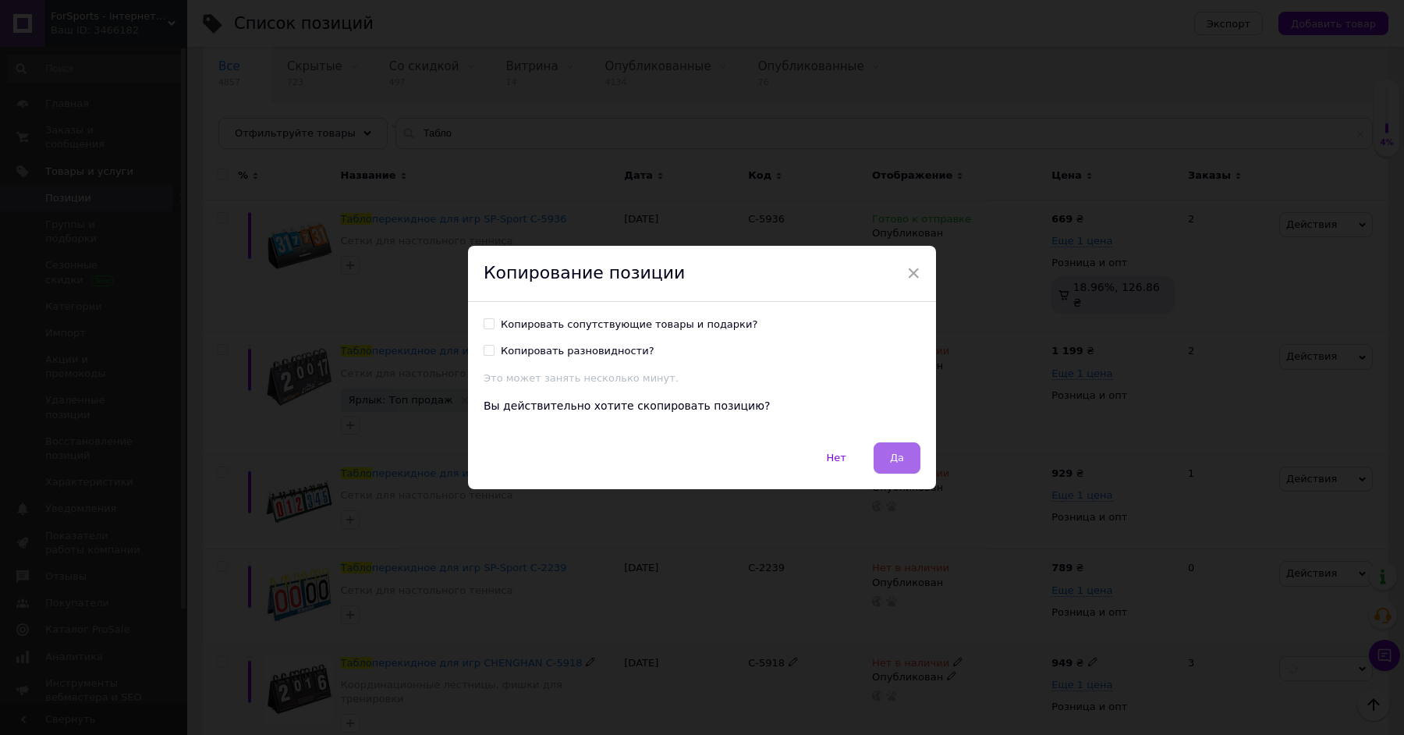
click at [894, 452] on span "Да" at bounding box center [897, 457] width 14 height 12
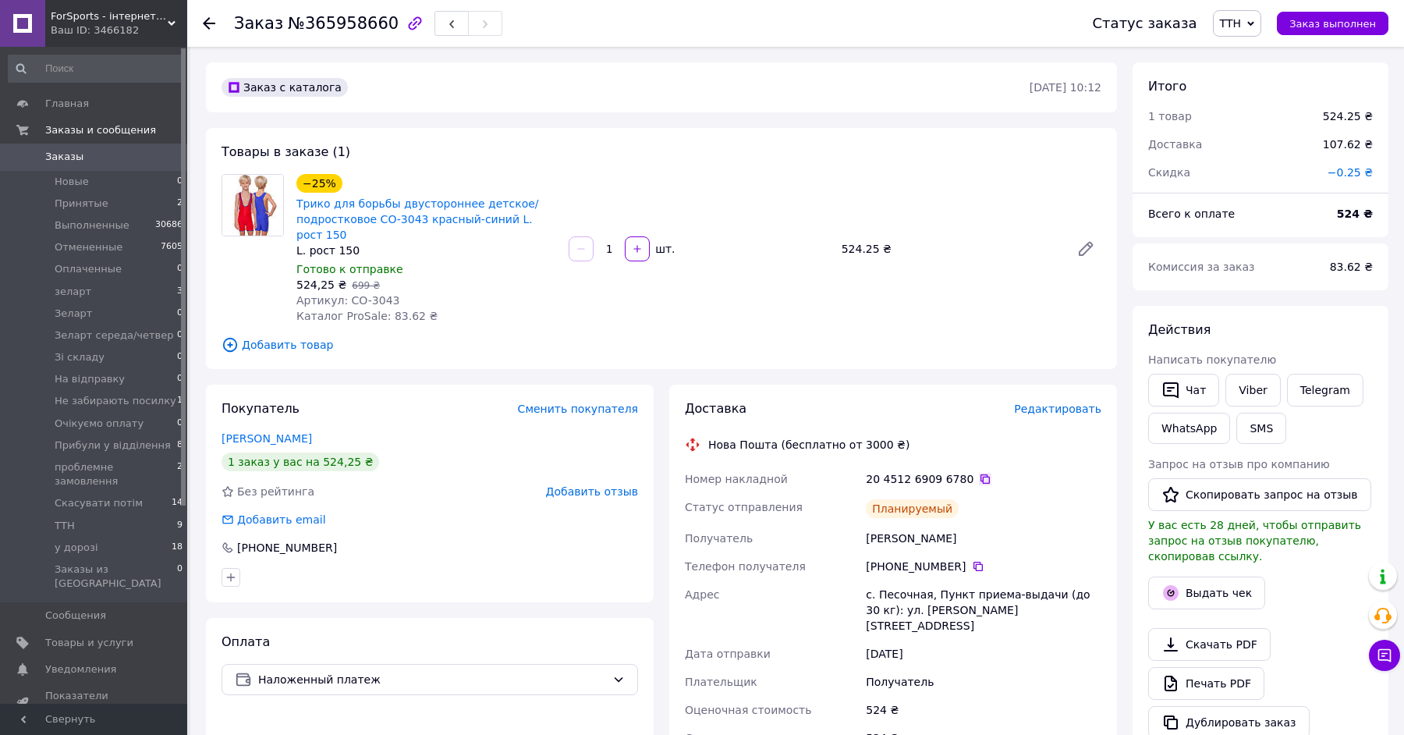
click at [979, 476] on icon at bounding box center [985, 479] width 12 height 12
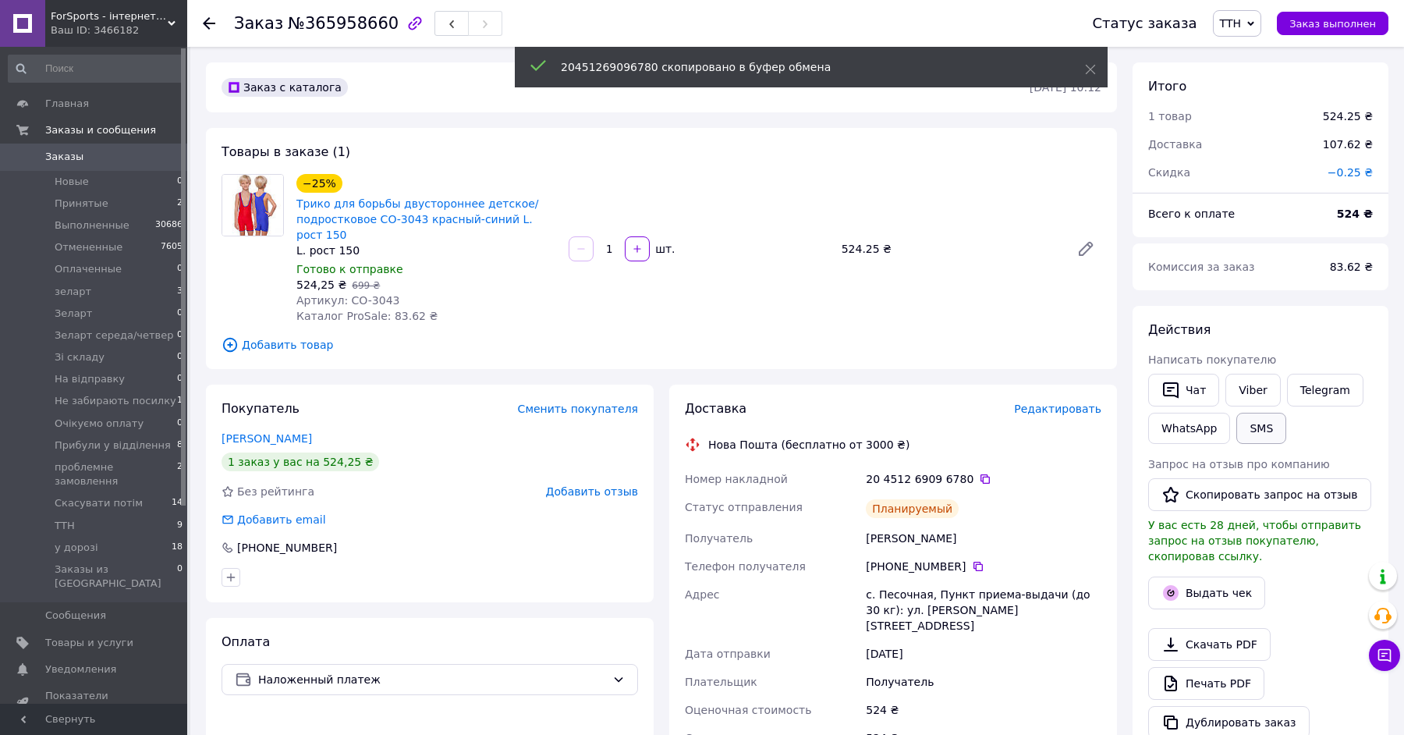
click at [1275, 432] on button "SMS" at bounding box center [1261, 428] width 50 height 31
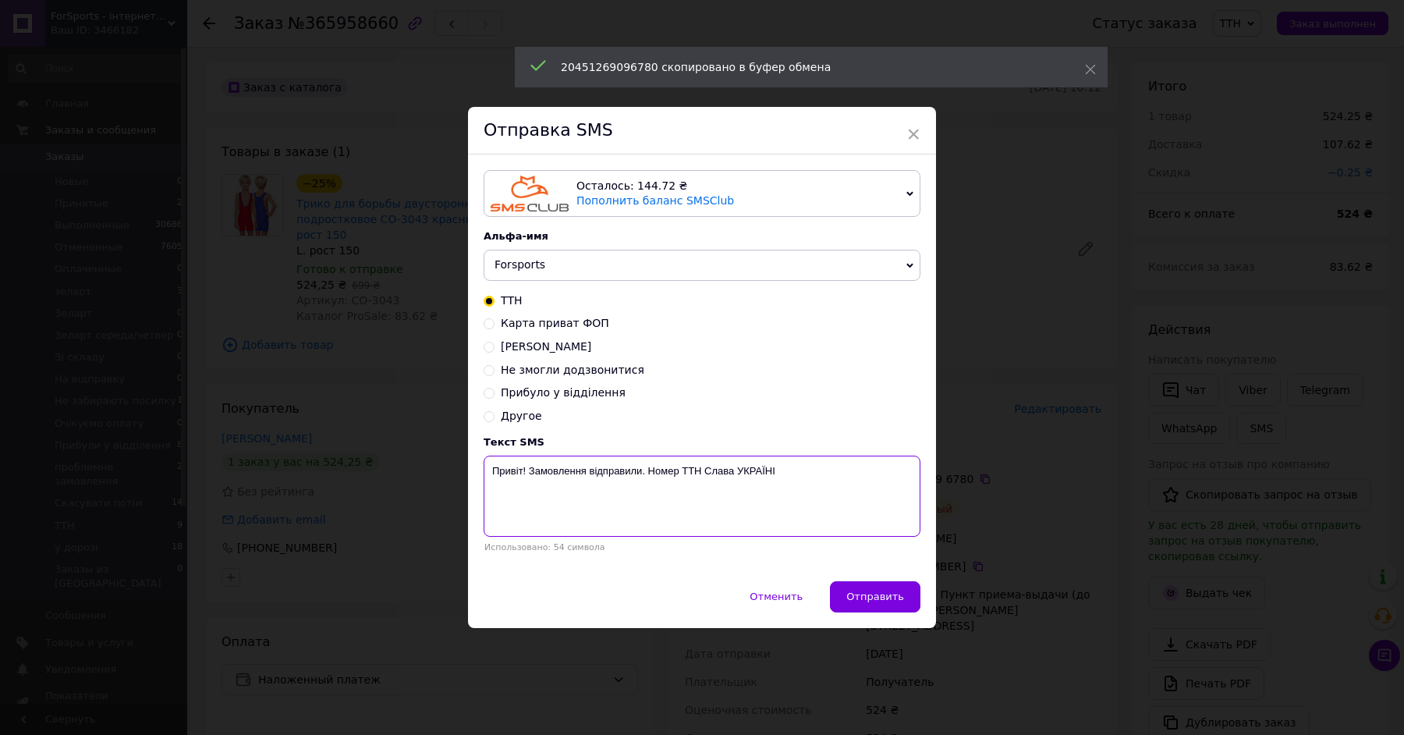
click at [540, 473] on textarea "Привіт! Замовлення відправили. Номер ТТН Слава УКРАЇНІ" at bounding box center [701, 495] width 437 height 81
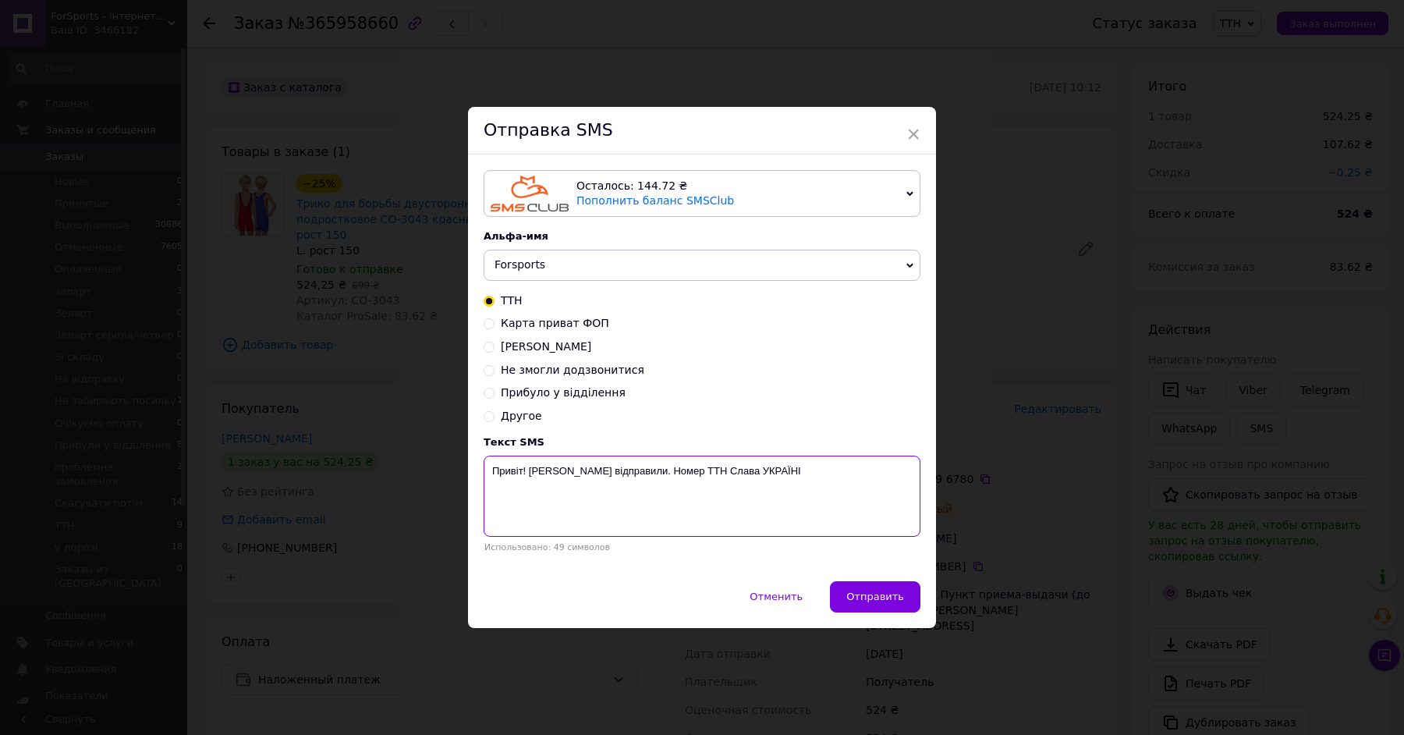
click at [667, 470] on textarea "Привіт! Трико відправили. Номер ТТН Слава УКРАЇНІ" at bounding box center [701, 495] width 437 height 81
paste textarea "20451269096780"
type textarea "Привіт! Трико відправили. Номер ТТН 20451269096780 Слава УКРАЇНІ"
click at [879, 598] on span "Отправить" at bounding box center [875, 596] width 58 height 12
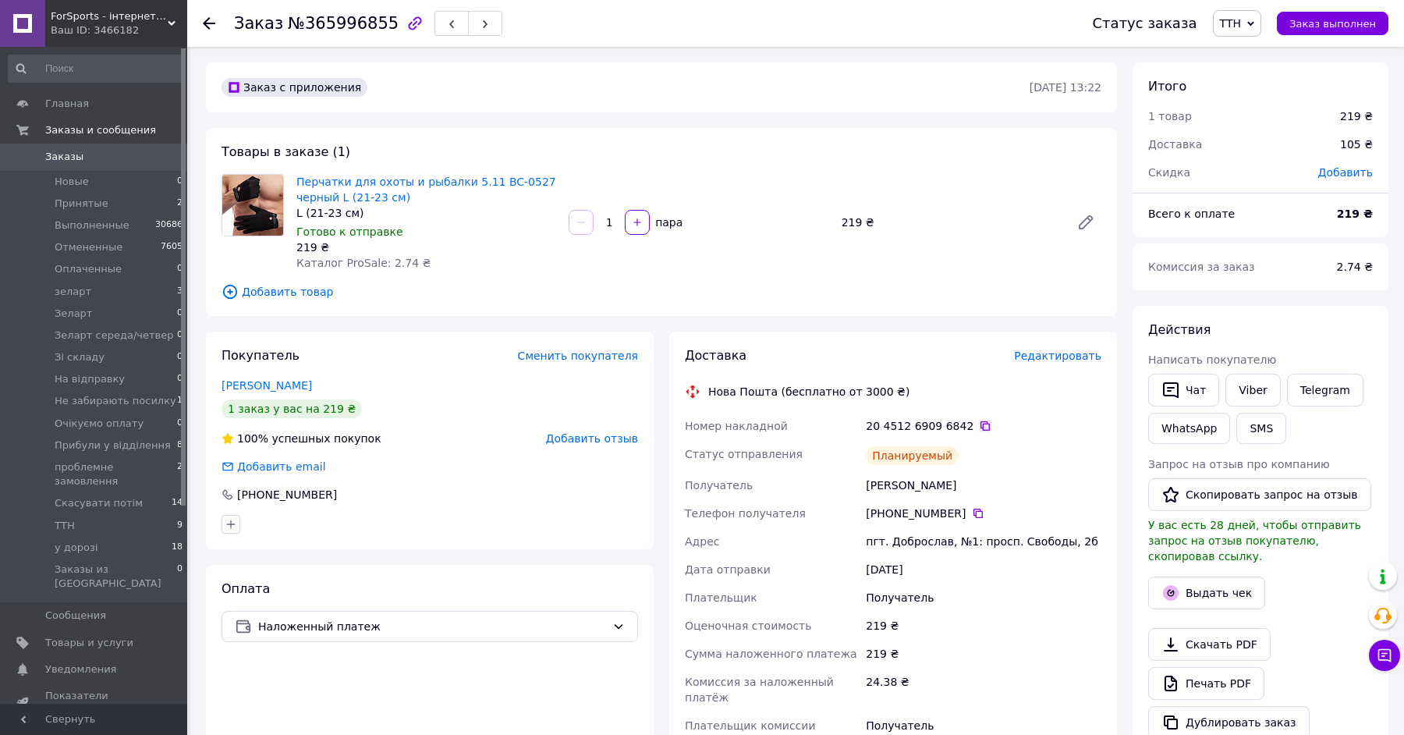
click at [979, 427] on icon at bounding box center [985, 426] width 12 height 12
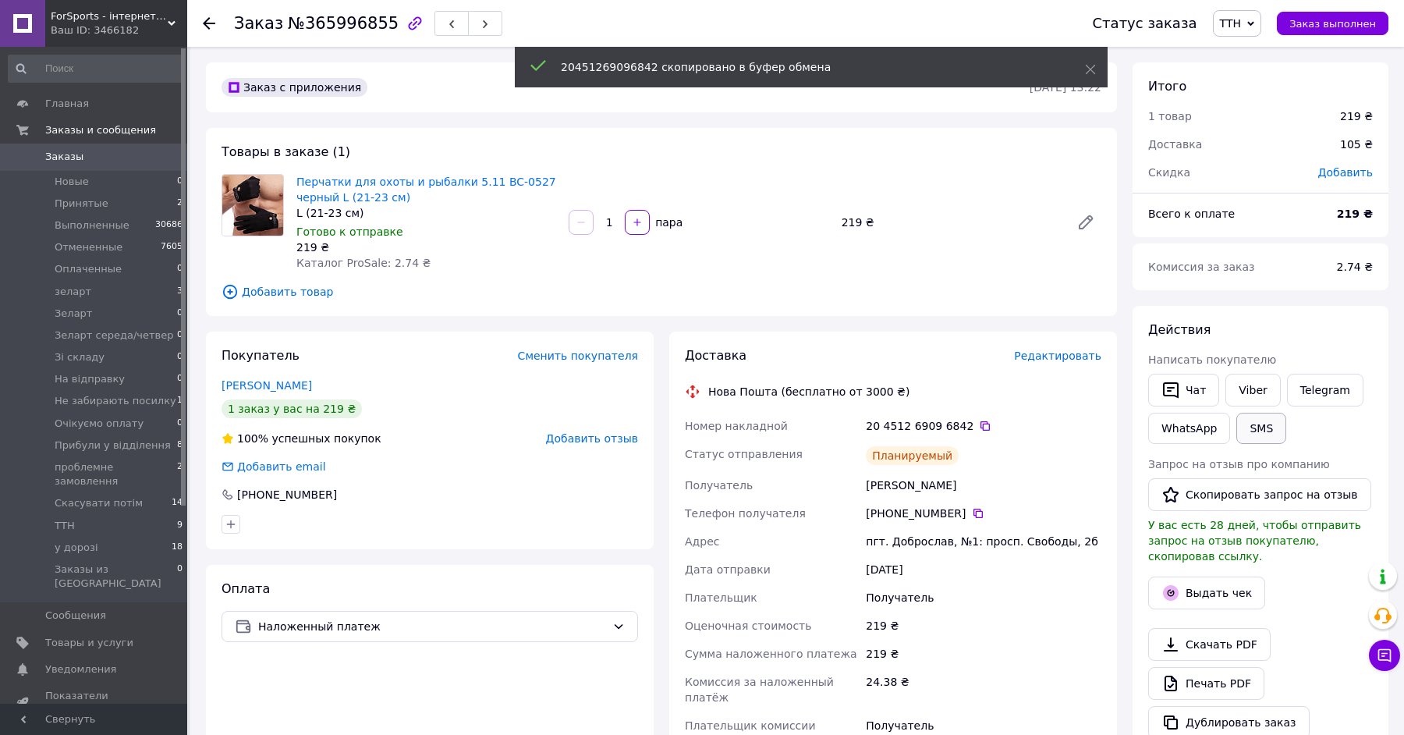
click at [1269, 428] on button "SMS" at bounding box center [1261, 428] width 50 height 31
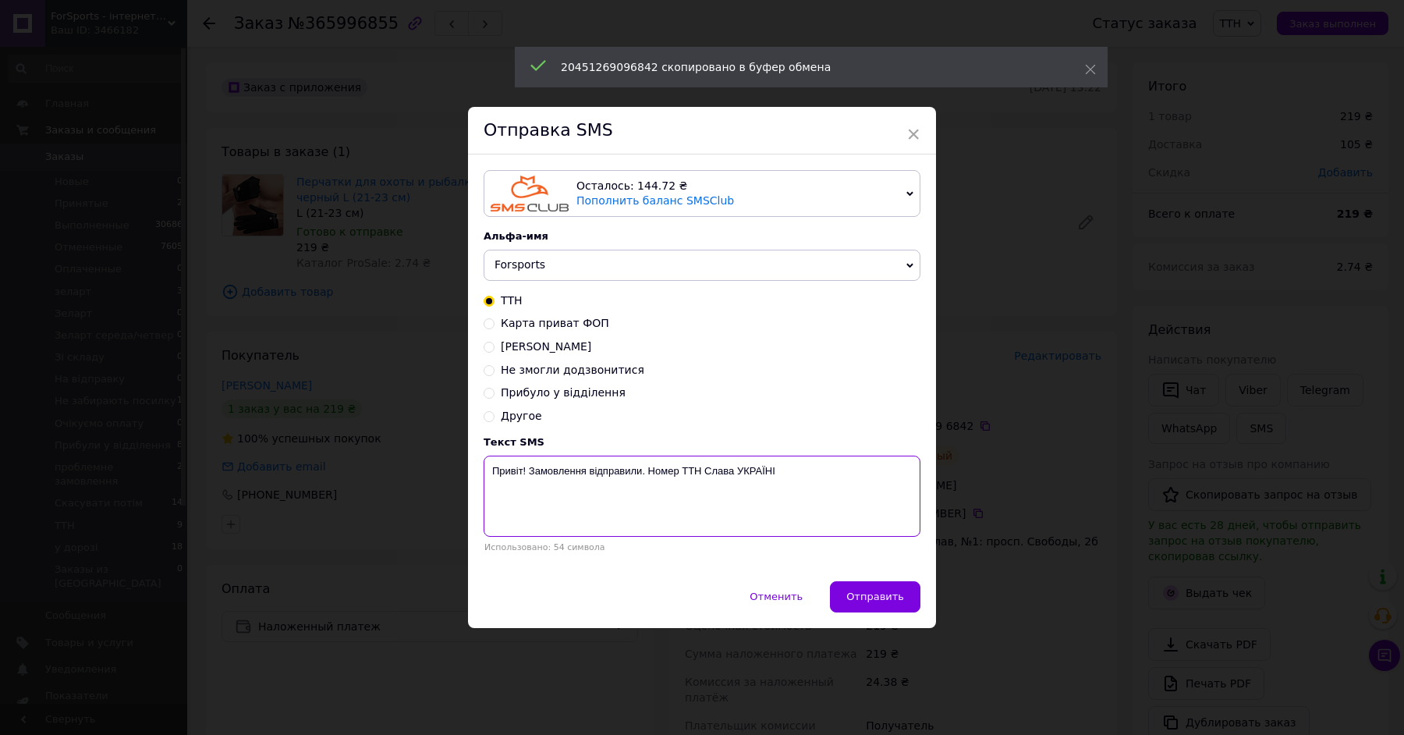
click at [547, 468] on textarea "Привіт! Замовлення відправили. Номер ТТН Слава УКРАЇНІ" at bounding box center [701, 495] width 437 height 81
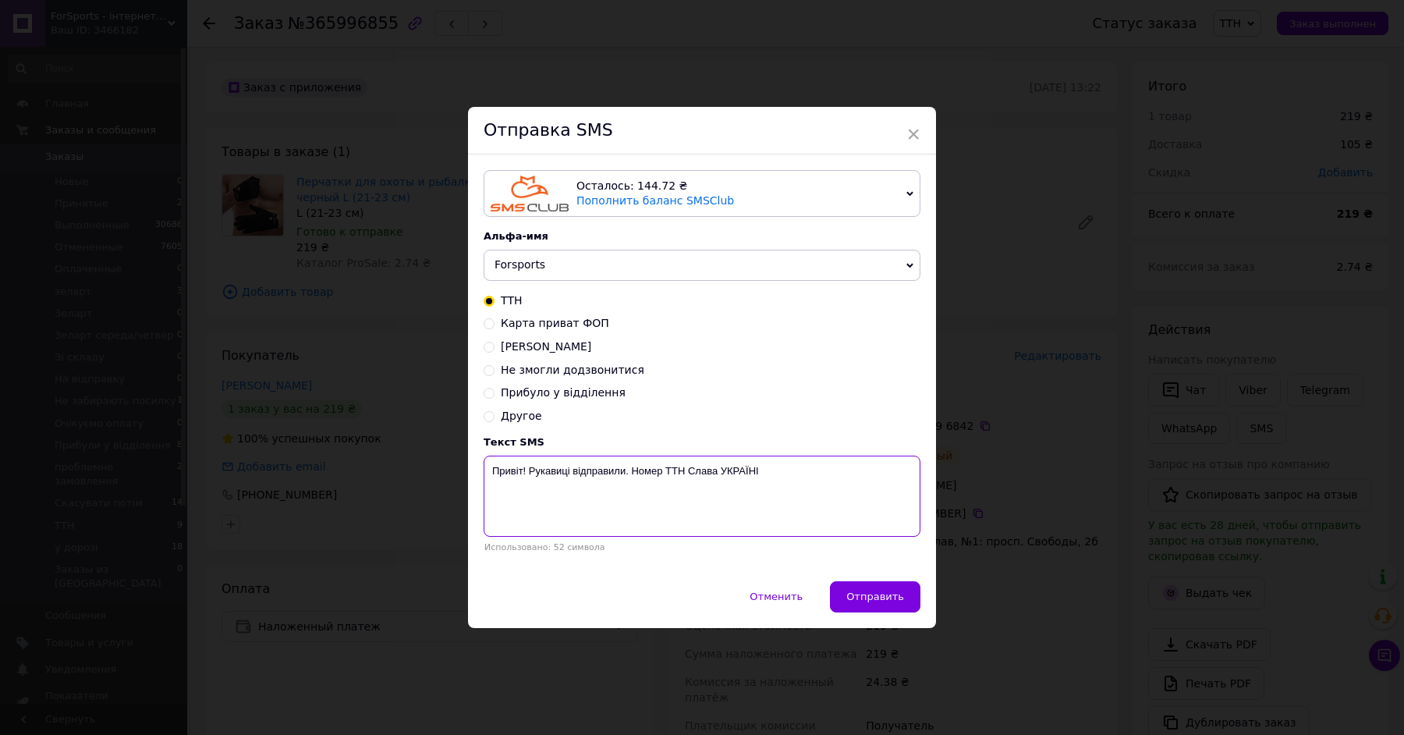
click at [678, 469] on textarea "Привіт! Рукавиці відправили. Номер ТТН Слава УКРАЇНІ" at bounding box center [701, 495] width 437 height 81
click at [683, 470] on textarea "Привіт! Рукавиці відправили. Номер ТТН Слава УКРАЇНІ" at bounding box center [701, 495] width 437 height 81
paste textarea "20451269096842"
type textarea "Привіт! Рукавиці відправили. Номер ТТН 20451269096842 Слава УКРАЇНІ"
click at [877, 595] on span "Отправить" at bounding box center [875, 596] width 58 height 12
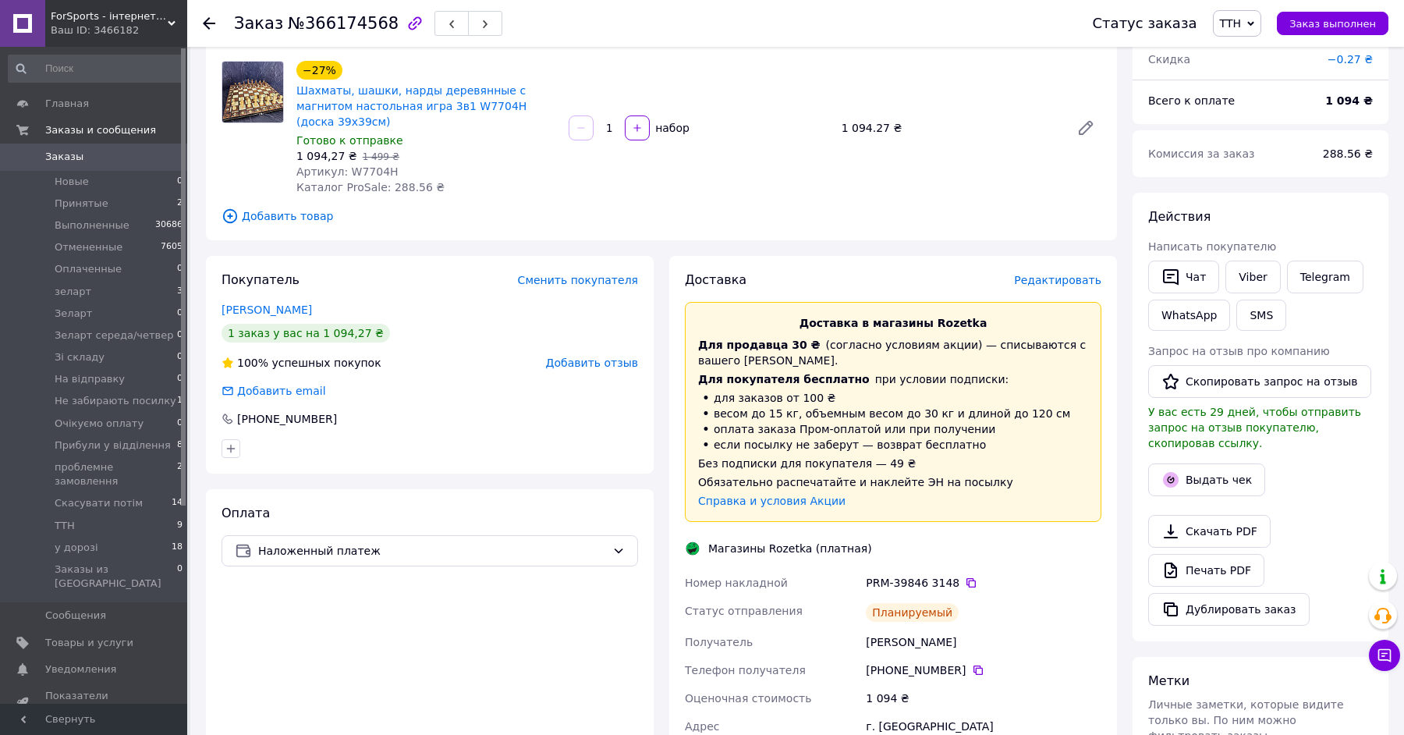
scroll to position [224, 0]
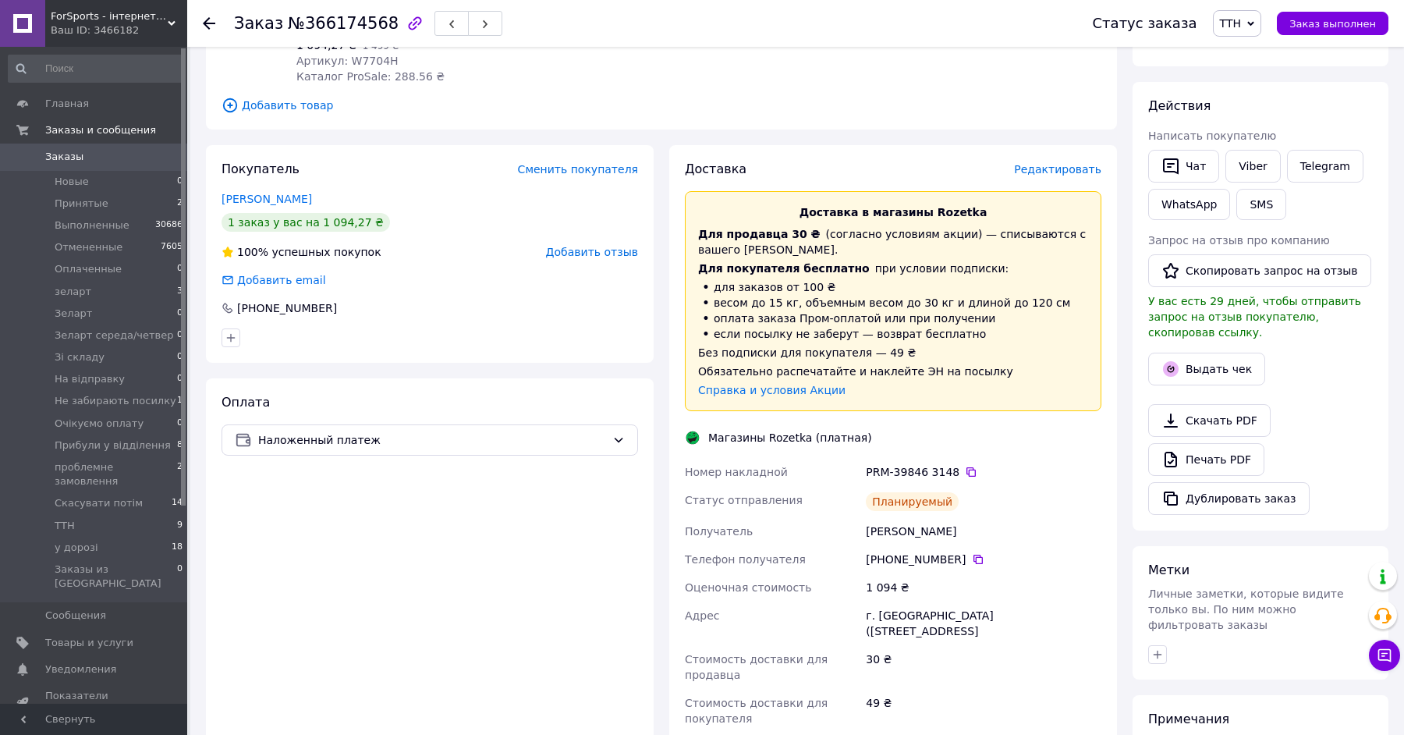
click at [969, 464] on div "PRM-39846 3148" at bounding box center [983, 472] width 235 height 16
click at [973, 469] on icon at bounding box center [971, 472] width 12 height 12
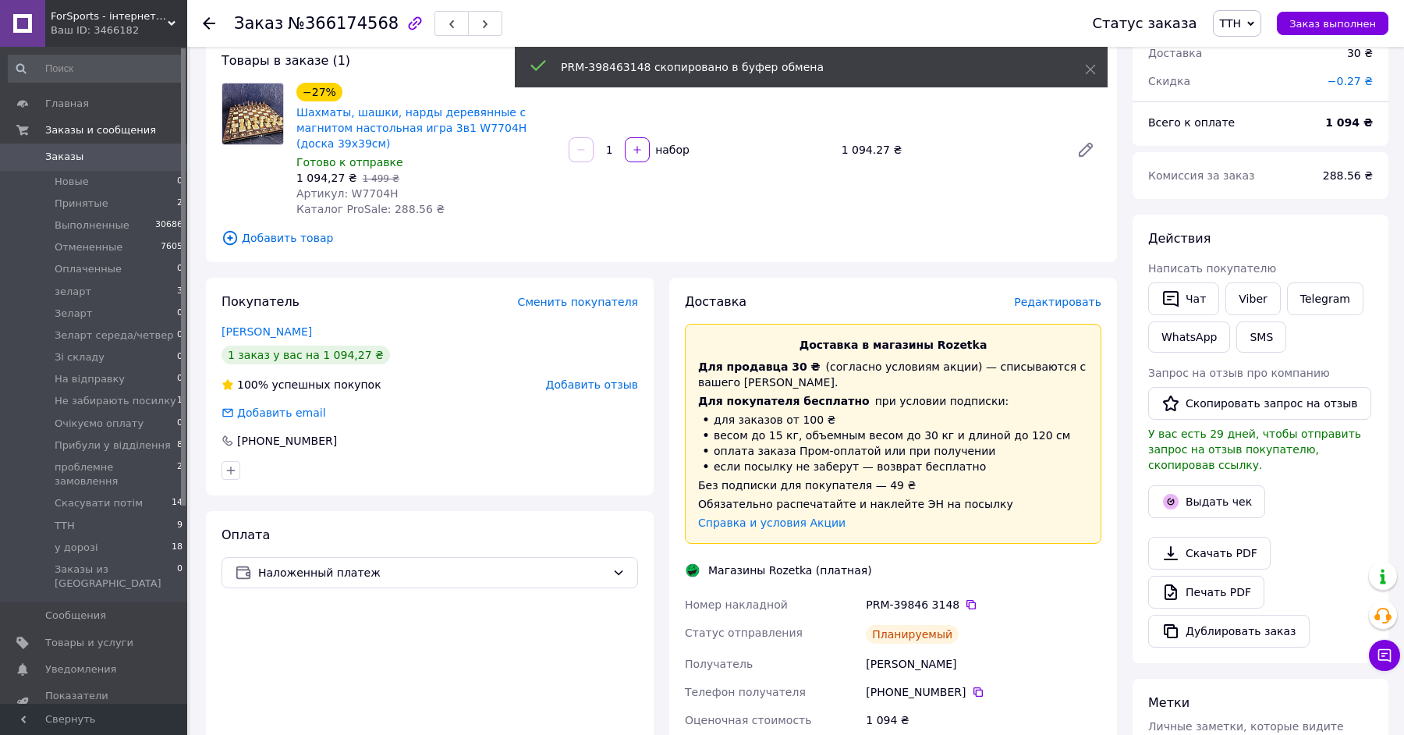
scroll to position [0, 0]
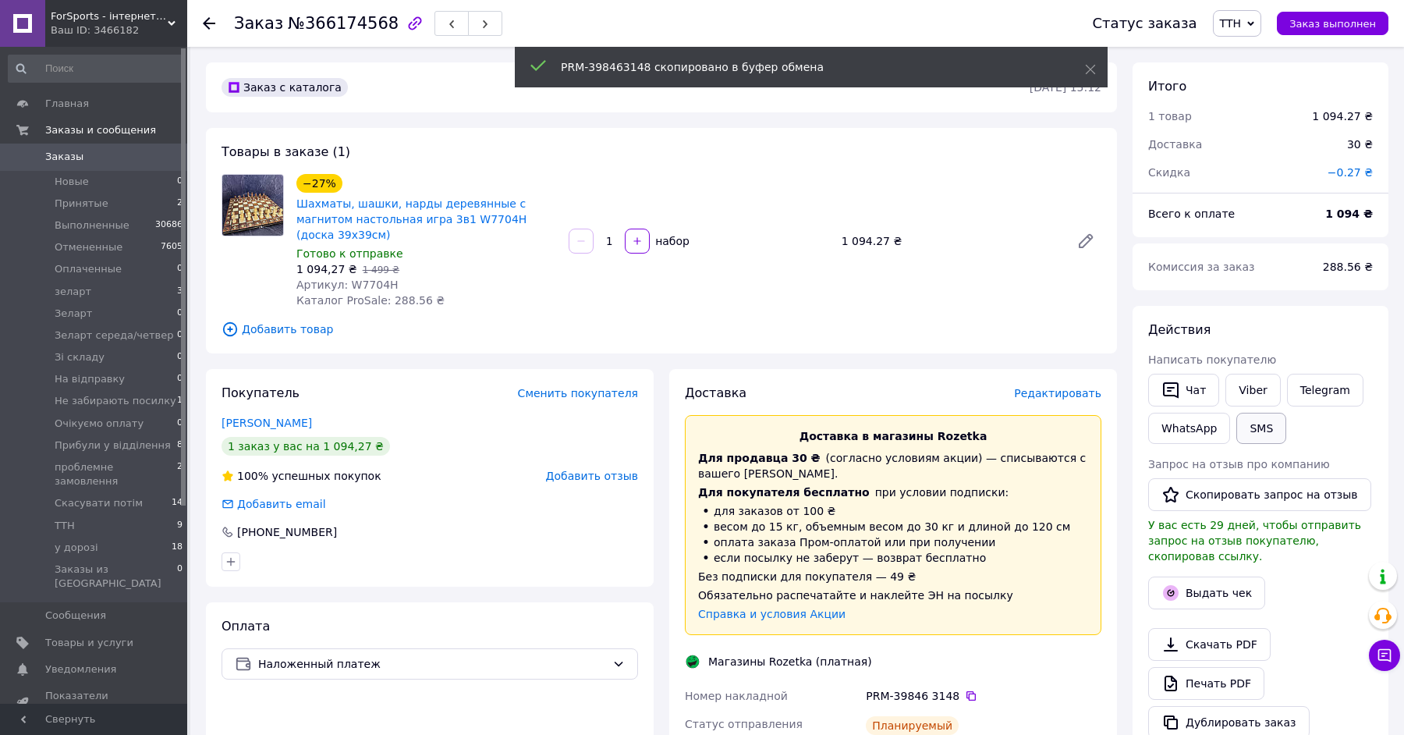
click at [1252, 429] on button "SMS" at bounding box center [1261, 428] width 50 height 31
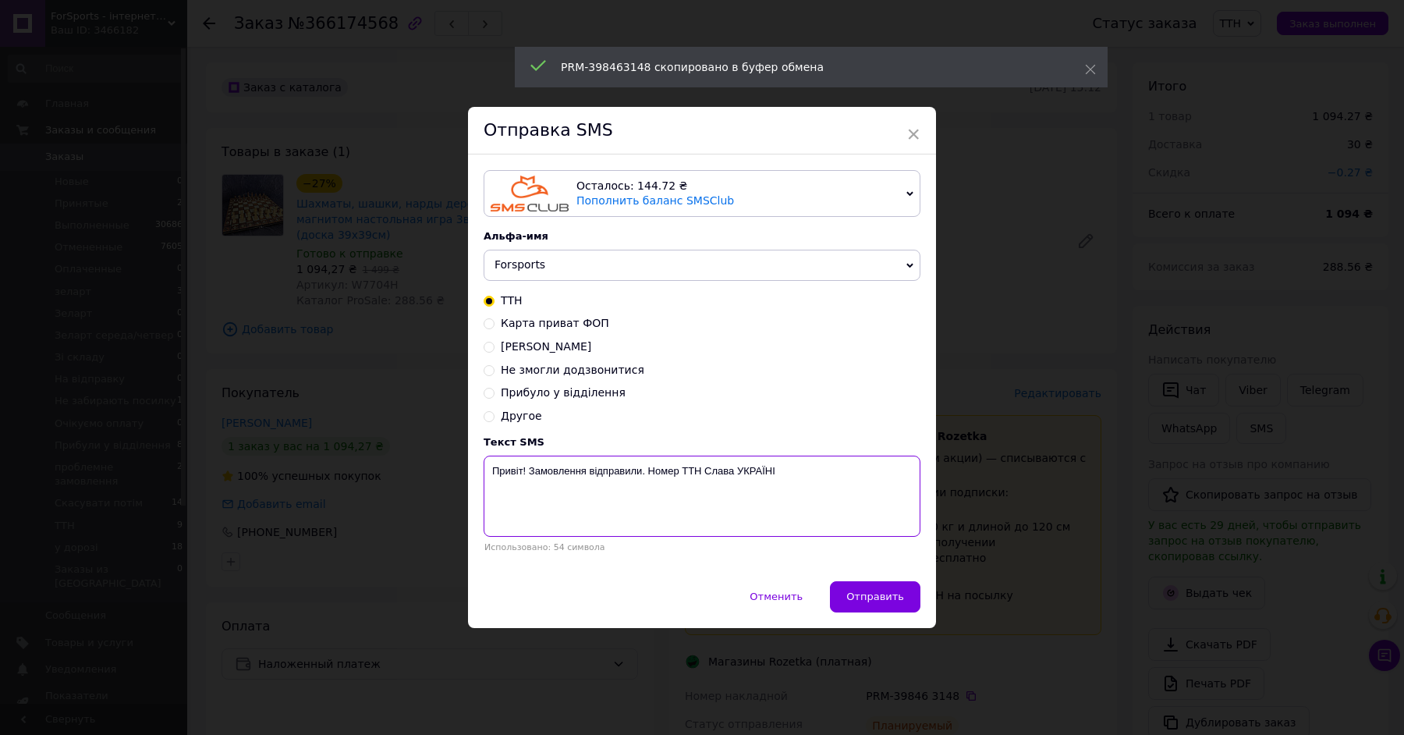
click at [538, 466] on textarea "Привіт! Замовлення відправили. Номер ТТН Слава УКРАЇНІ" at bounding box center [701, 495] width 437 height 81
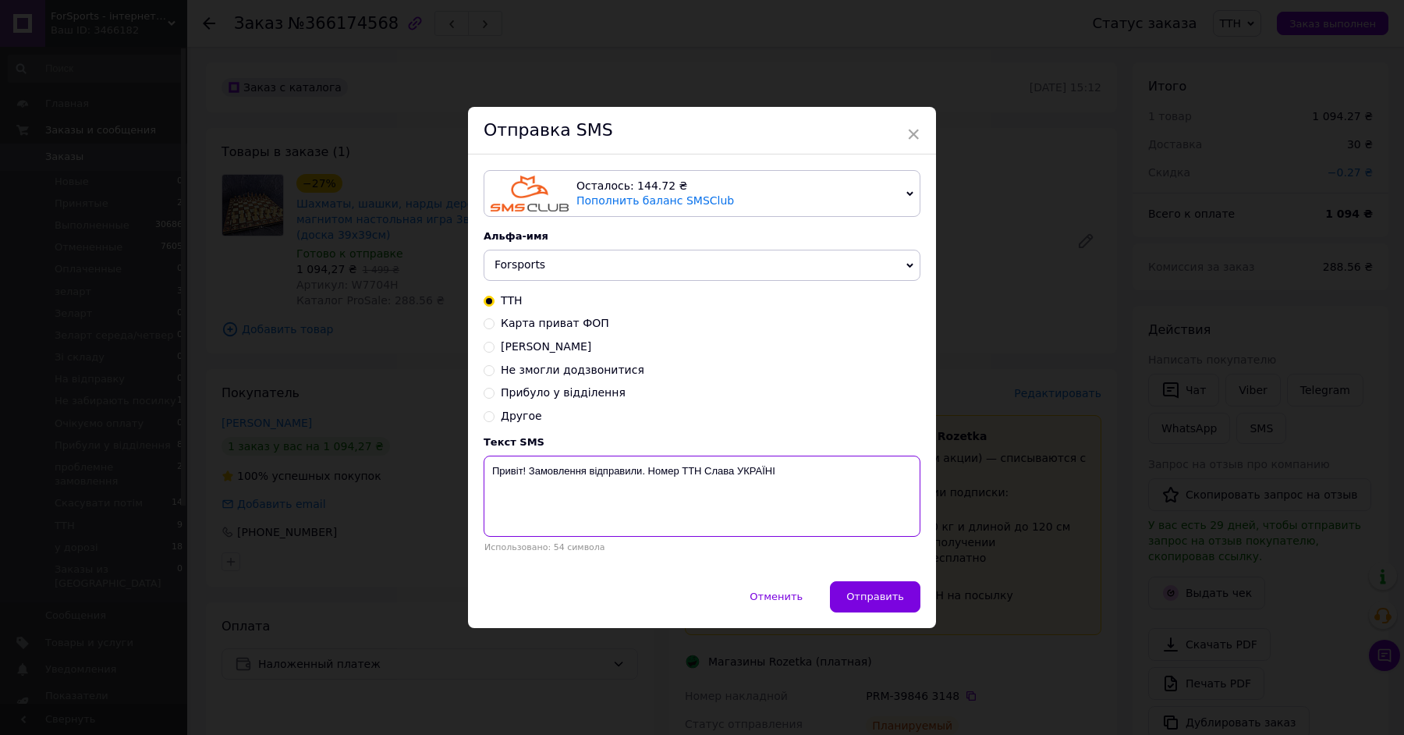
click at [538, 467] on textarea "Привіт! Замовлення відправили. Номер ТТН Слава УКРАЇНІ" at bounding box center [701, 495] width 437 height 81
click at [667, 471] on textarea "Привіт! [PERSON_NAME] відправили. Номер ТТН Слава УКРАЇНІ" at bounding box center [701, 495] width 437 height 81
paste textarea "PRM-398463148"
type textarea "Привіт! Шахи відправили. Номер ТТН PRM-398463148 Слава УКРАЇНІ"
click at [869, 596] on span "Отправить" at bounding box center [875, 596] width 58 height 12
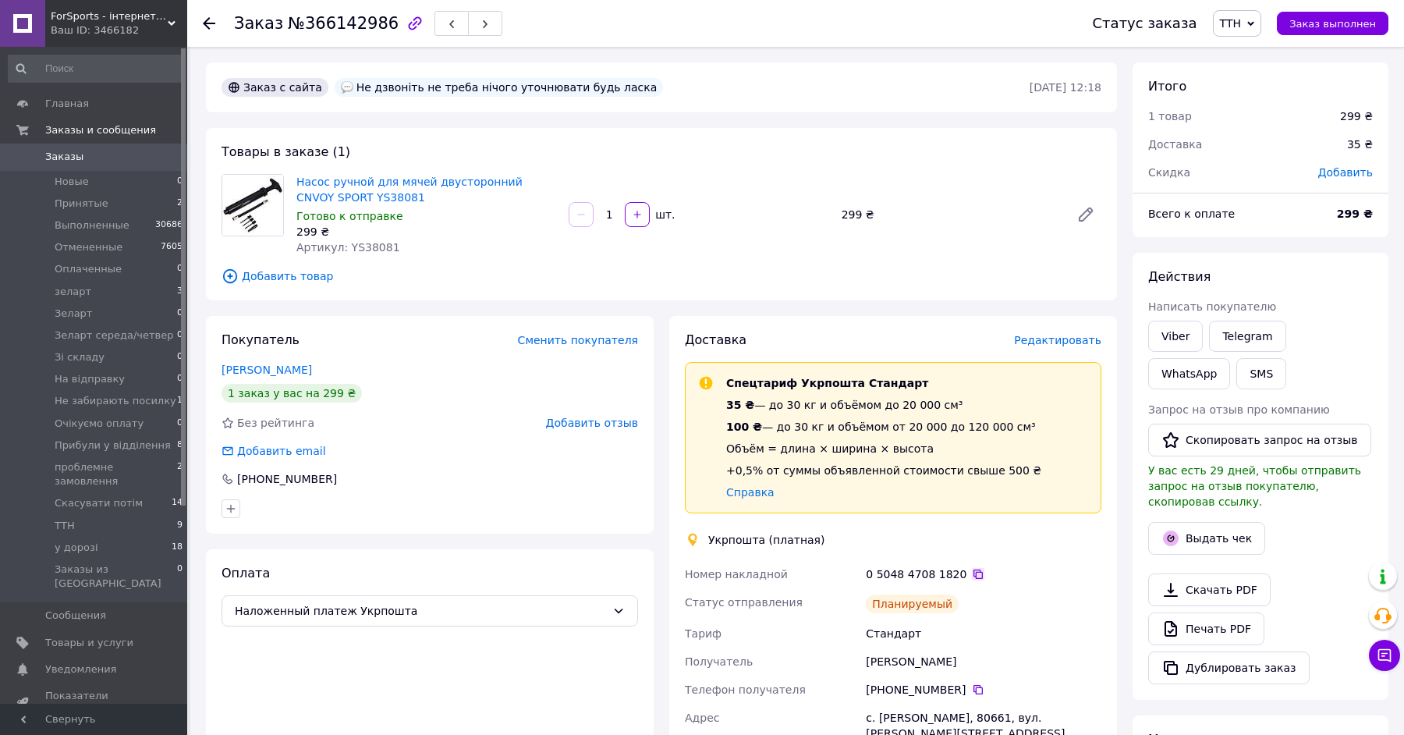
click at [972, 573] on icon at bounding box center [978, 574] width 12 height 12
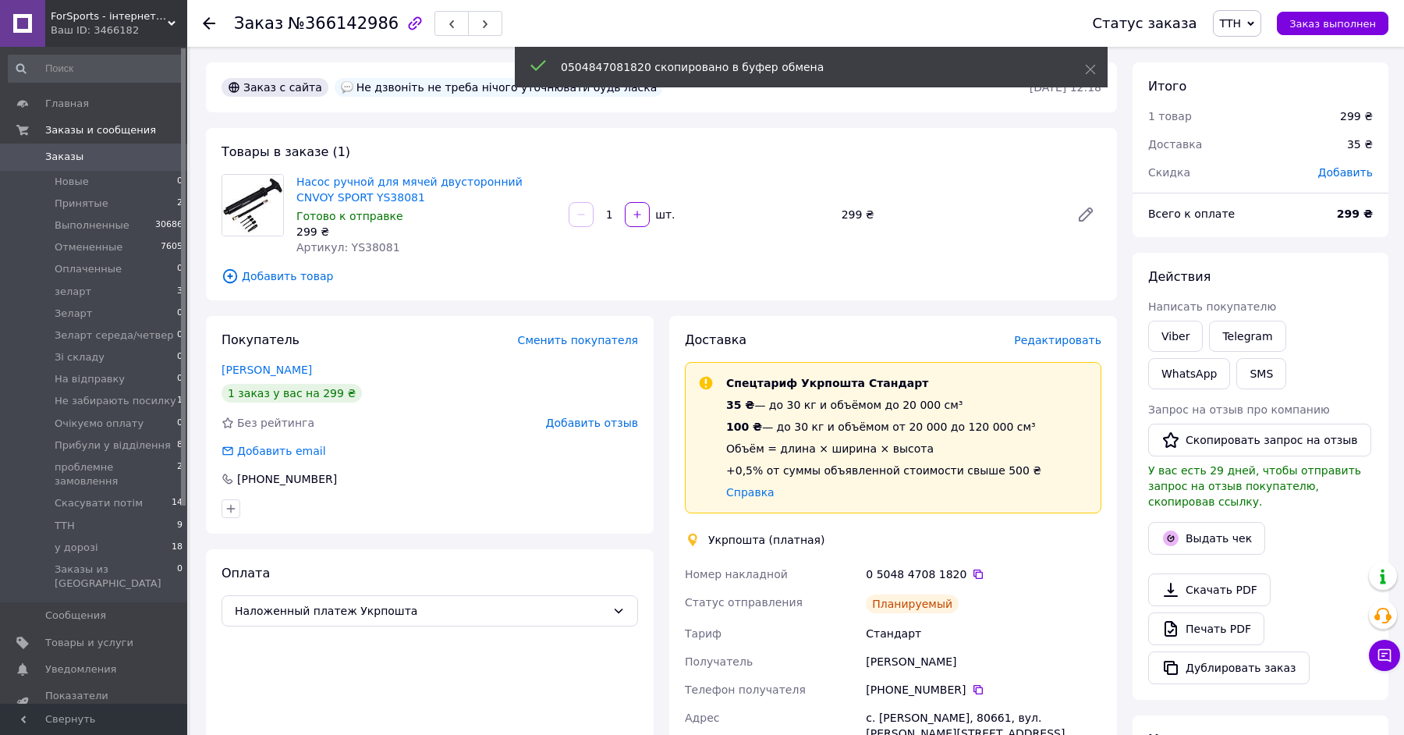
click at [1233, 355] on div "SMS" at bounding box center [1261, 373] width 56 height 37
click at [1236, 376] on button "SMS" at bounding box center [1261, 373] width 50 height 31
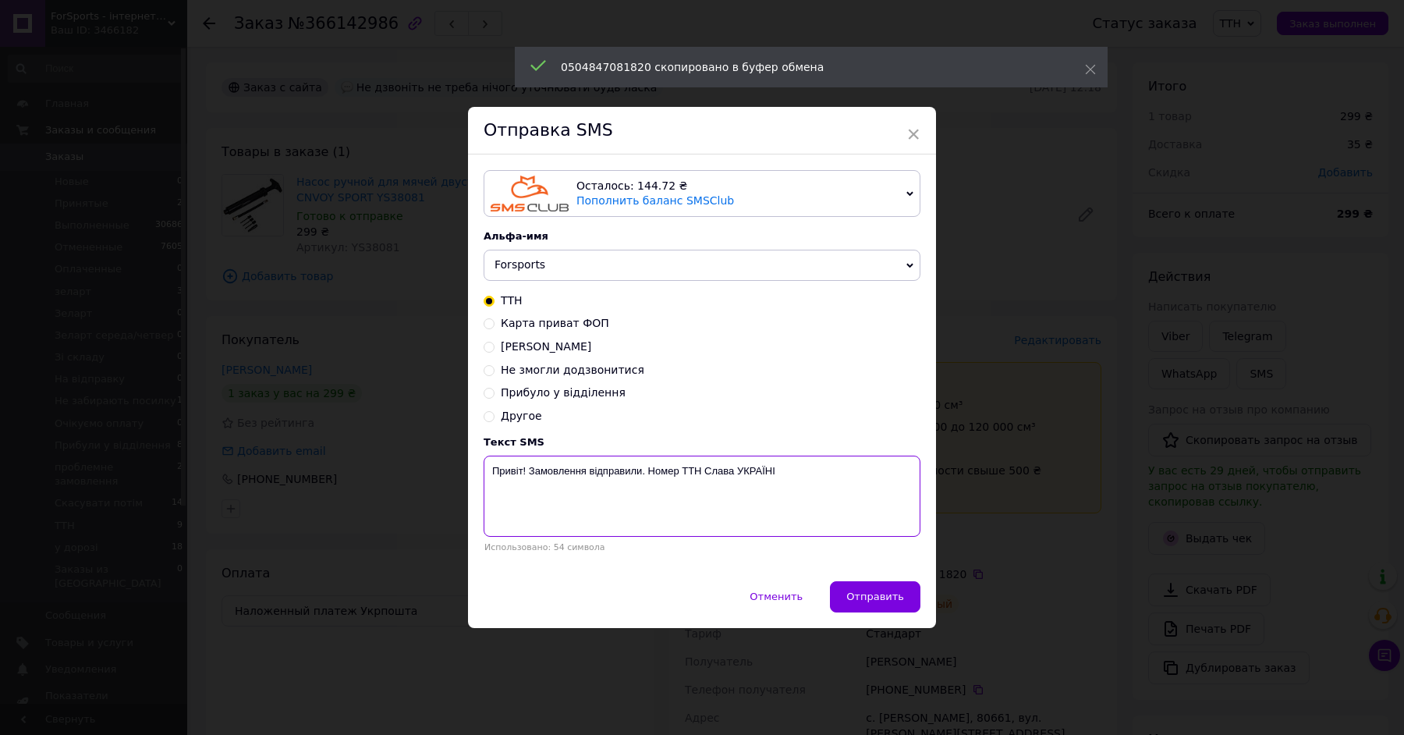
click at [546, 468] on textarea "Привіт! Замовлення відправили. Номер ТТН Слава УКРАЇНІ" at bounding box center [701, 495] width 437 height 81
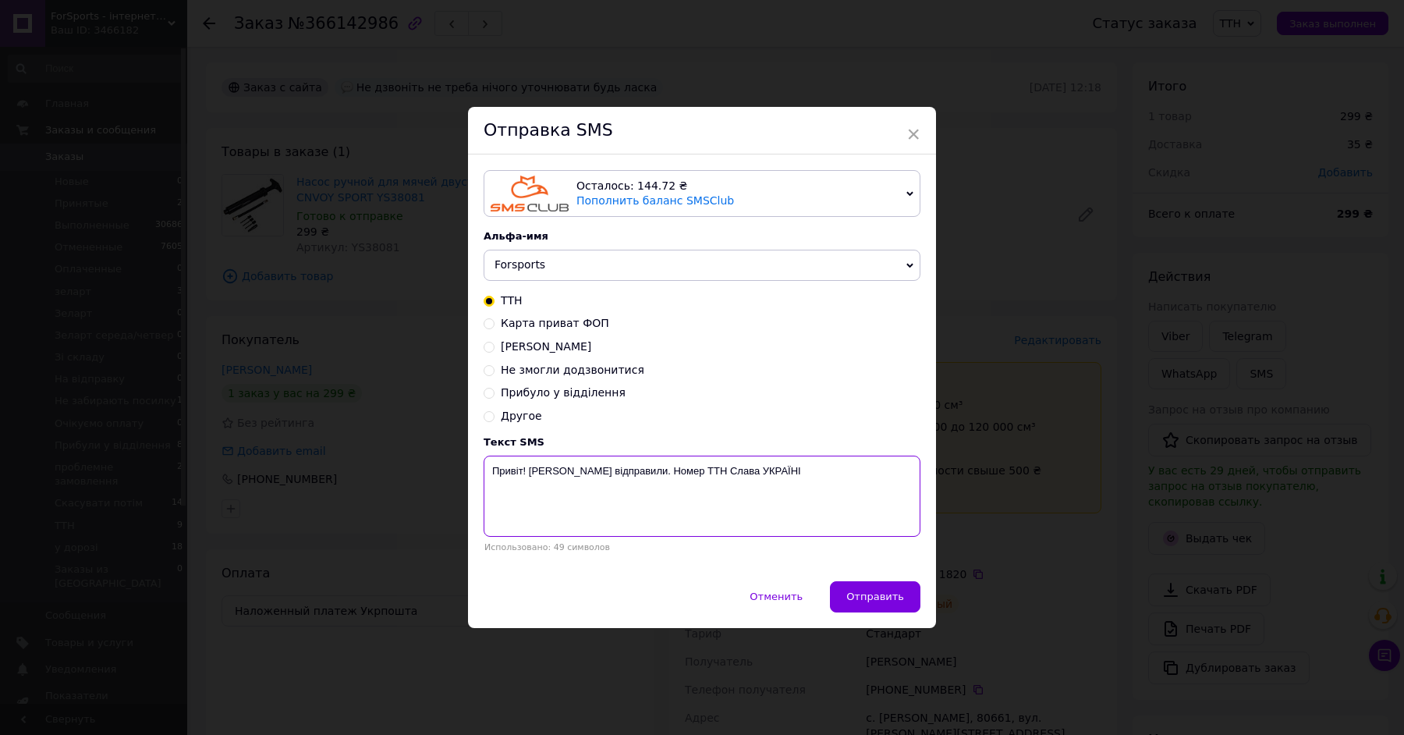
click at [671, 467] on textarea "Привіт! Насос відправили. Номер ТТН Слава УКРАЇНІ" at bounding box center [701, 495] width 437 height 81
paste textarea "0504847081820"
type textarea "Привіт! Насос відправили. Номер ТТН 0504847081820 Слава УКРАЇНІ"
click at [895, 601] on button "Отправить" at bounding box center [875, 596] width 90 height 31
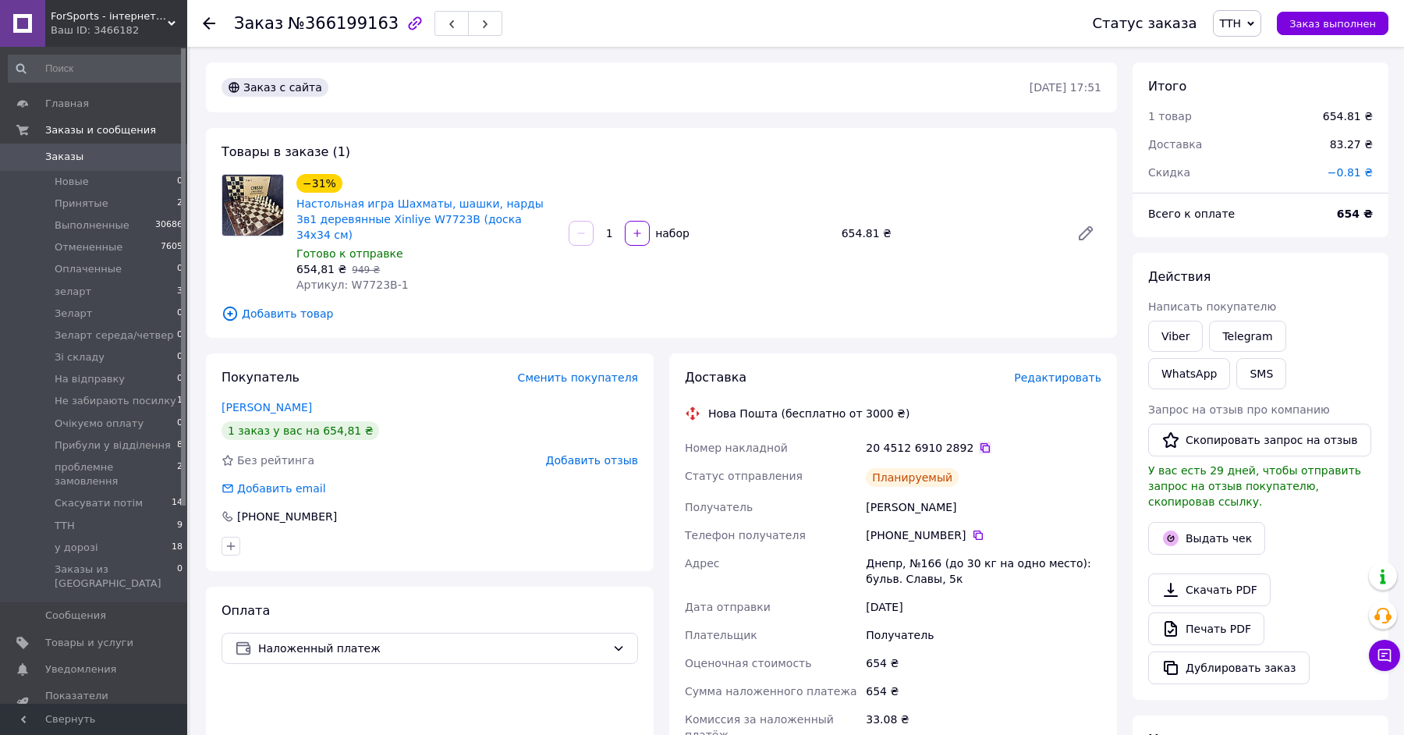
click at [980, 443] on icon at bounding box center [984, 447] width 9 height 9
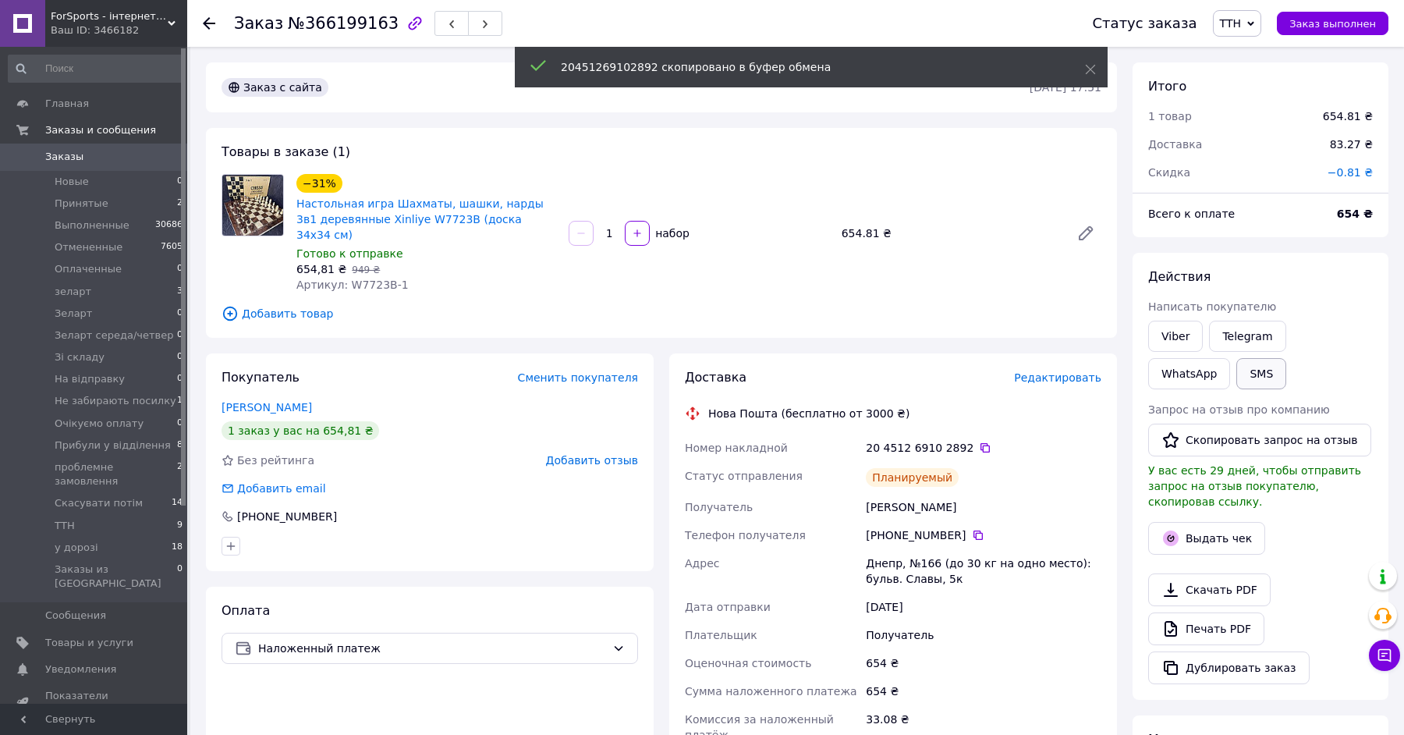
click at [1236, 365] on button "SMS" at bounding box center [1261, 373] width 50 height 31
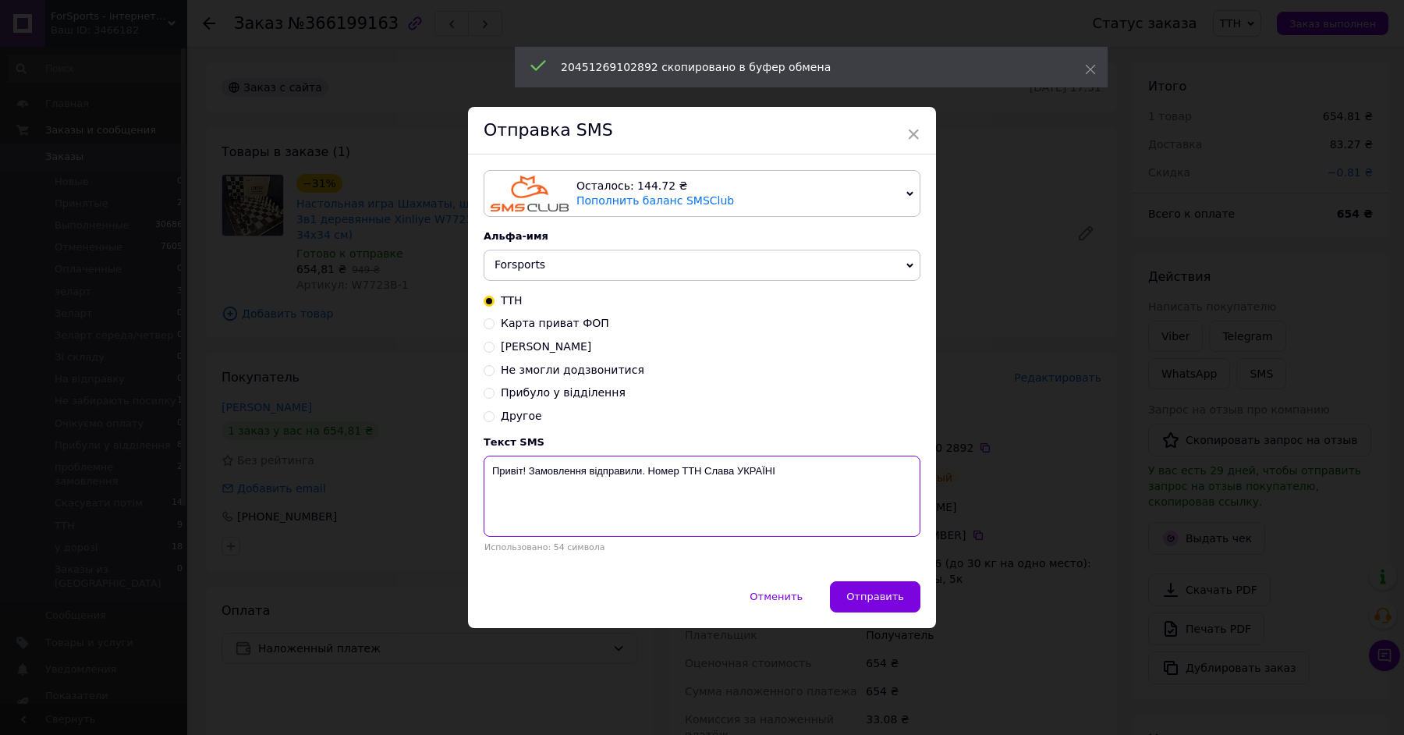
click at [576, 467] on textarea "Привіт! Замовлення відправили. Номер ТТН Слава УКРАЇНІ" at bounding box center [701, 495] width 437 height 81
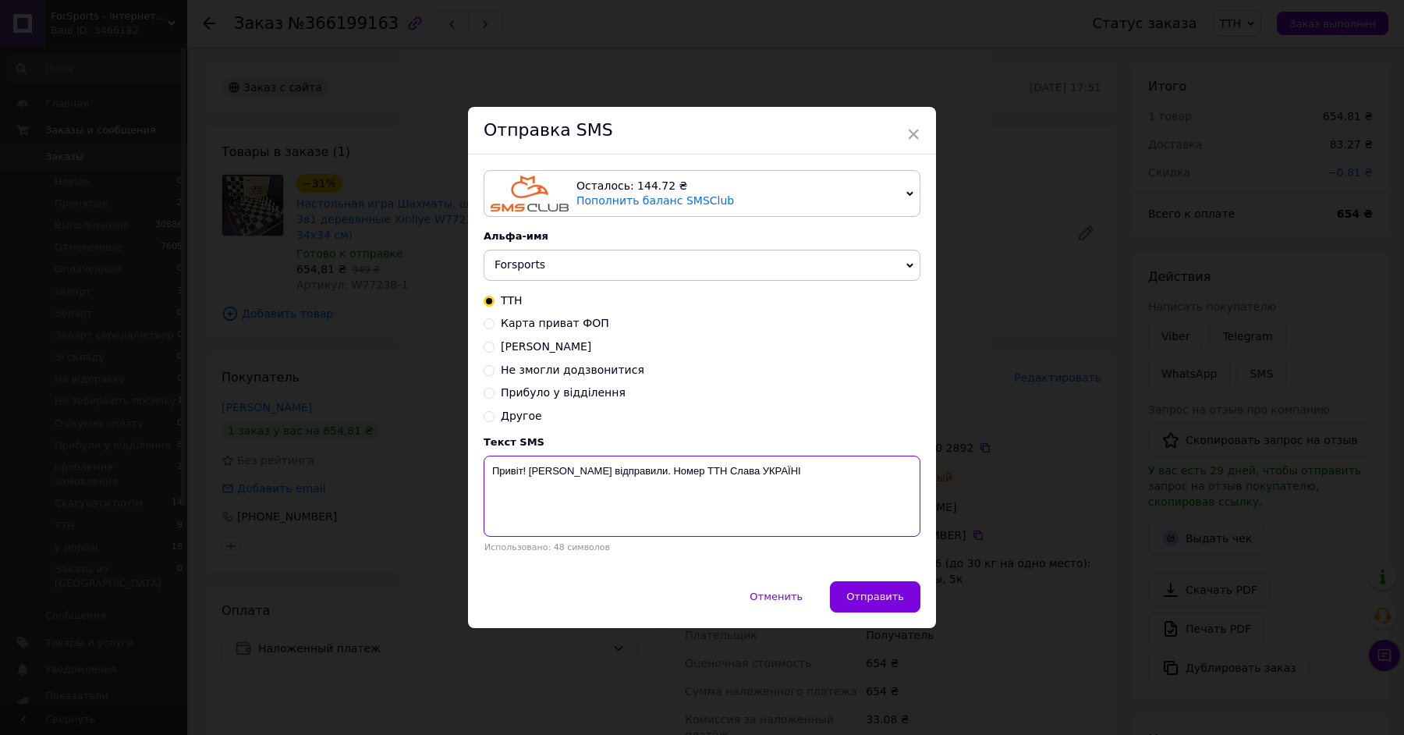
click at [667, 469] on textarea "Привіт! [PERSON_NAME] відправили. Номер ТТН Слава УКРАЇНІ" at bounding box center [701, 495] width 437 height 81
paste textarea "20451269102892"
type textarea "Привіт! Шахи відправили. Номер ТТН 20451269102892 Слава УКРАЇНІ"
click at [883, 590] on span "Отправить" at bounding box center [875, 596] width 58 height 12
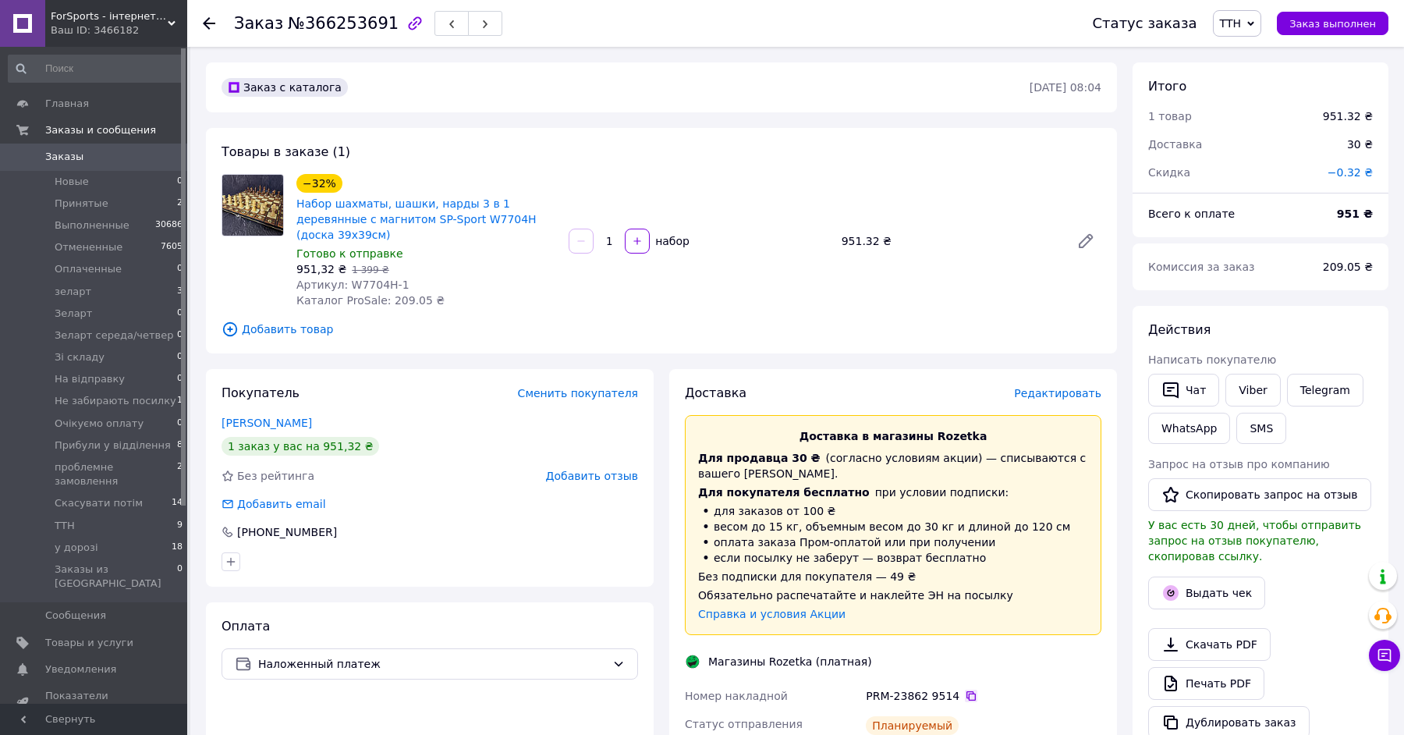
click at [968, 689] on icon at bounding box center [971, 695] width 12 height 12
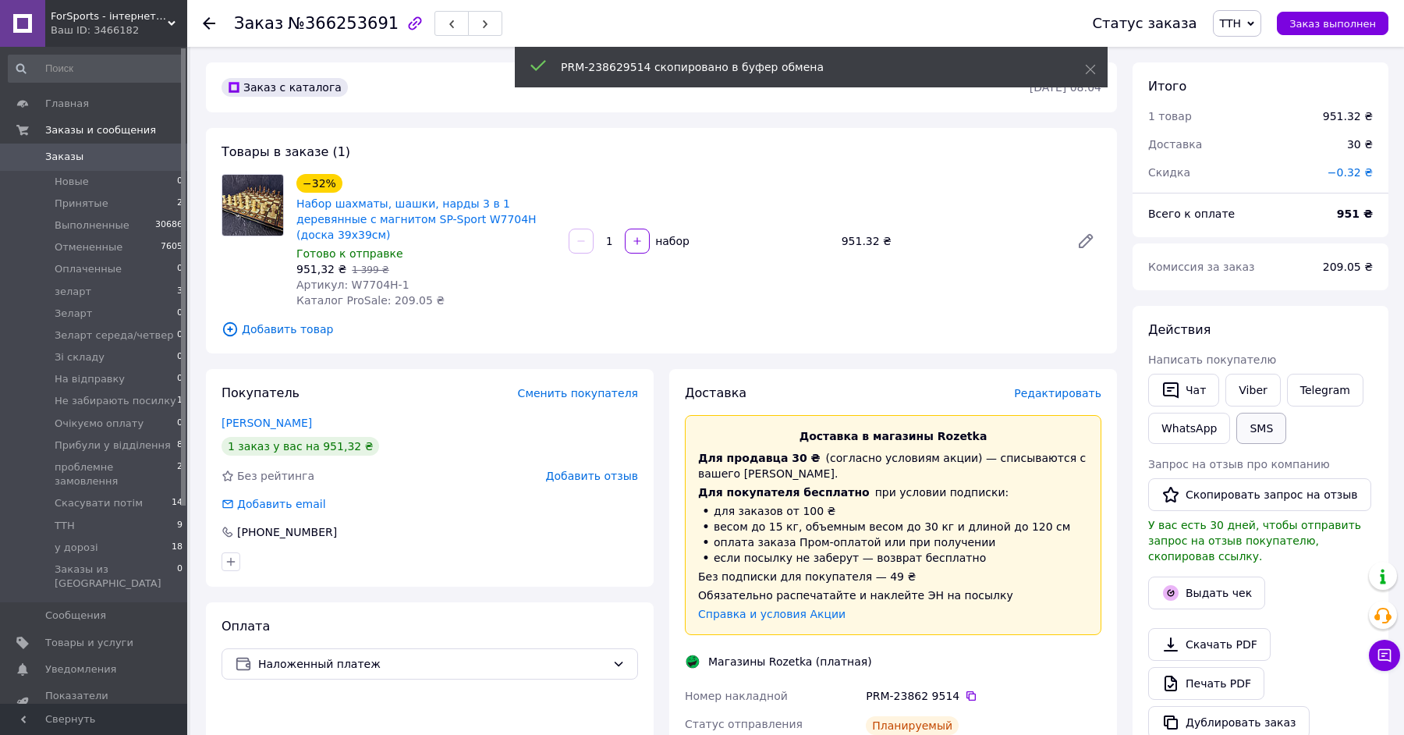
click at [1275, 434] on button "SMS" at bounding box center [1261, 428] width 50 height 31
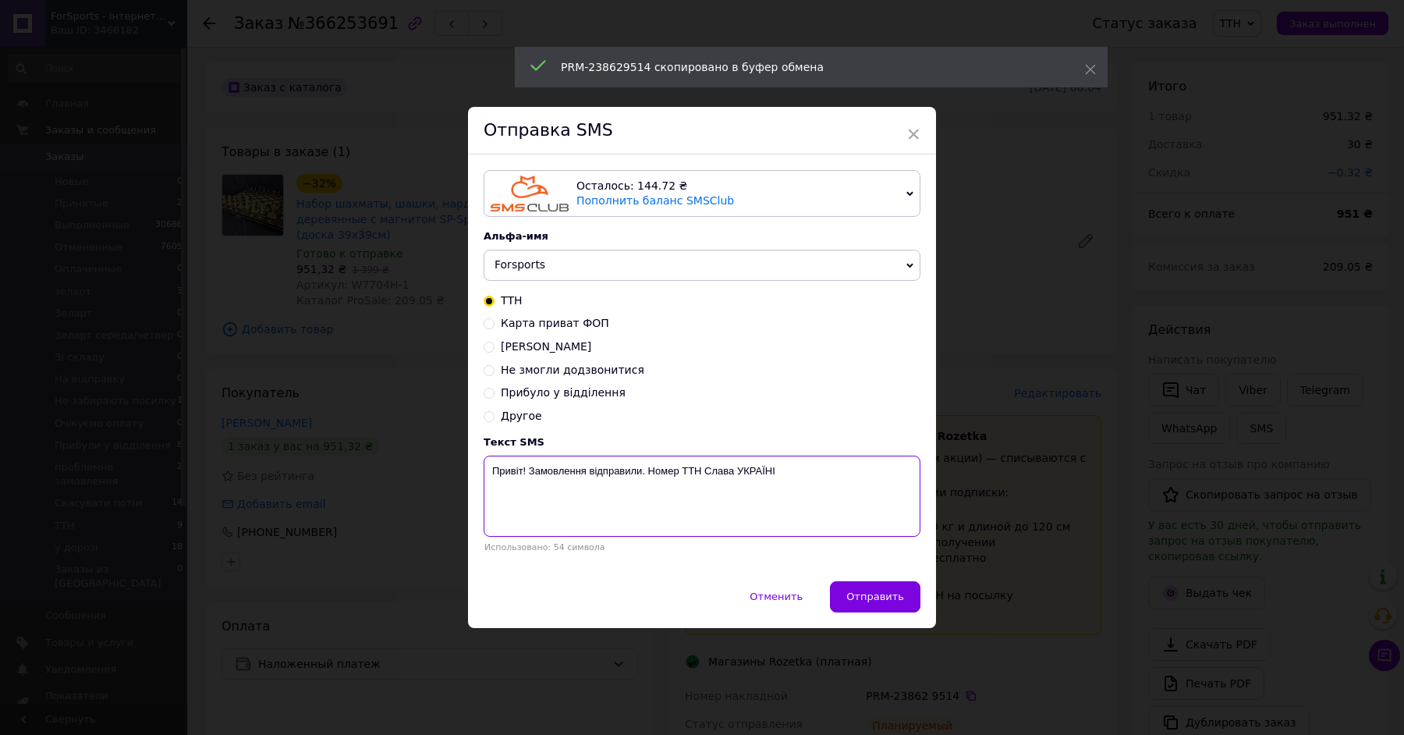
click at [544, 470] on textarea "Привіт! Замовлення відправили. Номер ТТН Слава УКРАЇНІ" at bounding box center [701, 495] width 437 height 81
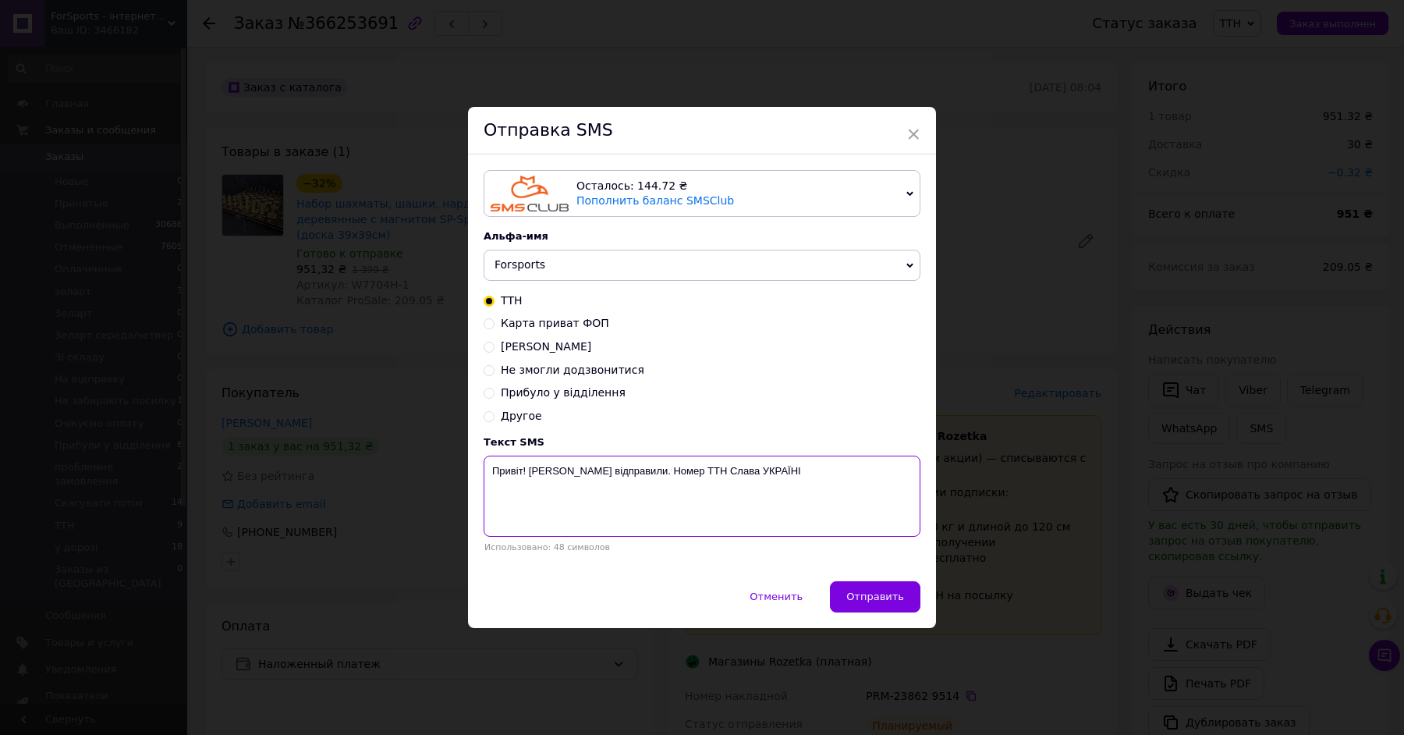
click at [667, 466] on textarea "Привіт! [PERSON_NAME] відправили. Номер ТТН Слава УКРАЇНІ" at bounding box center [701, 495] width 437 height 81
paste textarea "PRM-238629514"
type textarea "Привіт! [PERSON_NAME] відправили. Номер ТТН PRM-238629514 Слава УКРАЇНІ"
click at [880, 604] on button "Отправить" at bounding box center [875, 596] width 90 height 31
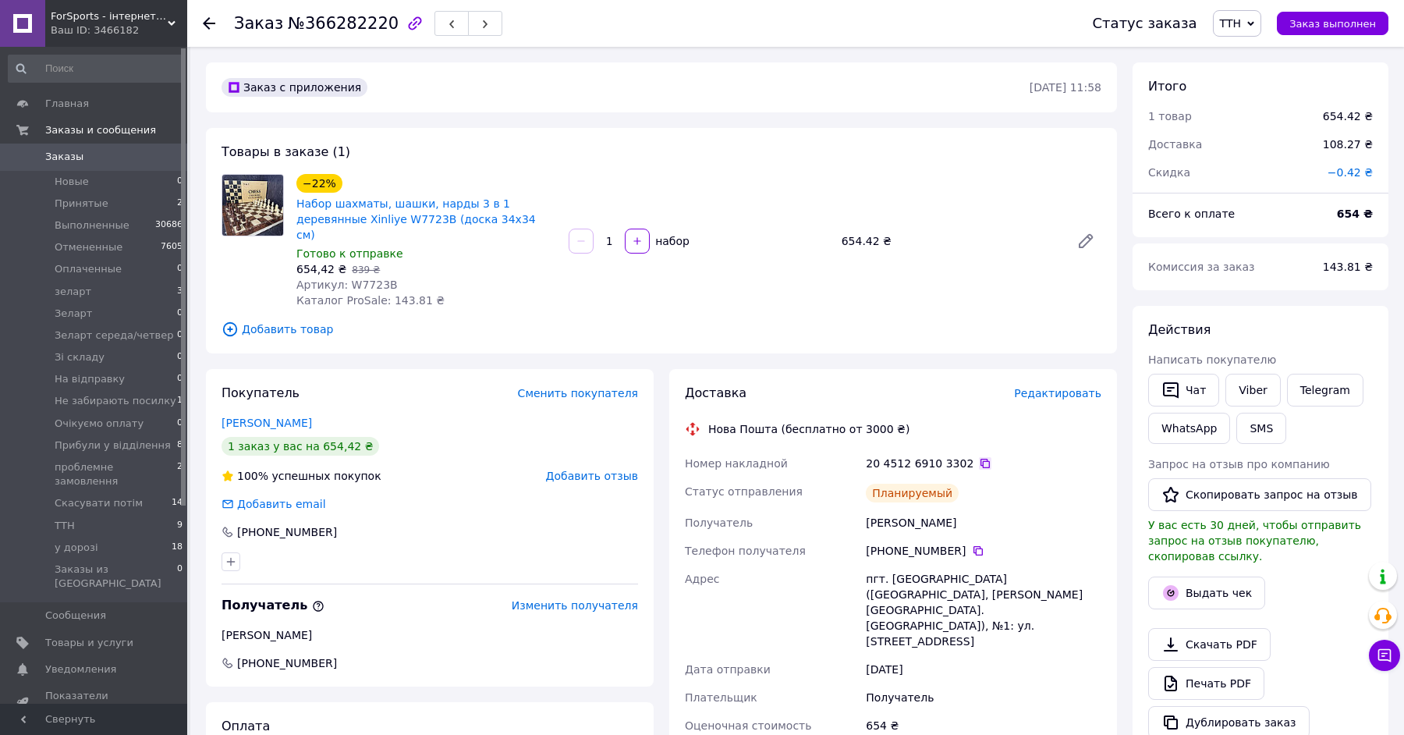
click at [982, 457] on icon at bounding box center [985, 463] width 12 height 12
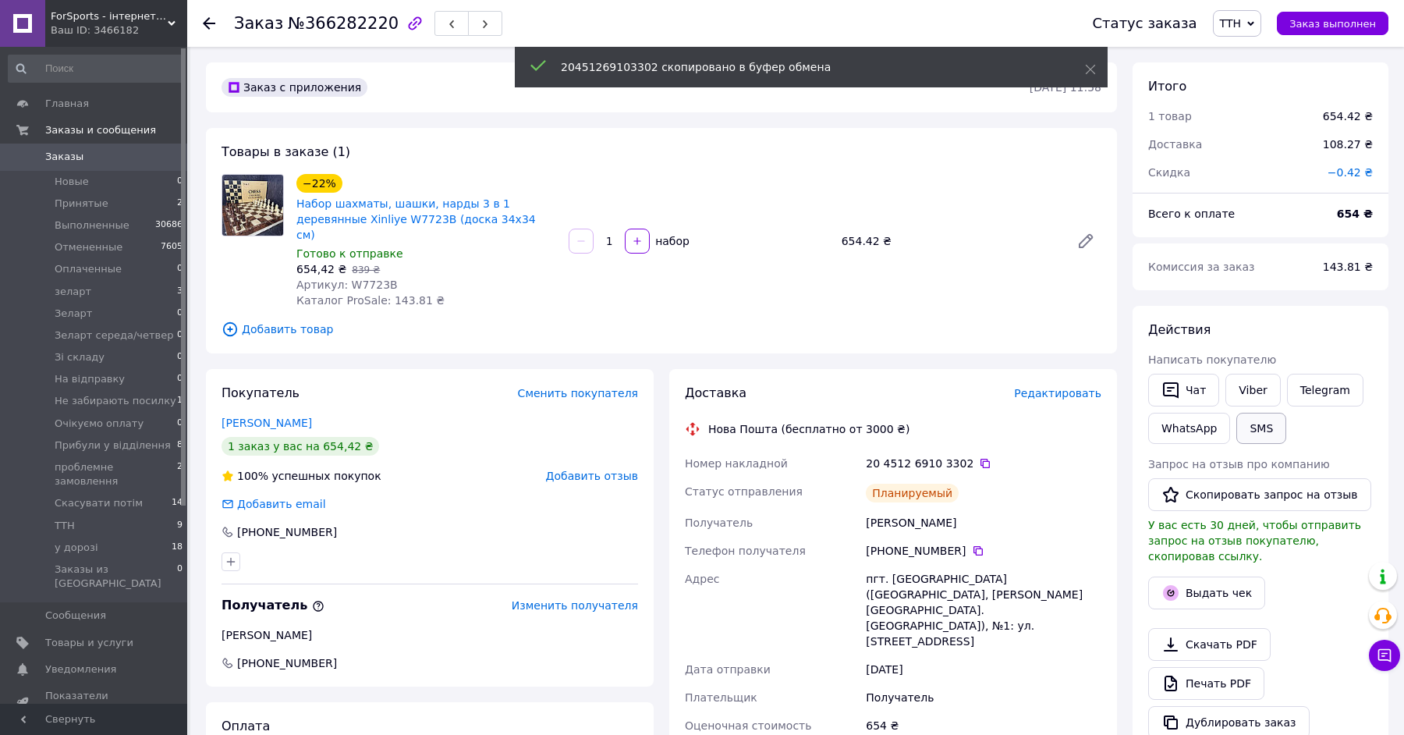
click at [1271, 430] on button "SMS" at bounding box center [1261, 428] width 50 height 31
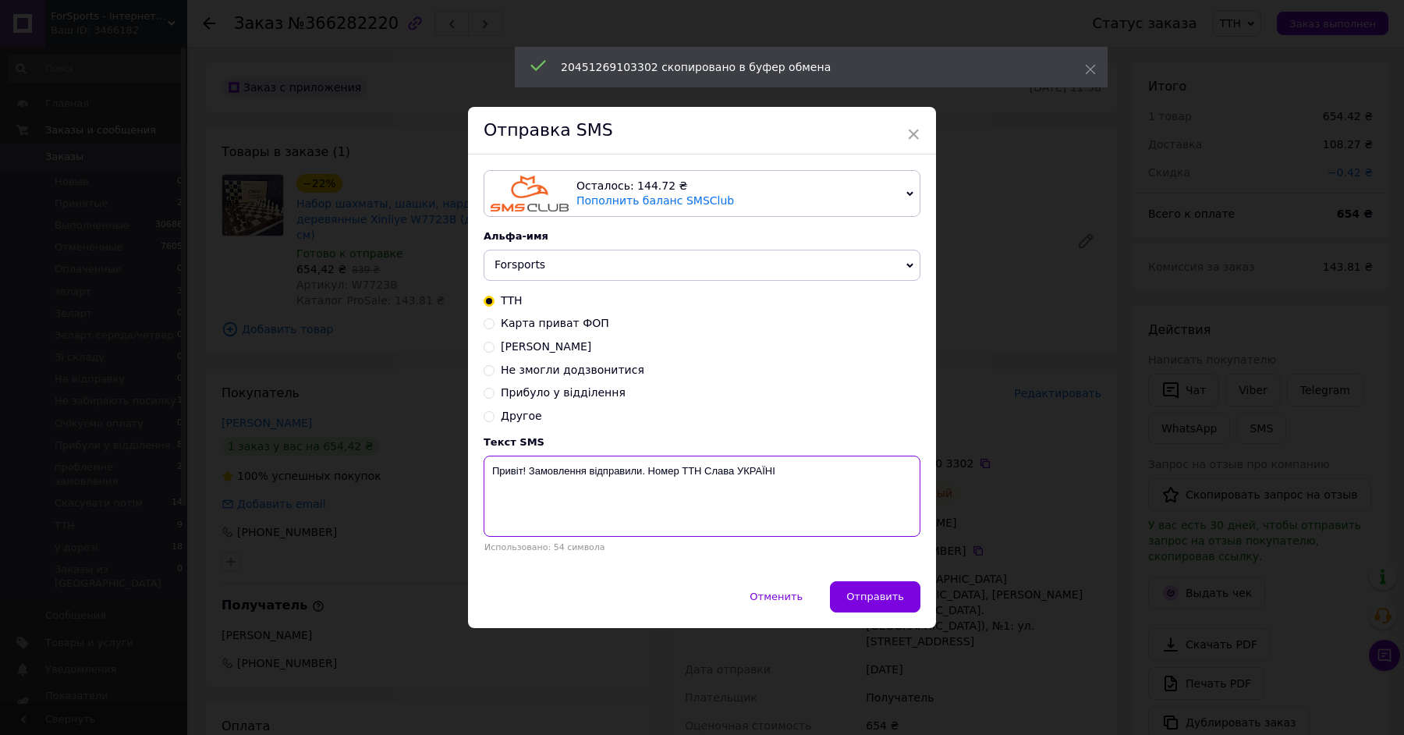
click at [540, 471] on textarea "Привіт! Замовлення відправили. Номер ТТН Слава УКРАЇНІ" at bounding box center [701, 495] width 437 height 81
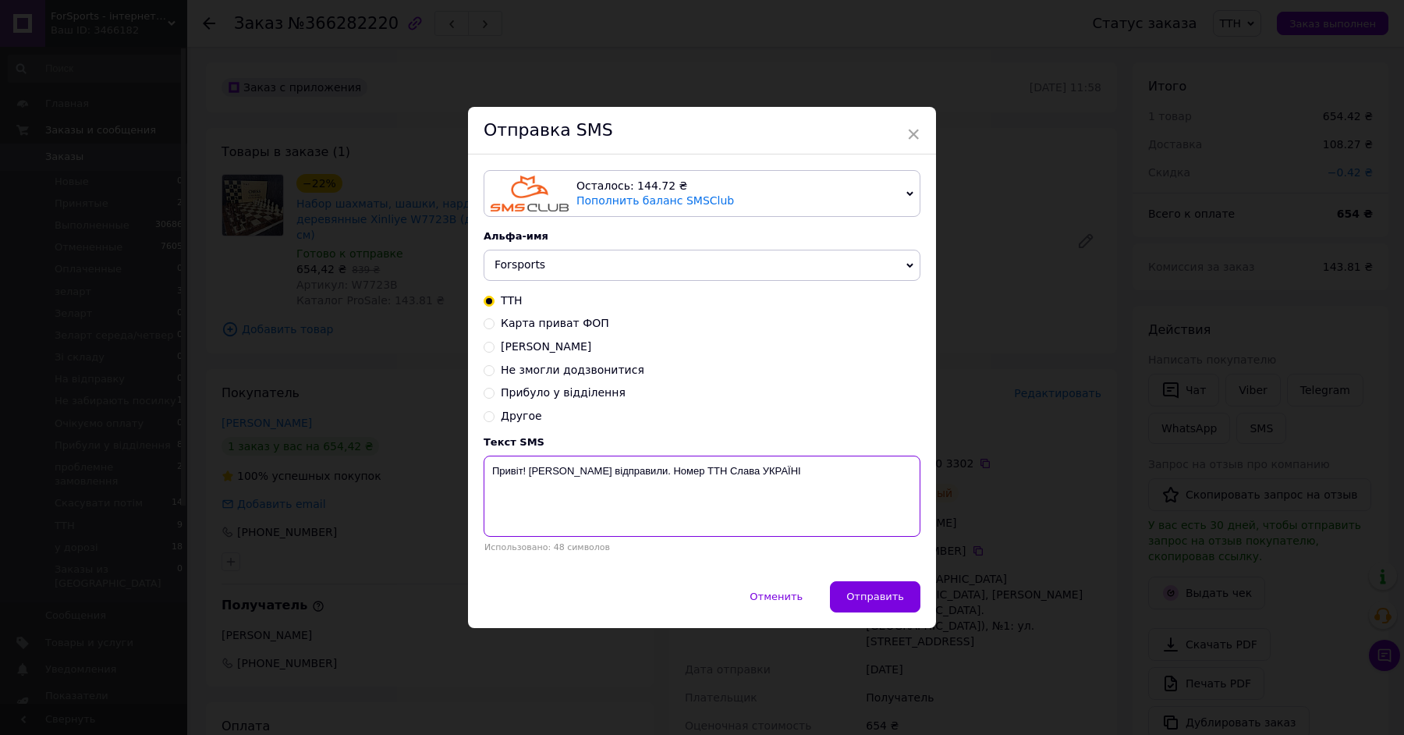
click at [667, 472] on textarea "Привіт! [PERSON_NAME] відправили. Номер ТТН Слава УКРАЇНІ" at bounding box center [701, 495] width 437 height 81
paste textarea "20451269103302"
type textarea "Привіт! Шахи відправили. Номер ТТН 20451269103302 Слава УКРАЇНІ"
click at [884, 593] on span "Отправить" at bounding box center [875, 596] width 58 height 12
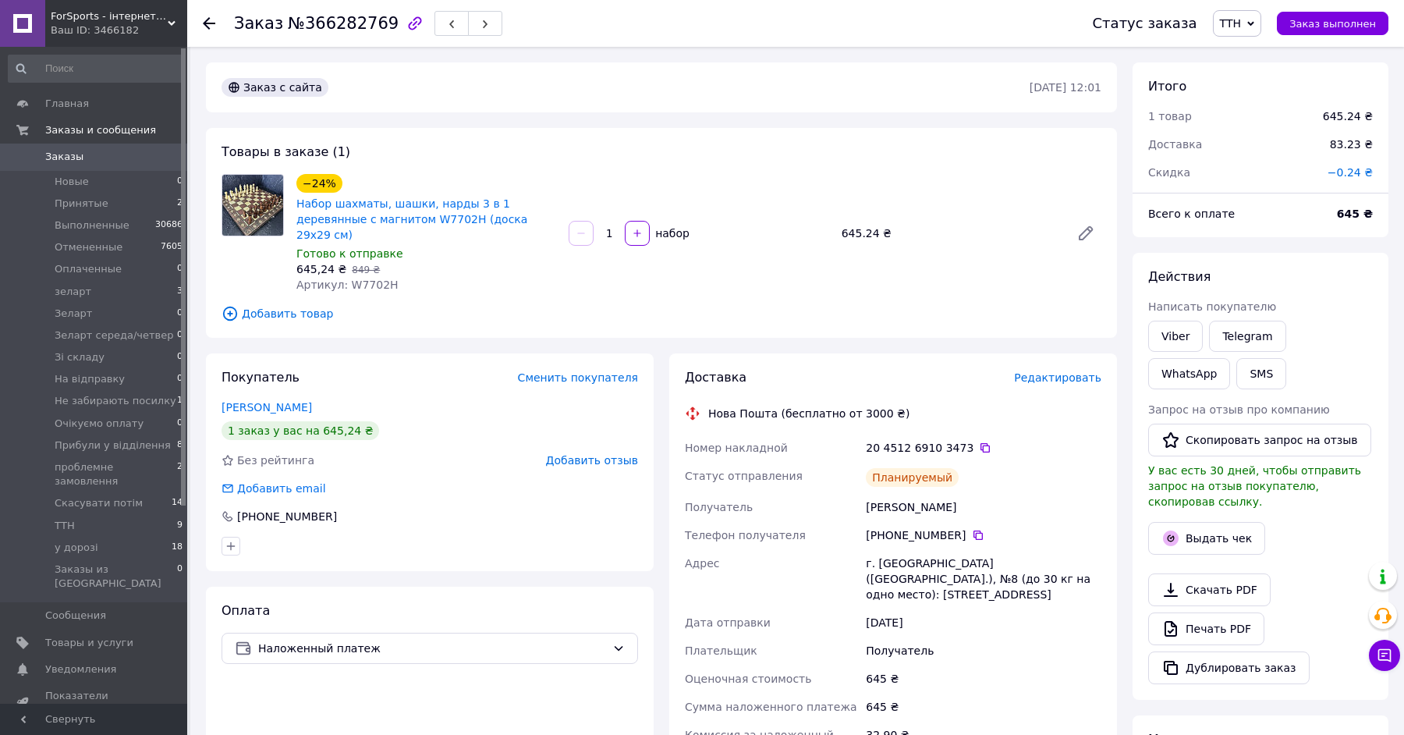
click at [976, 434] on div "20 4512 6910 3473" at bounding box center [983, 448] width 242 height 28
click at [980, 443] on icon at bounding box center [984, 447] width 9 height 9
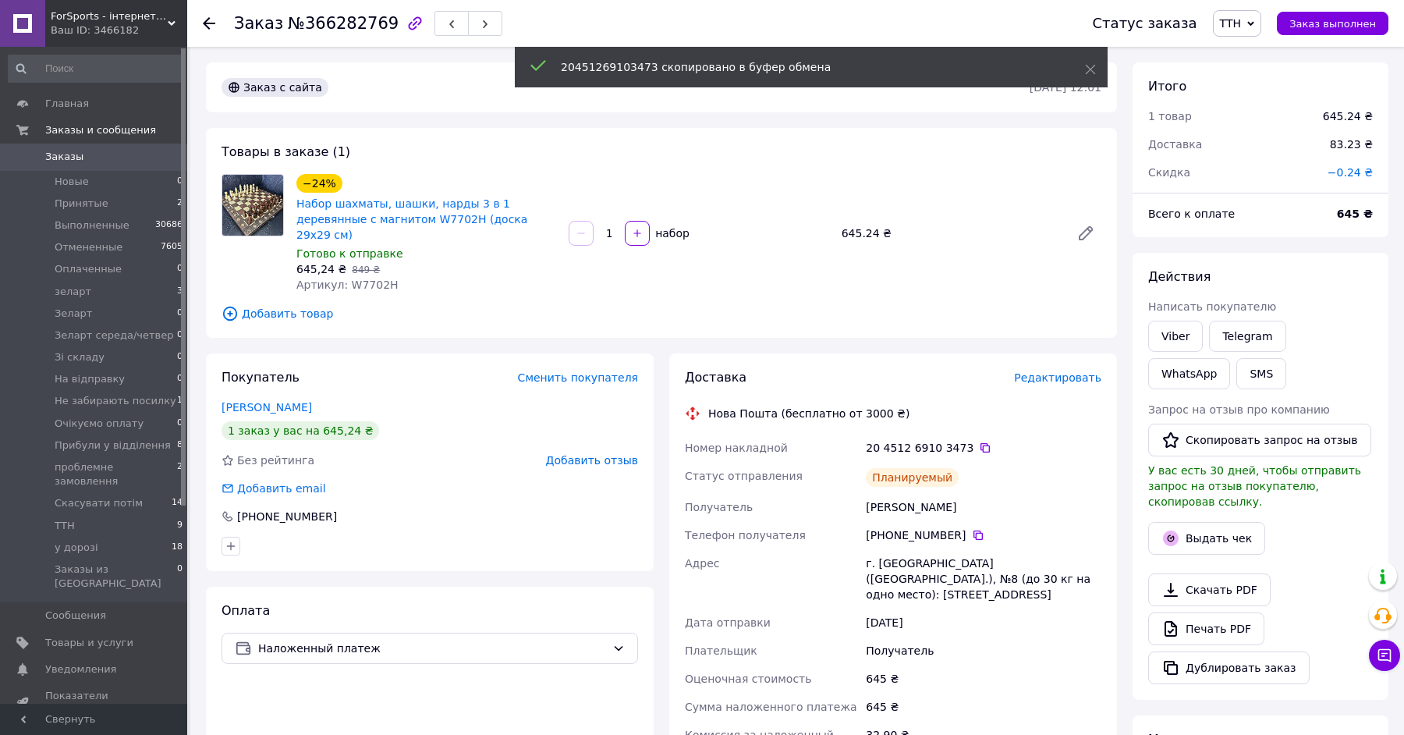
click at [1233, 355] on div "SMS" at bounding box center [1261, 373] width 56 height 37
click at [1236, 364] on button "SMS" at bounding box center [1261, 373] width 50 height 31
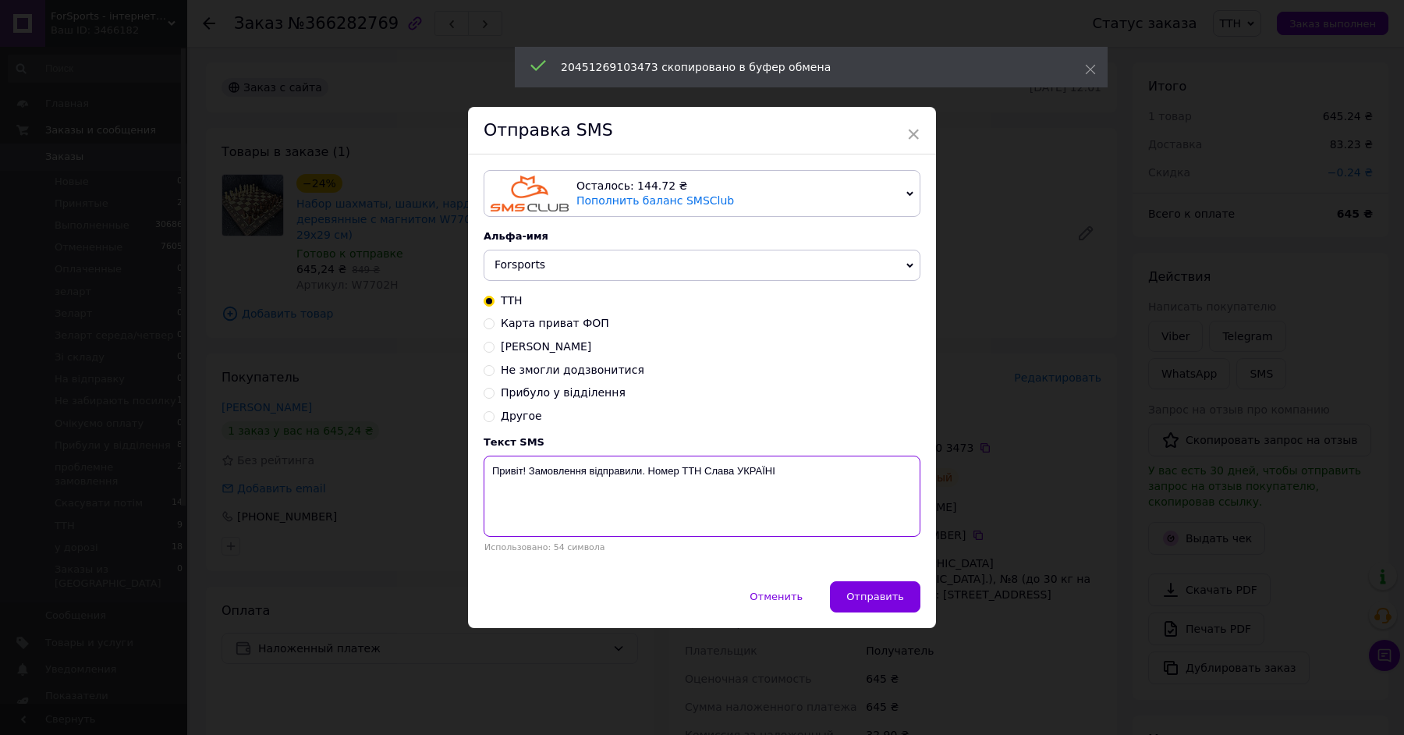
click at [547, 464] on textarea "Привіт! Замовлення відправили. Номер ТТН Слава УКРАЇНІ" at bounding box center [701, 495] width 437 height 81
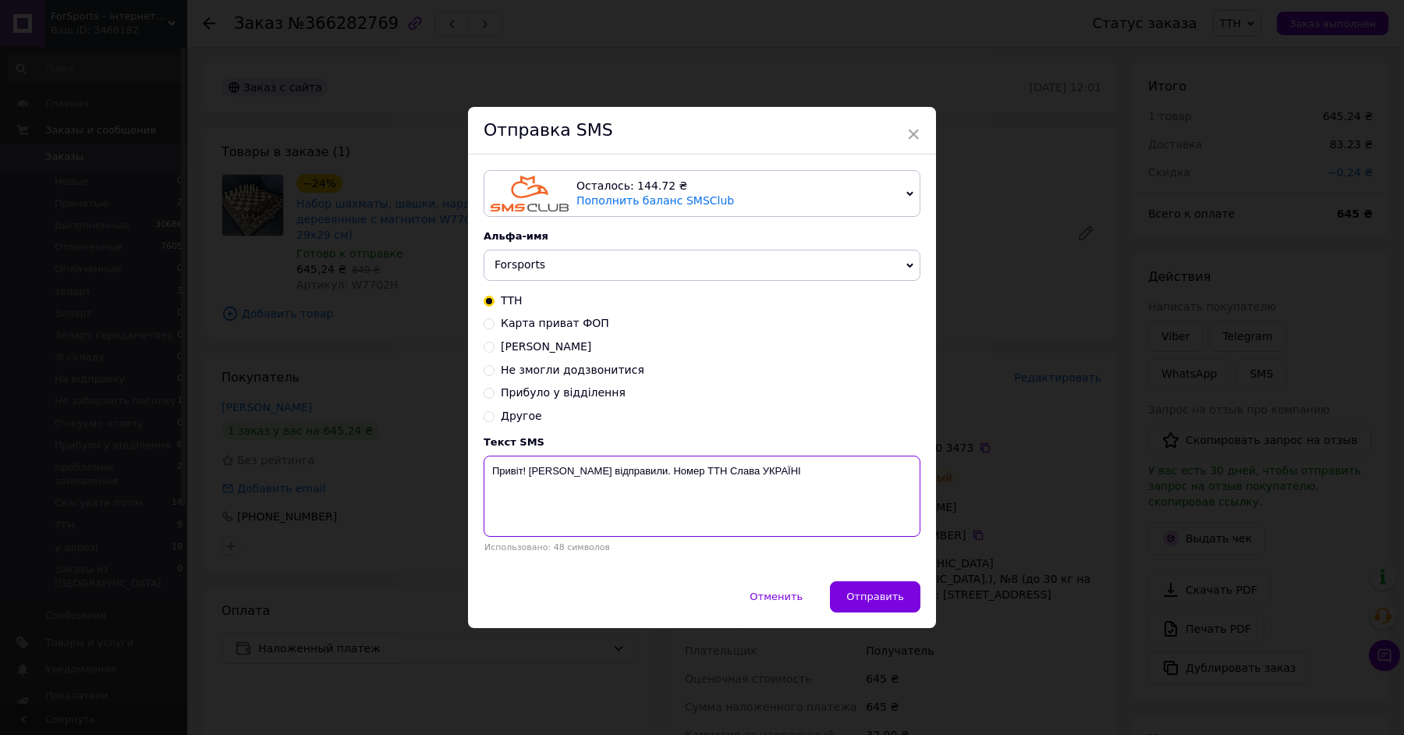
click at [666, 469] on textarea "Привіт! [PERSON_NAME] відправили. Номер ТТН Слава УКРАЇНІ" at bounding box center [701, 495] width 437 height 81
paste textarea "20451269103473"
type textarea "Привіт! [PERSON_NAME] відправили. Номер ТТН 20451269103473 Слава УКРАЇНІ"
click at [885, 582] on button "Отправить" at bounding box center [875, 596] width 90 height 31
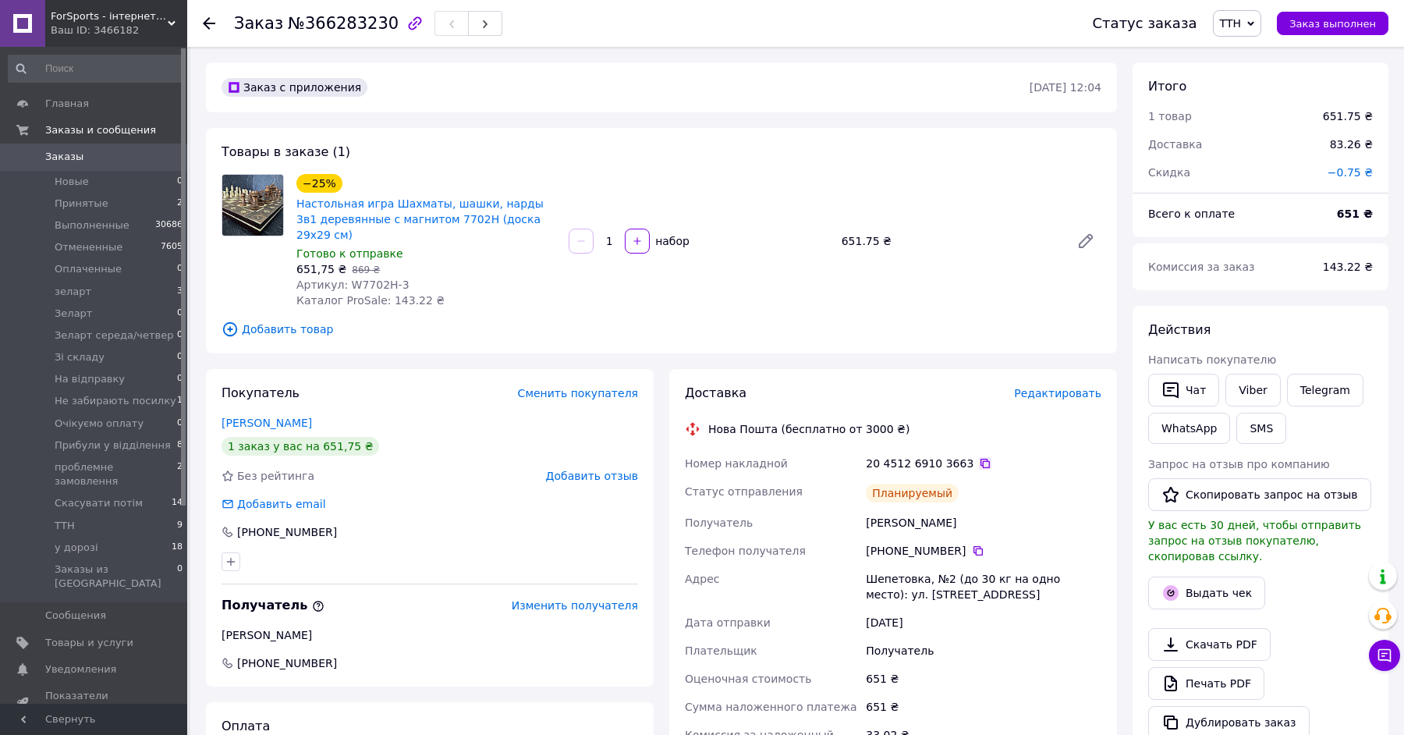
click at [980, 459] on icon at bounding box center [984, 463] width 9 height 9
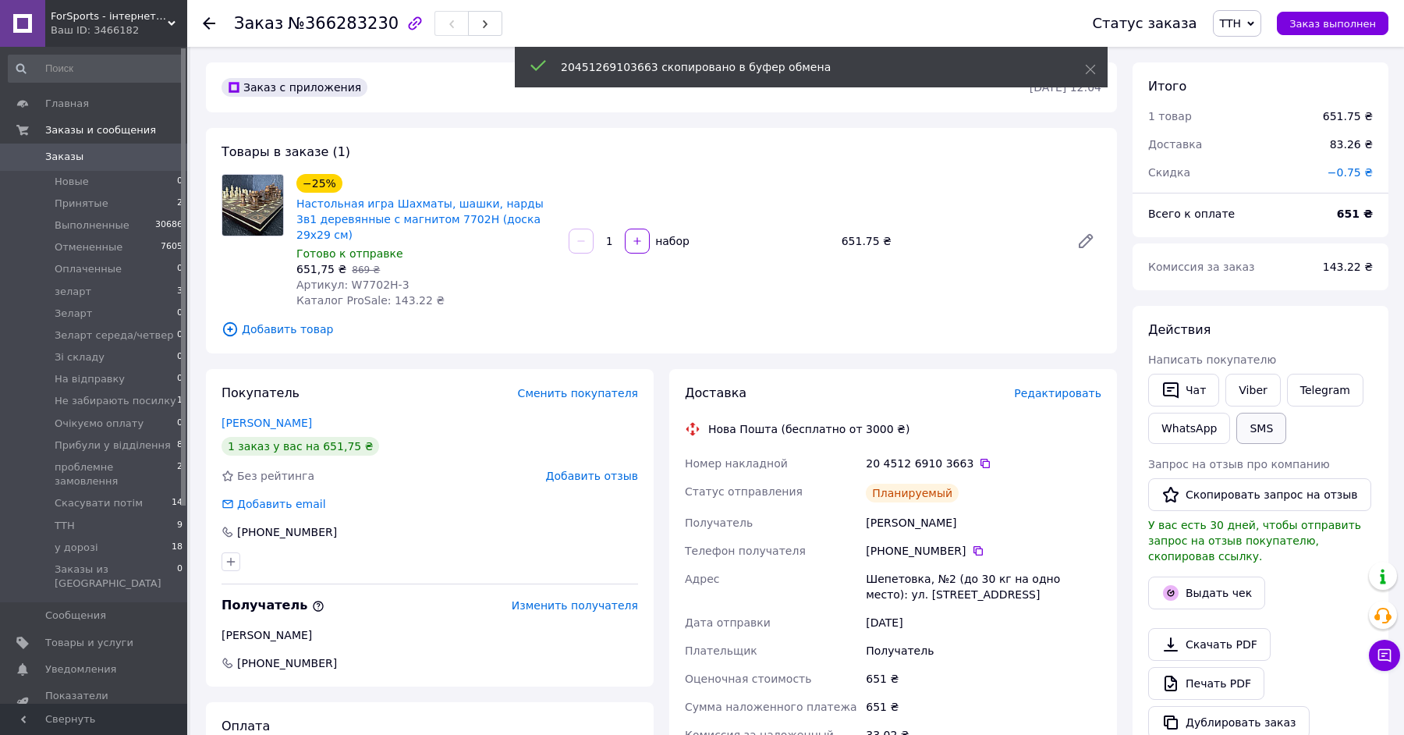
click at [1241, 416] on button "SMS" at bounding box center [1261, 428] width 50 height 31
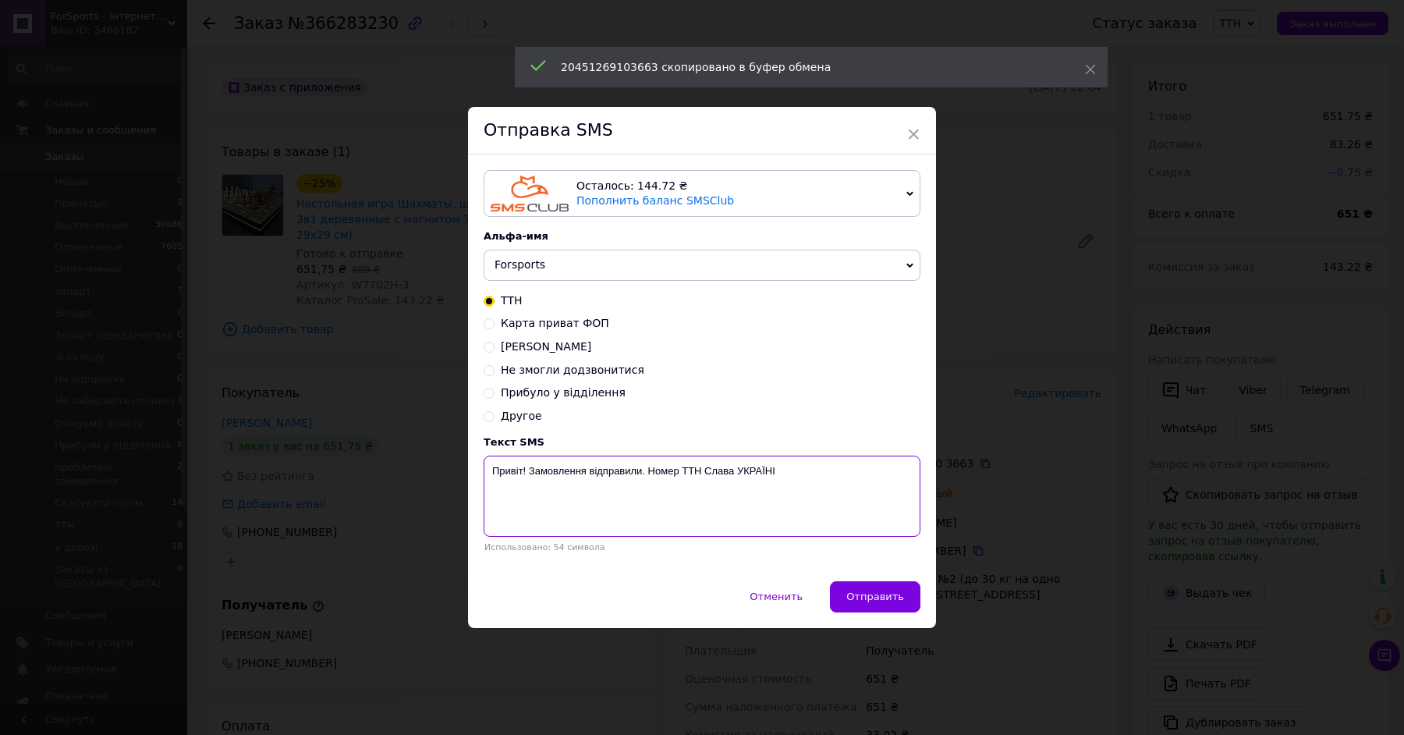
click at [551, 475] on textarea "Привіт! Замовлення відправили. Номер ТТН Слава УКРАЇНІ" at bounding box center [701, 495] width 437 height 81
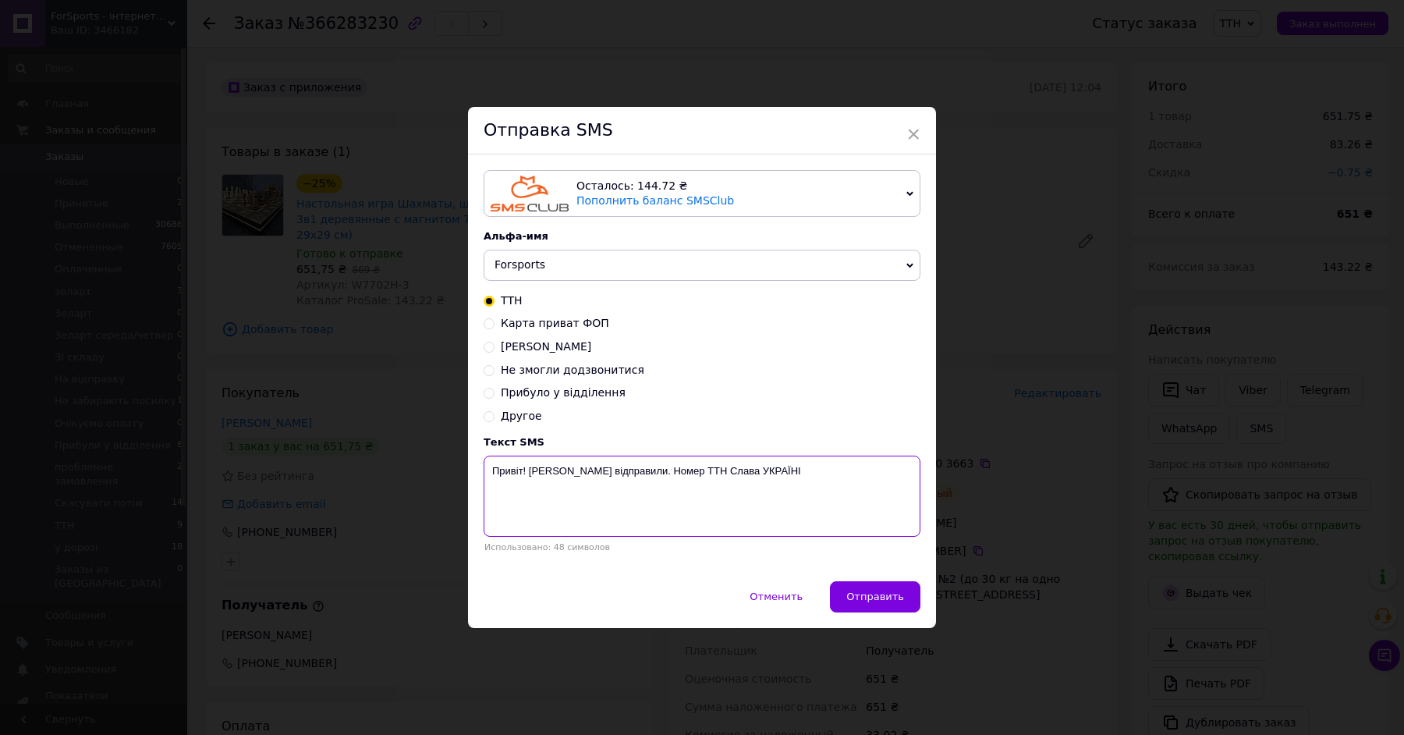
click at [666, 469] on textarea "Привіт! [PERSON_NAME] відправили. Номер ТТН Слава УКРАЇНІ" at bounding box center [701, 495] width 437 height 81
paste textarea "20451269103663"
type textarea "Привіт! Шахи відправили. Номер ТТН 20451269103663 Слава УКРАЇНІ"
click at [857, 590] on span "Отправить" at bounding box center [875, 596] width 58 height 12
